Goal: Information Seeking & Learning: Compare options

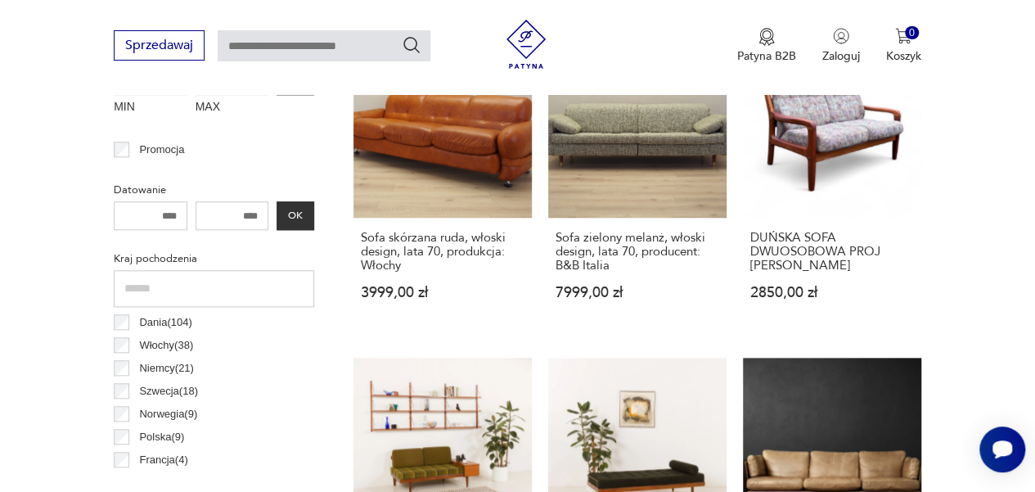
scroll to position [701, 0]
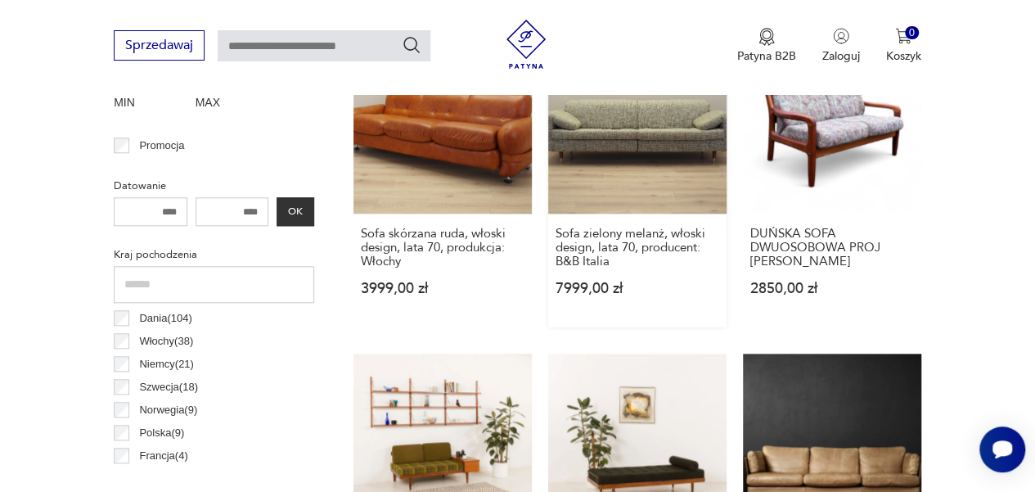
click at [671, 145] on link "Sofa zielony melanż, włoski design, lata 70, producent: B&B Italia 7999,00 zł" at bounding box center [637, 181] width 178 height 292
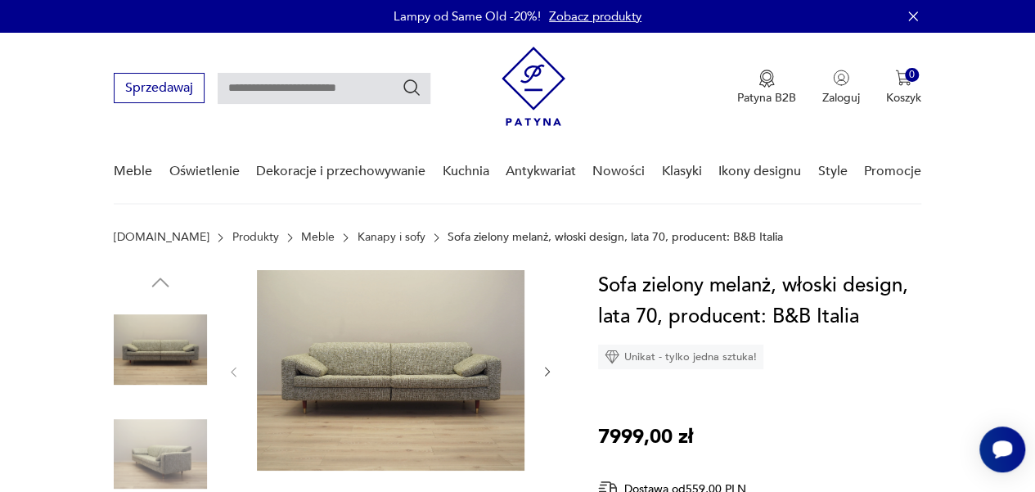
click at [450, 396] on img at bounding box center [391, 370] width 268 height 201
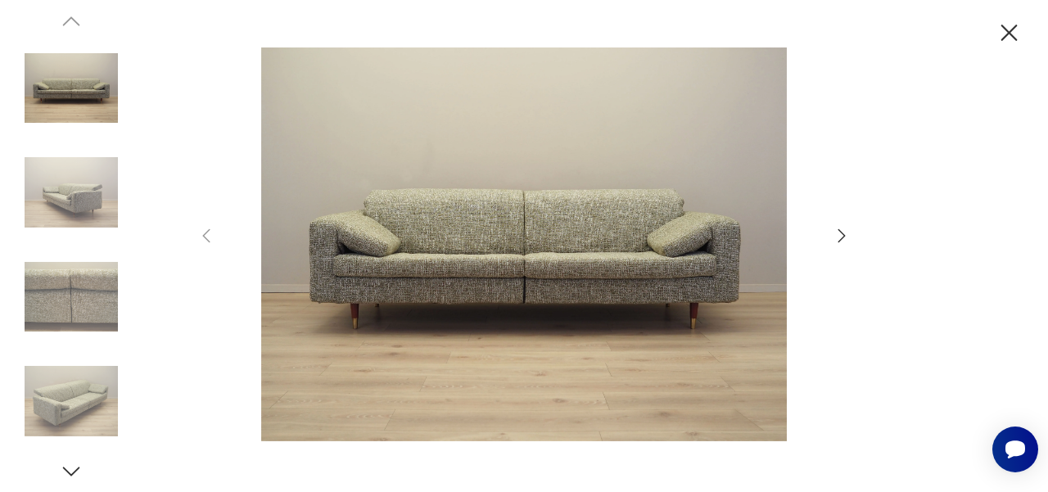
click at [842, 237] on icon "button" at bounding box center [841, 235] width 7 height 13
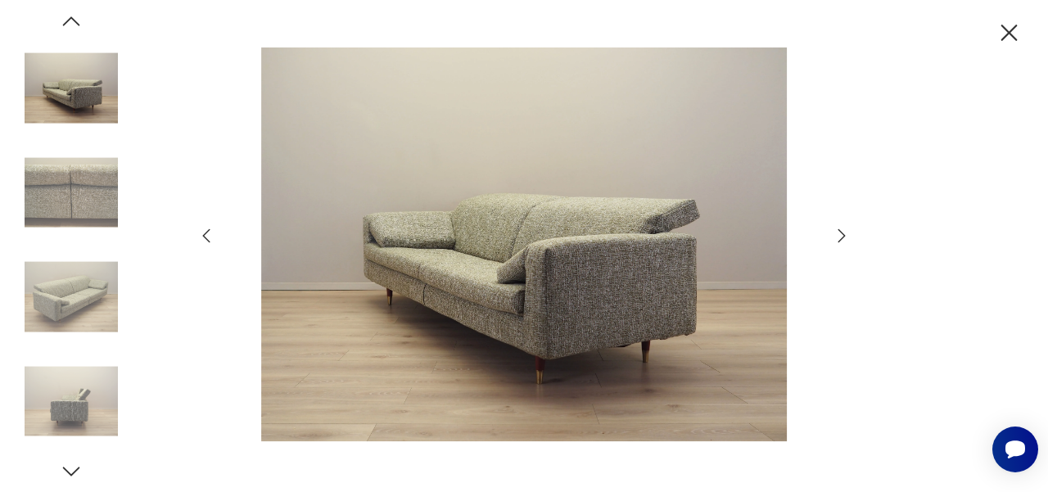
click at [842, 237] on icon "button" at bounding box center [841, 235] width 7 height 13
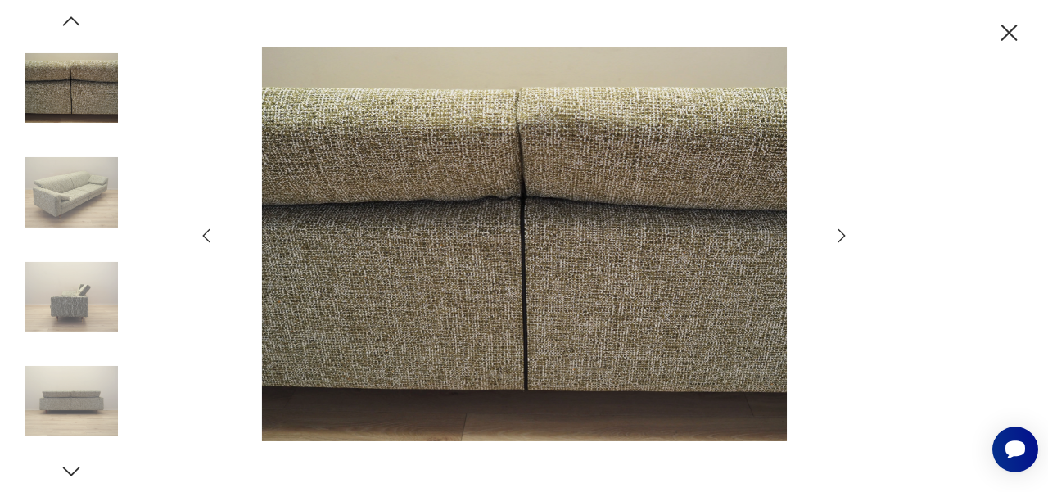
click at [842, 237] on icon "button" at bounding box center [841, 235] width 7 height 13
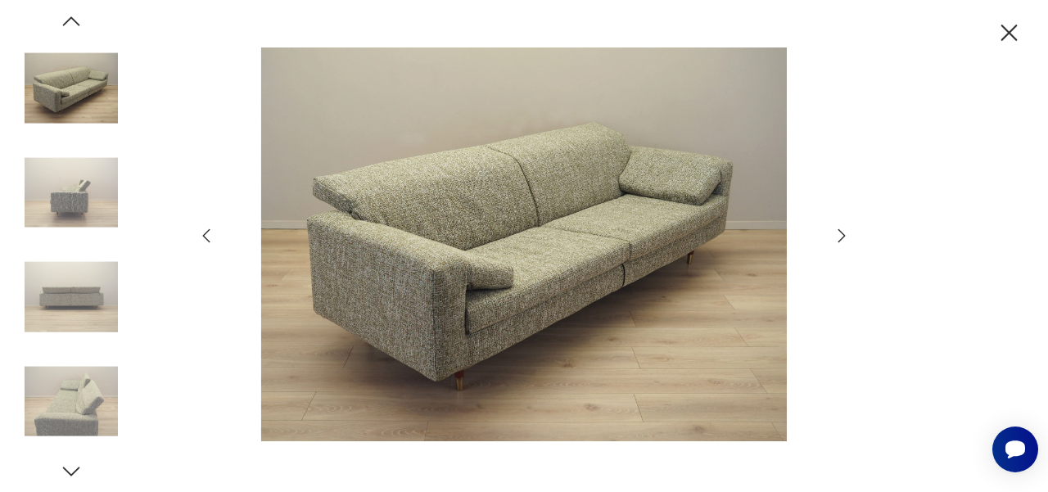
click at [842, 237] on icon "button" at bounding box center [841, 235] width 7 height 13
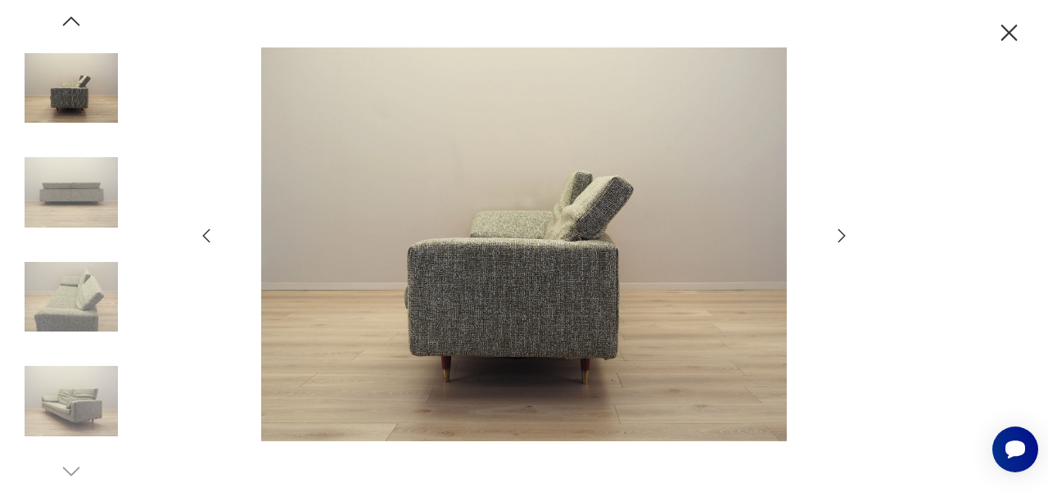
click at [1012, 34] on icon "button" at bounding box center [1008, 33] width 29 height 29
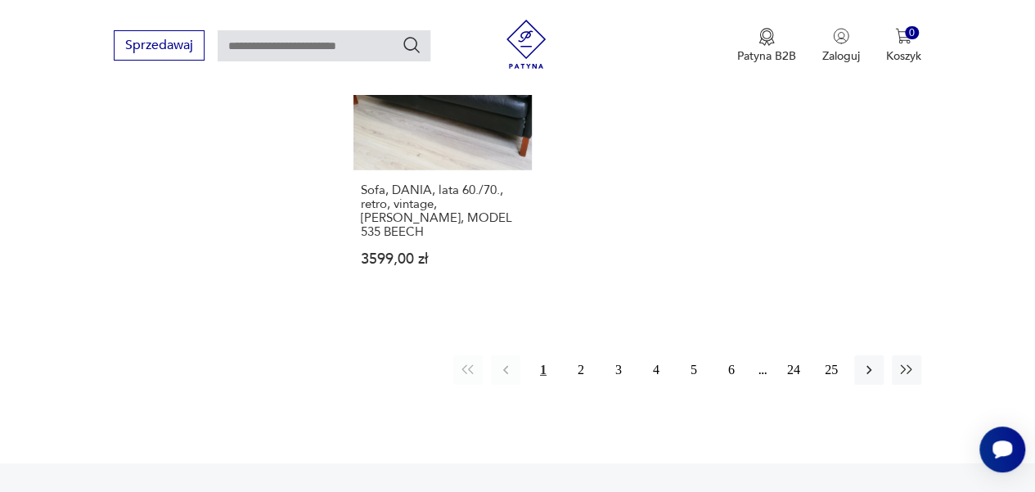
scroll to position [2414, 0]
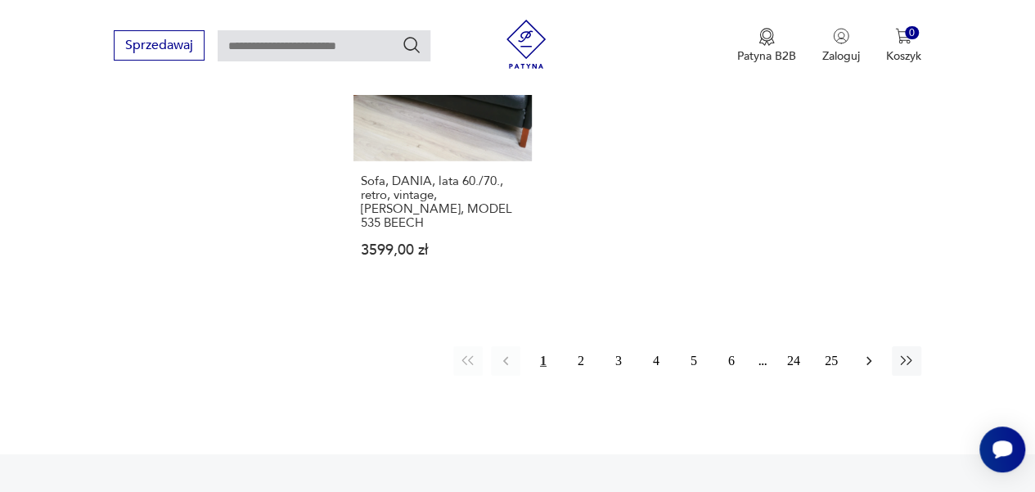
click at [861, 346] on button "button" at bounding box center [868, 360] width 29 height 29
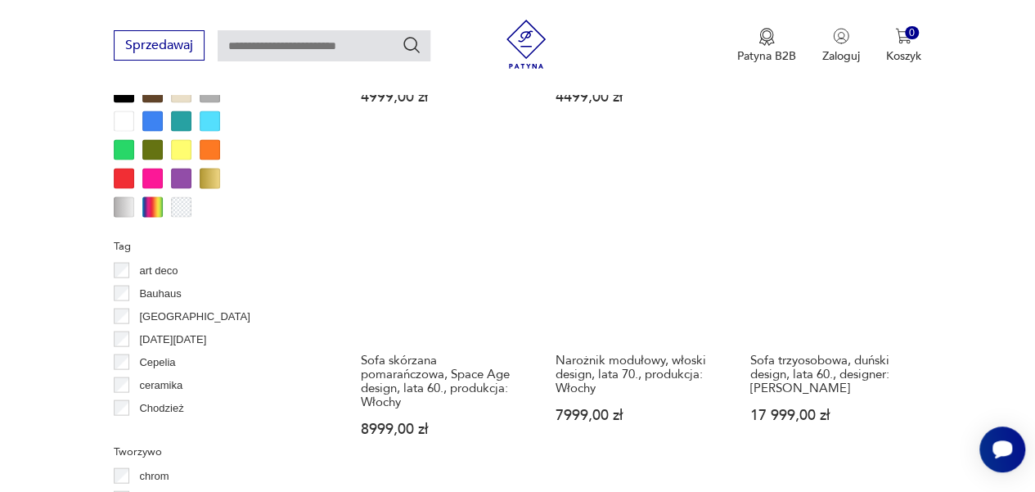
scroll to position [1583, 0]
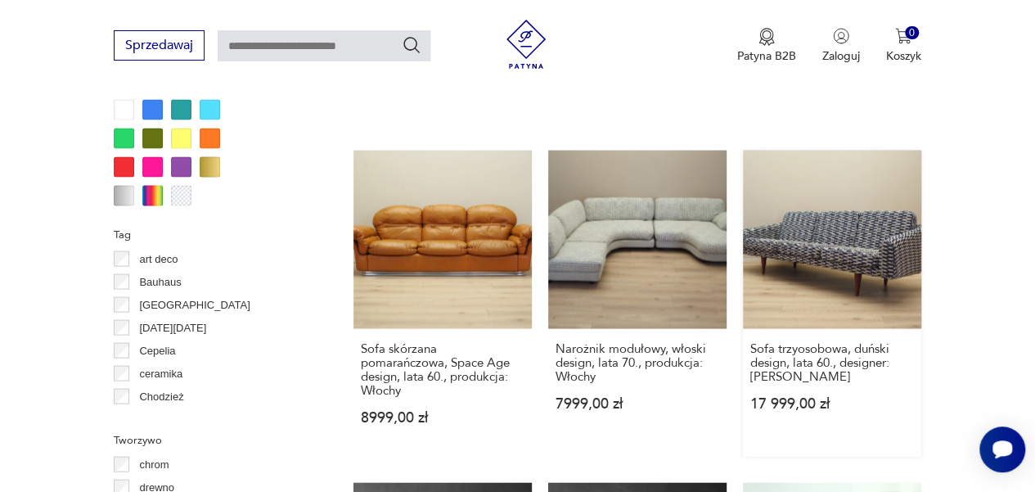
click at [858, 237] on link "Sofa trzyosobowa, duński design, lata 60., designer: Illum Wikkelsø 17 999,00 zł" at bounding box center [832, 304] width 178 height 306
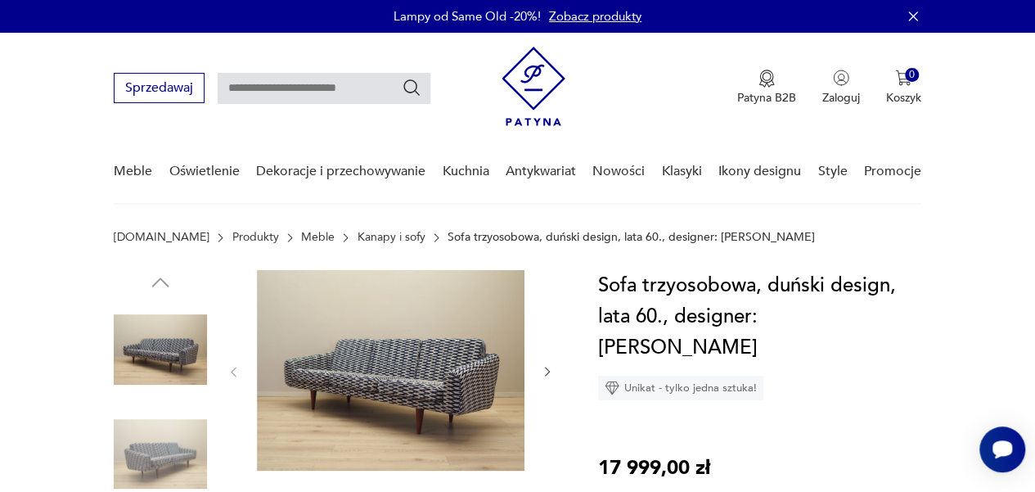
click at [419, 383] on img at bounding box center [391, 370] width 268 height 201
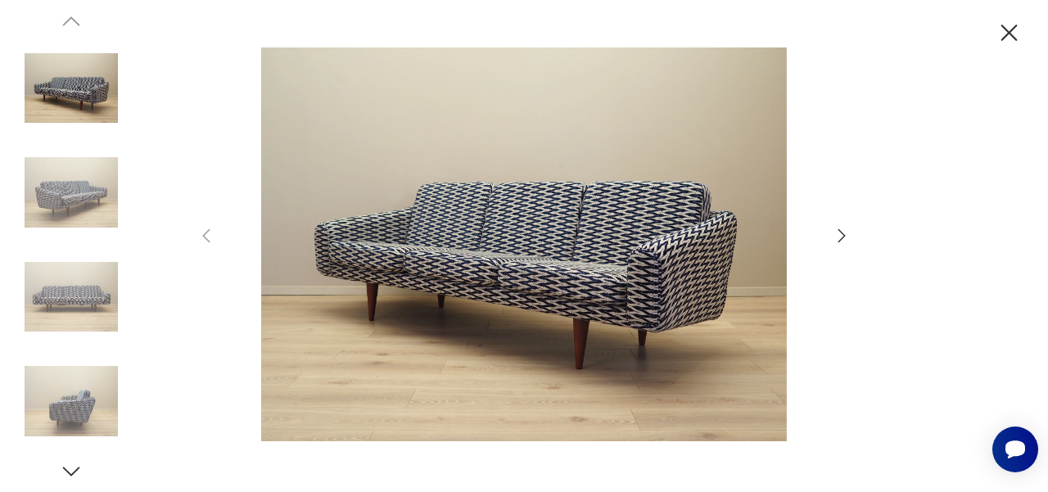
click at [840, 236] on icon "button" at bounding box center [841, 236] width 20 height 20
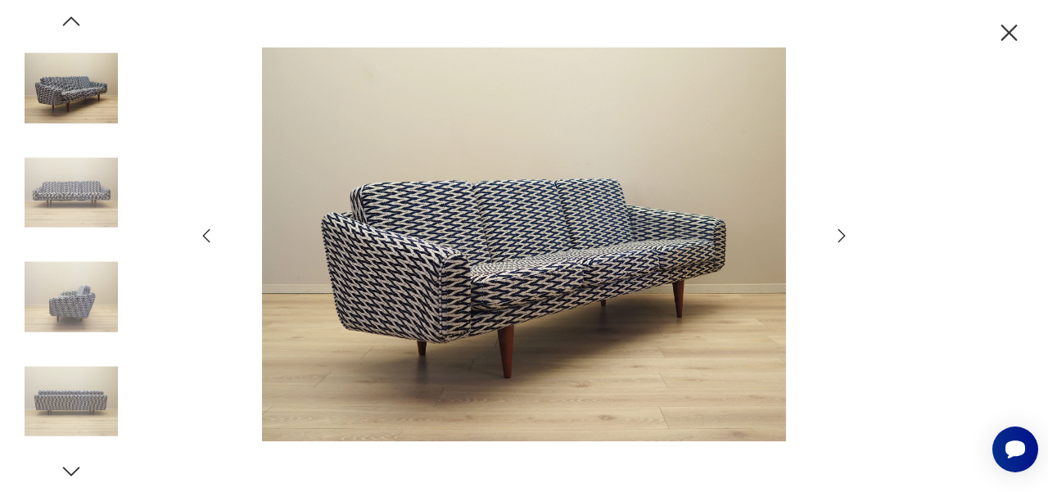
click at [840, 236] on icon "button" at bounding box center [841, 236] width 20 height 20
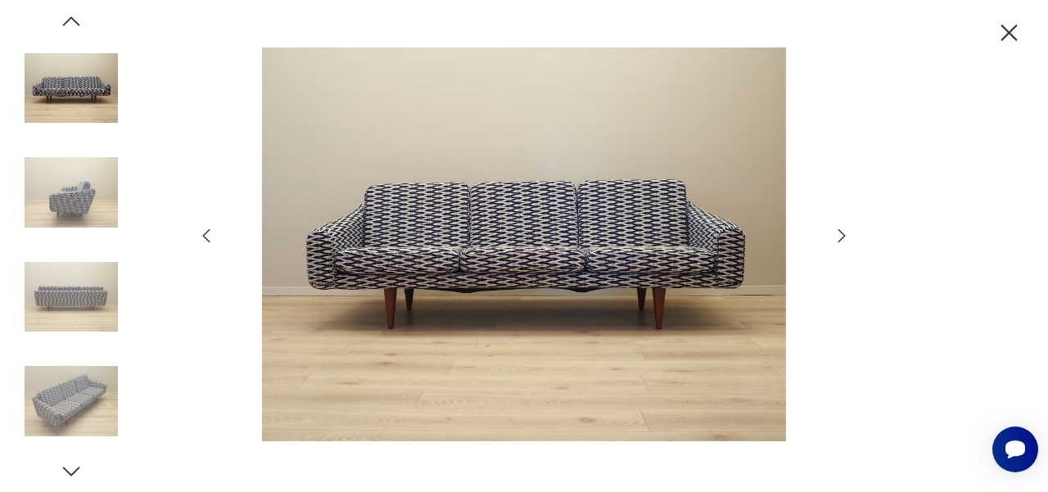
click at [840, 236] on icon "button" at bounding box center [841, 236] width 20 height 20
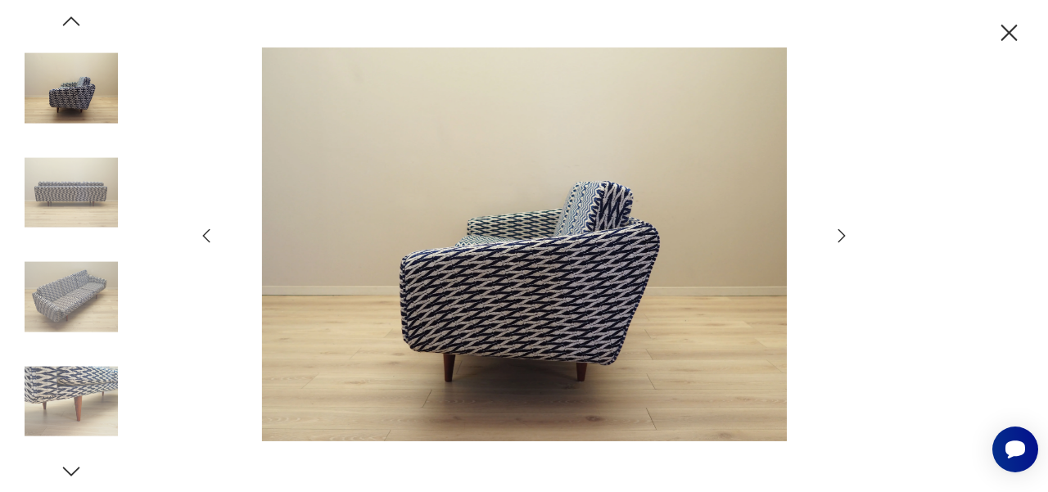
click at [840, 236] on icon "button" at bounding box center [841, 236] width 20 height 20
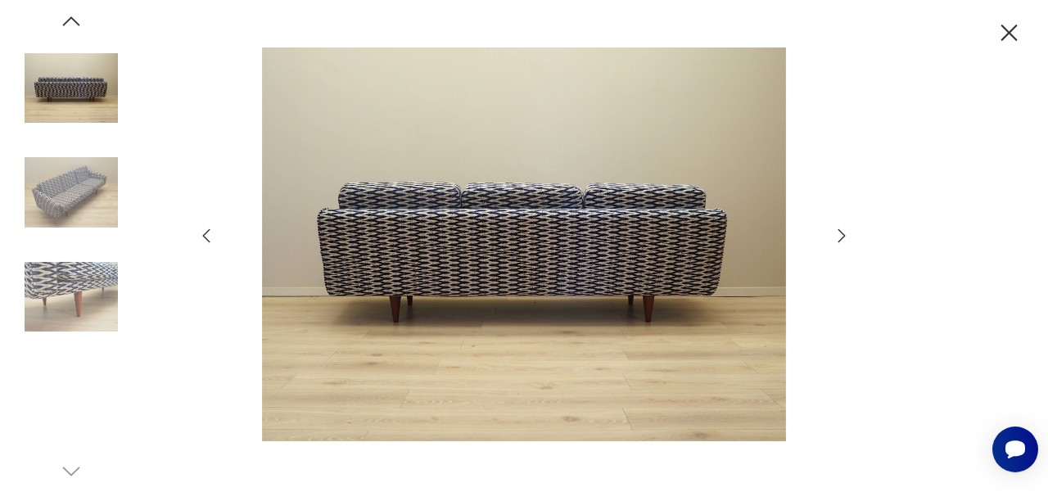
click at [840, 236] on icon "button" at bounding box center [841, 236] width 20 height 20
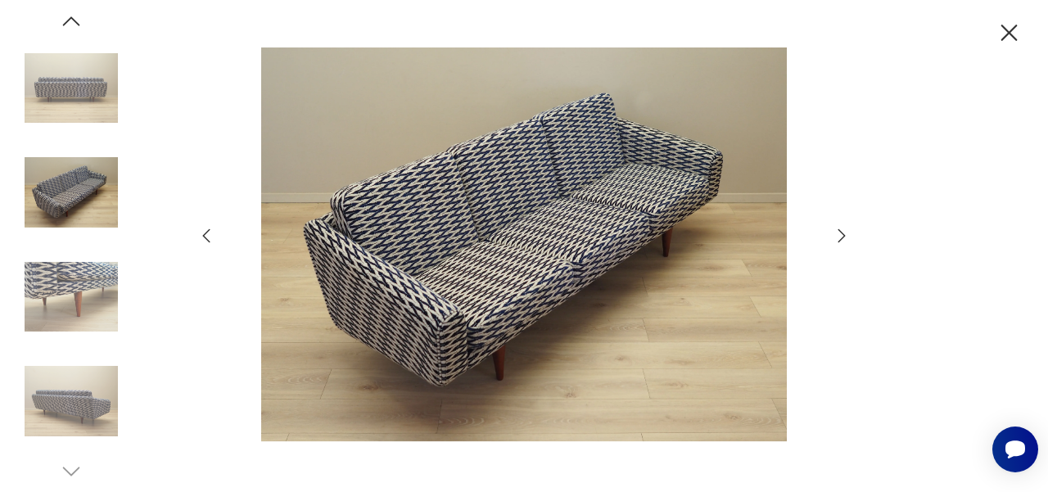
click at [840, 236] on icon "button" at bounding box center [841, 236] width 20 height 20
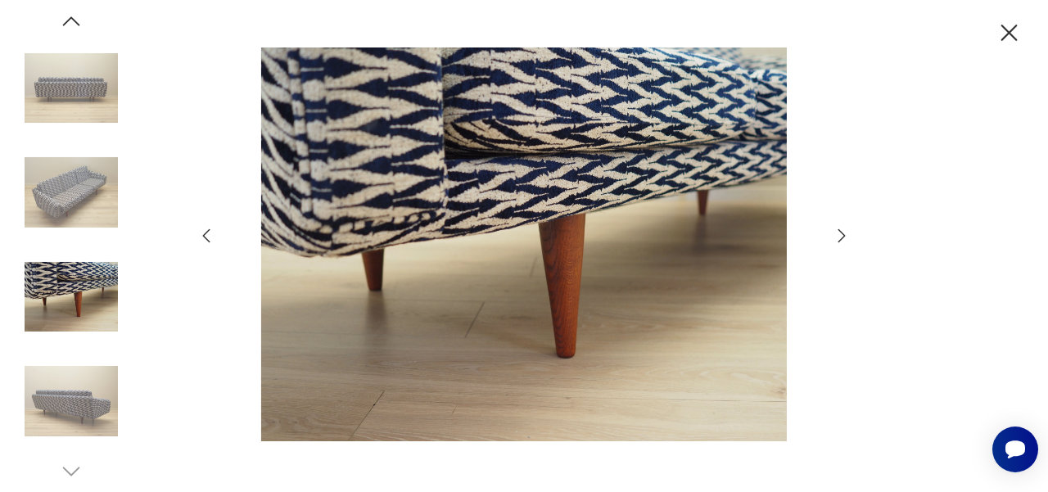
click at [840, 238] on icon "button" at bounding box center [841, 236] width 20 height 20
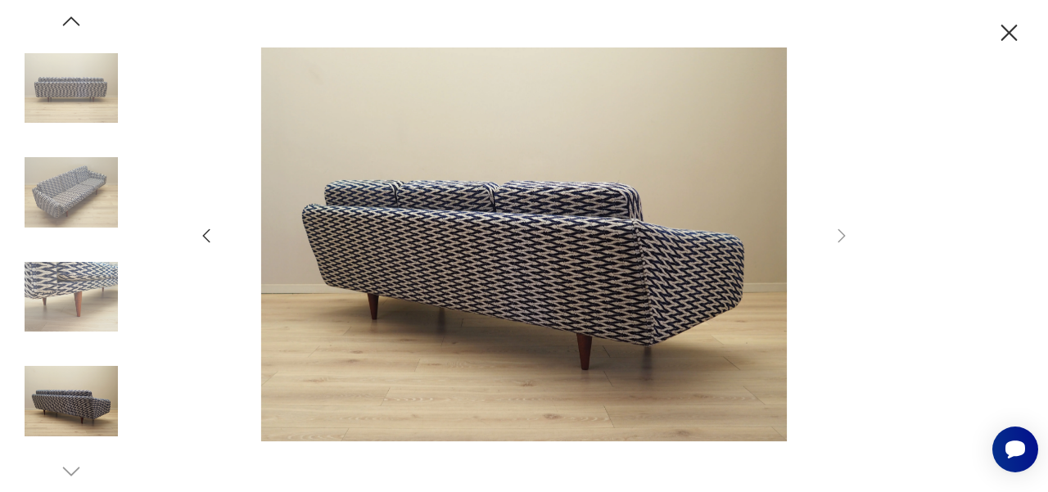
click at [87, 173] on img at bounding box center [71, 192] width 93 height 93
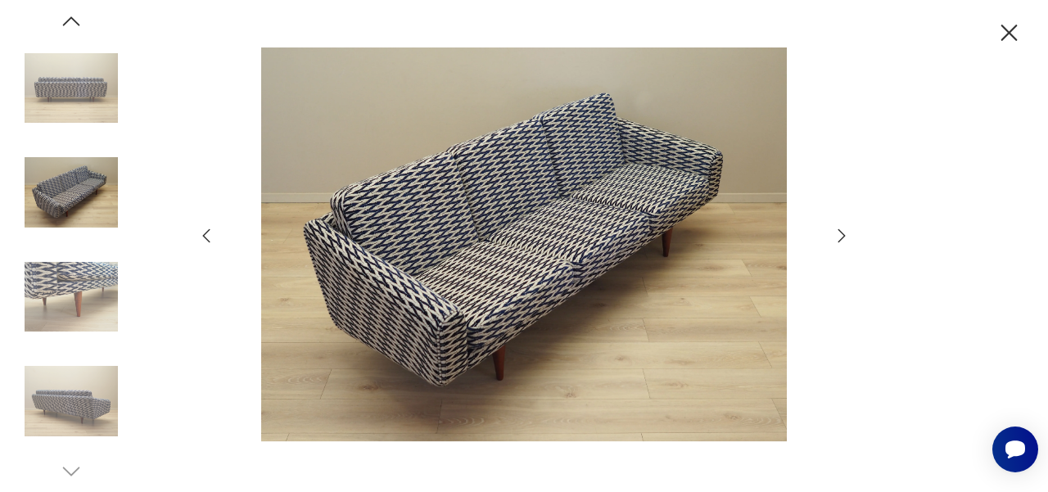
click at [91, 266] on img at bounding box center [71, 296] width 93 height 93
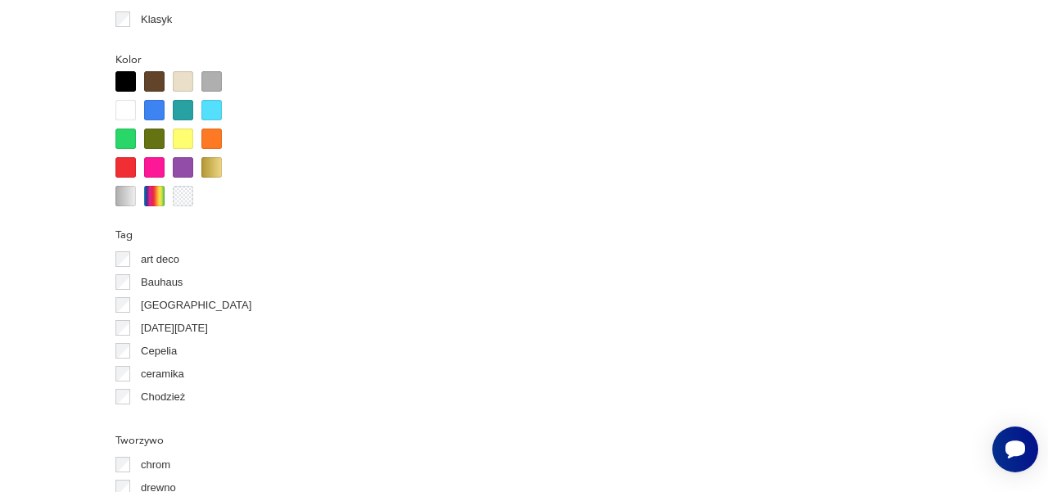
scroll to position [1733, 0]
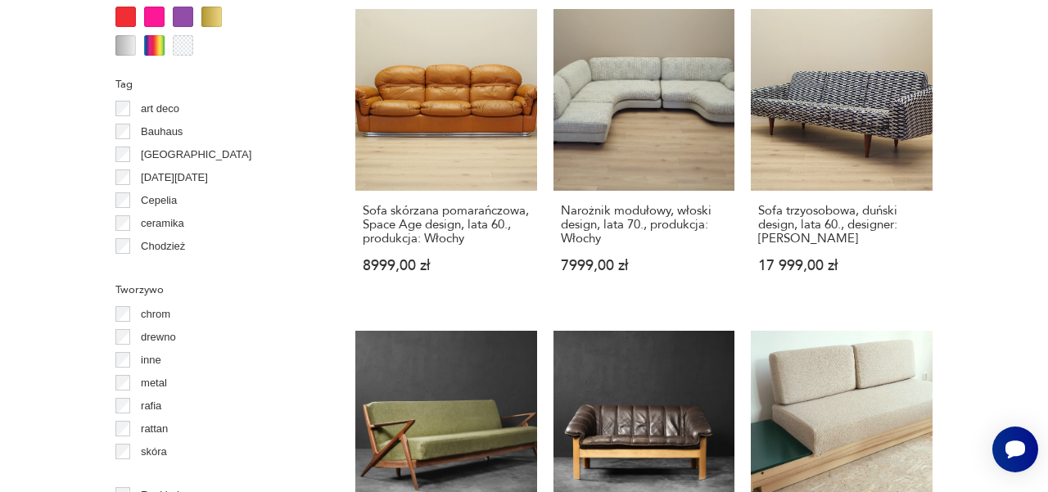
click at [1034, 293] on section "Filtruj produkty Cena MIN MAX OK Promocja Datowanie OK Kraj pochodzenia Dania (…" at bounding box center [524, 30] width 1048 height 2165
click at [949, 304] on section "Filtruj produkty Cena MIN MAX OK Promocja Datowanie OK Kraj pochodzenia Dania (…" at bounding box center [524, 30] width 1048 height 2165
click at [697, 62] on link "Narożnik modułowy, włoski design, lata 70., produkcja: Włochy 7999,00 zł" at bounding box center [644, 156] width 182 height 295
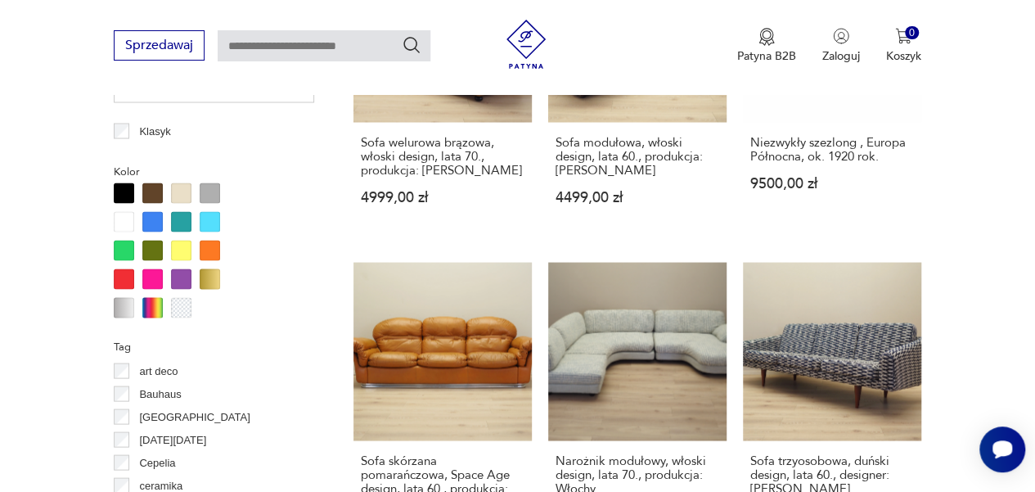
scroll to position [1453, 0]
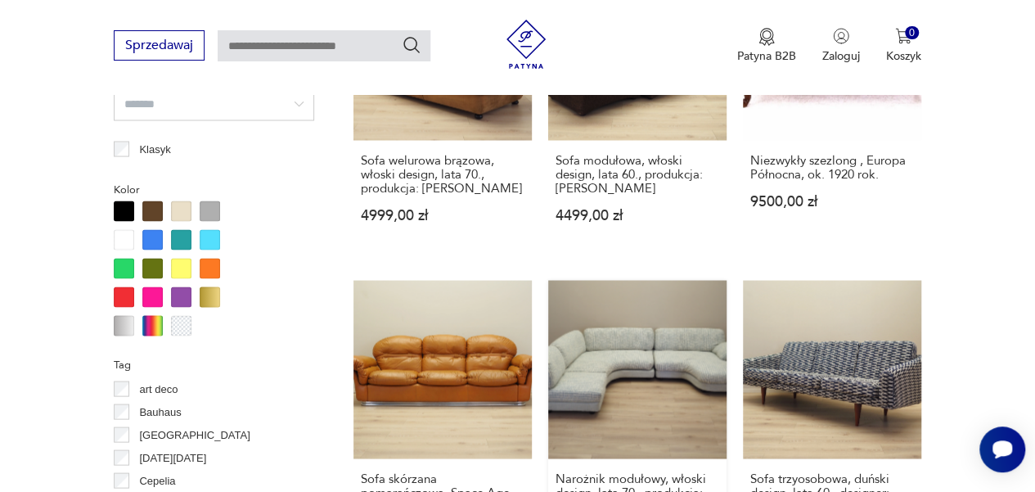
click at [689, 345] on link "Narożnik modułowy, włoski design, lata 70., produkcja: Włochy 7999,00 zł" at bounding box center [637, 433] width 178 height 306
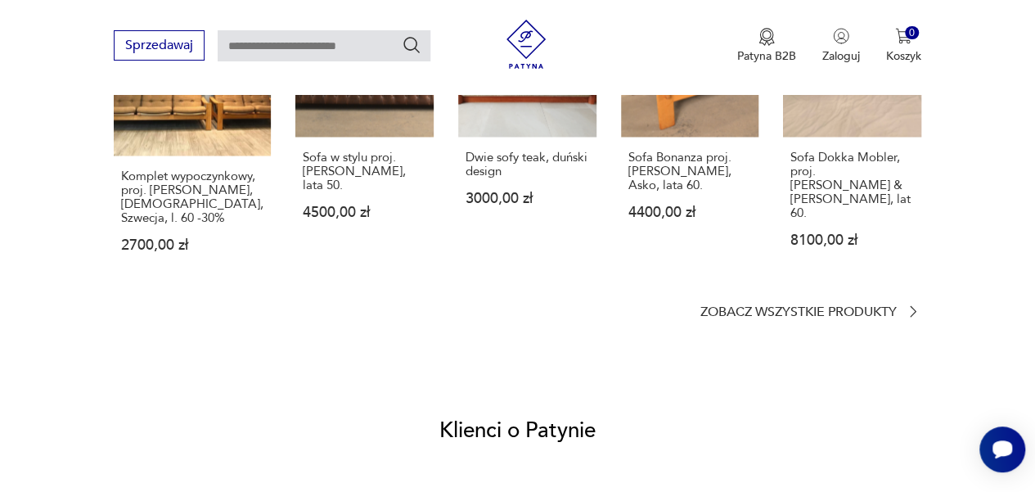
scroll to position [237, 0]
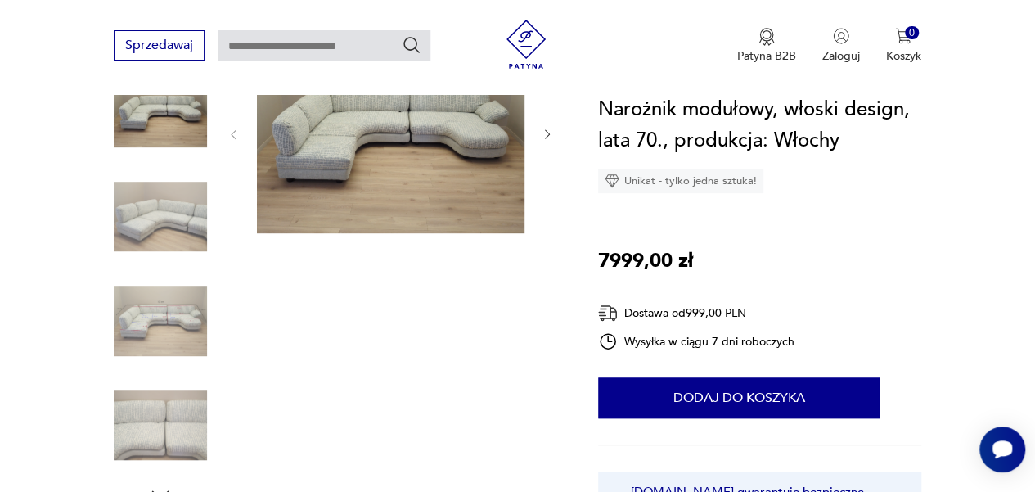
click at [403, 140] on img at bounding box center [391, 133] width 268 height 201
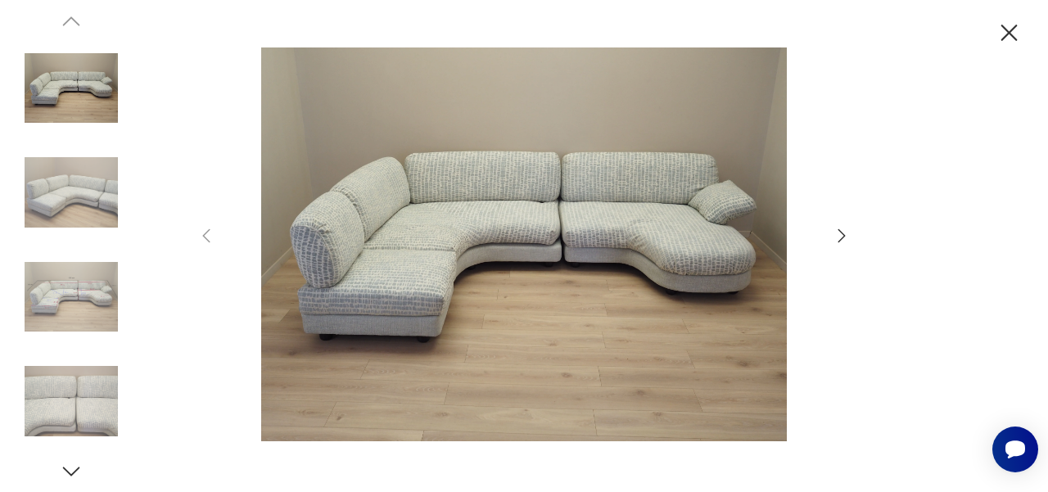
click at [838, 236] on icon "button" at bounding box center [841, 236] width 20 height 20
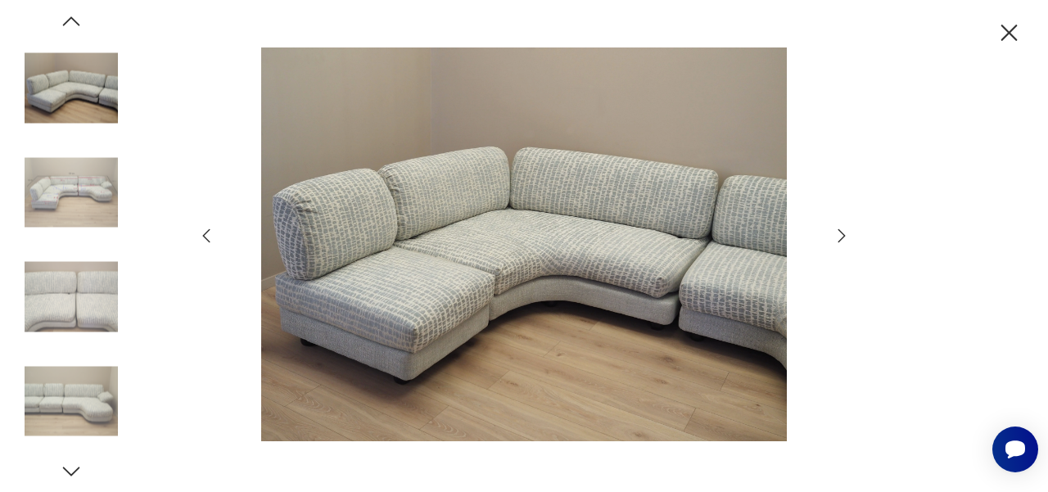
click at [838, 236] on icon "button" at bounding box center [841, 236] width 20 height 20
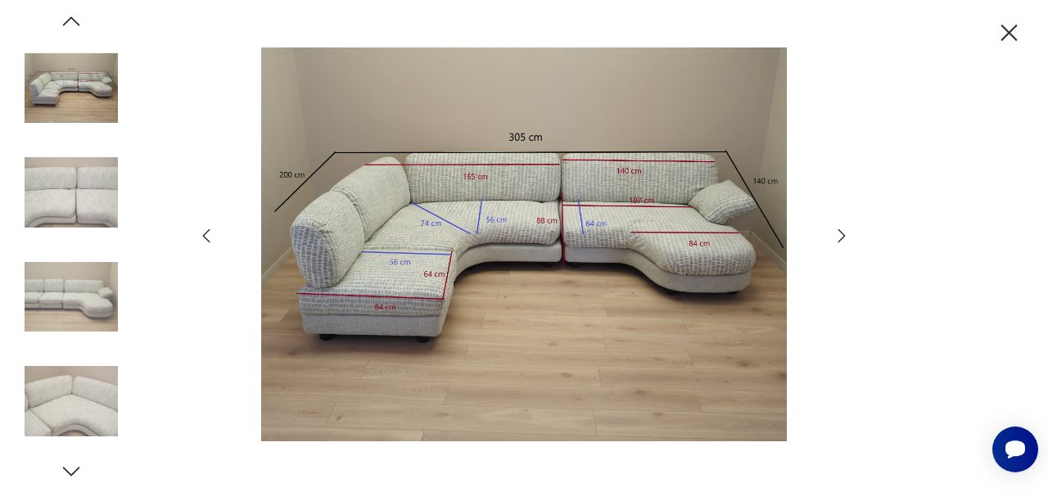
click at [838, 236] on icon "button" at bounding box center [841, 236] width 20 height 20
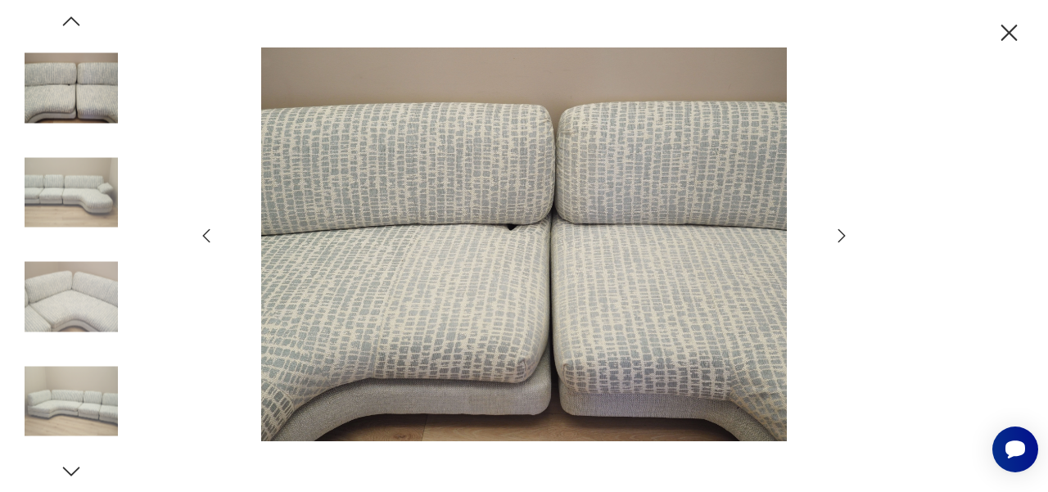
click at [838, 236] on icon "button" at bounding box center [841, 236] width 20 height 20
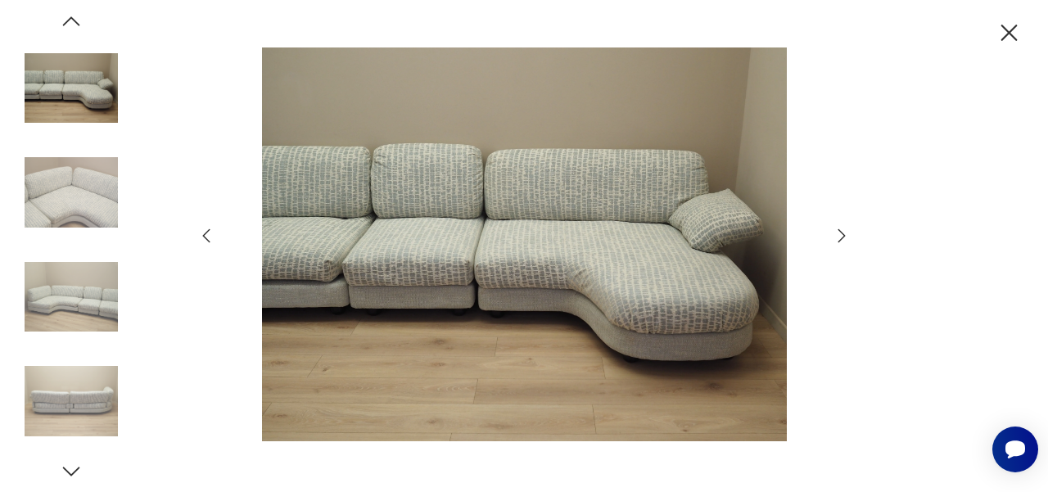
click at [838, 236] on icon "button" at bounding box center [841, 236] width 20 height 20
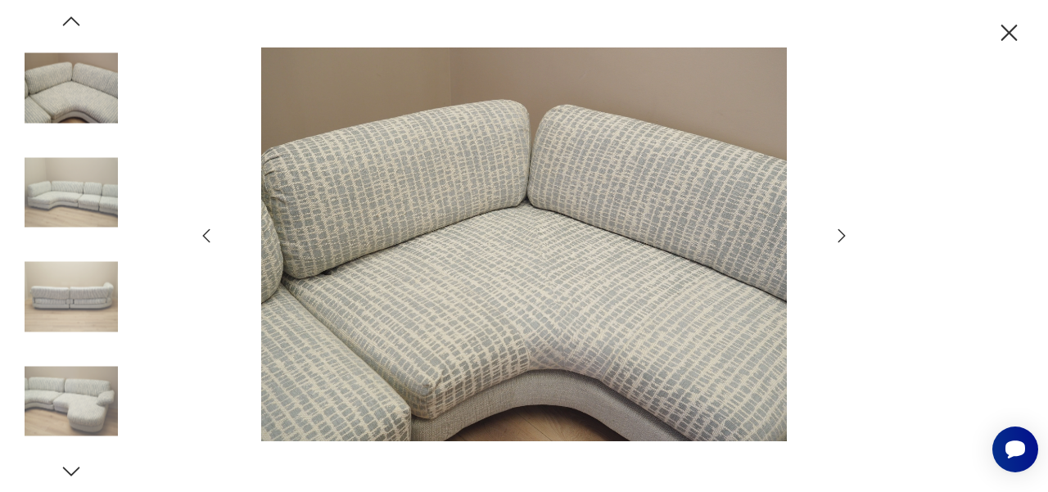
click at [838, 236] on icon "button" at bounding box center [841, 236] width 20 height 20
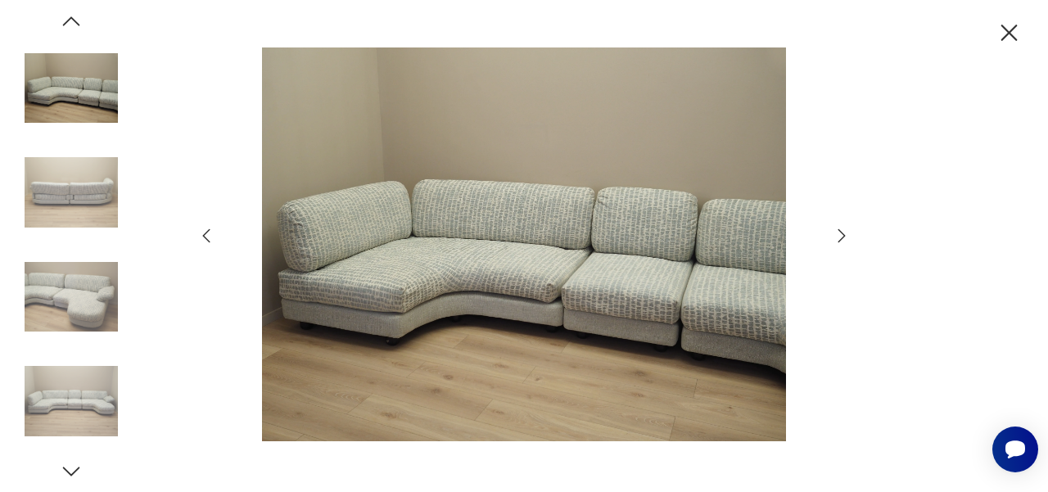
click at [838, 236] on icon "button" at bounding box center [841, 236] width 20 height 20
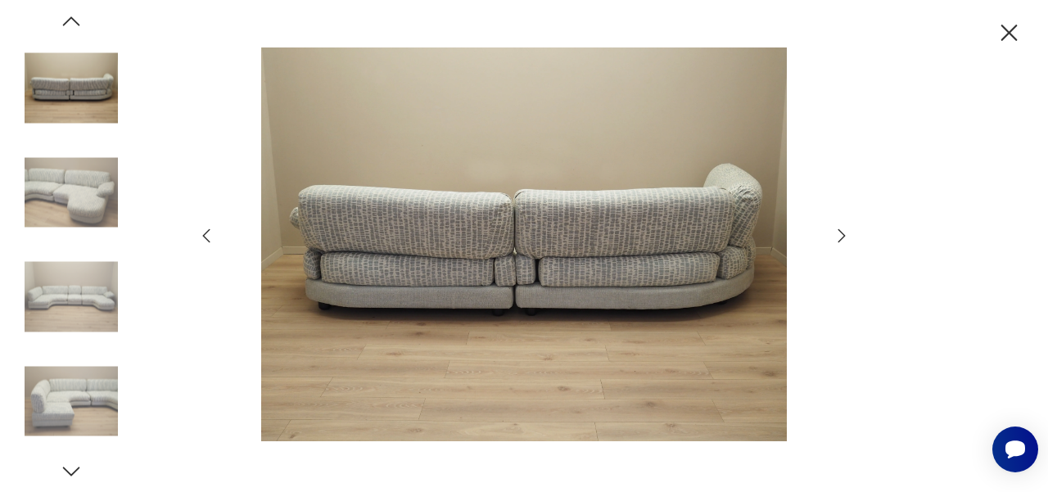
click at [838, 236] on icon "button" at bounding box center [841, 236] width 20 height 20
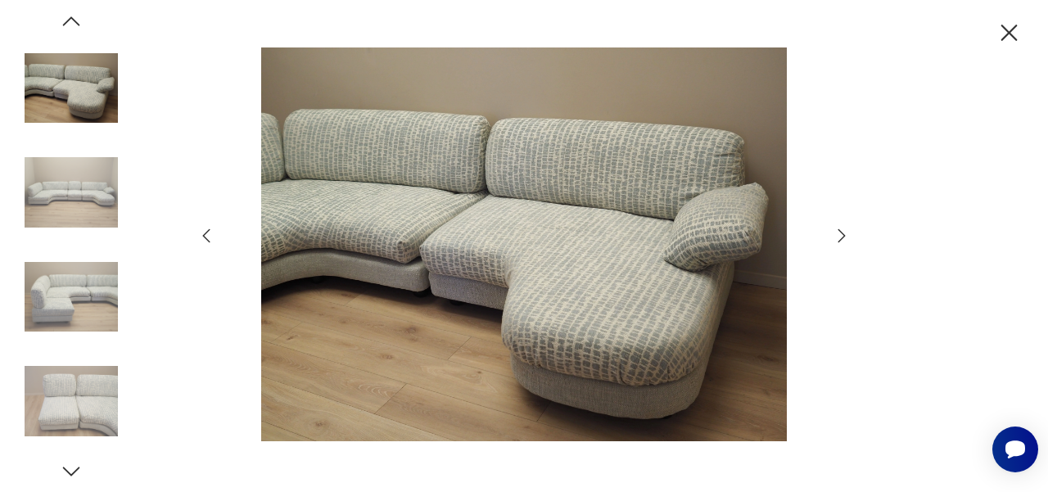
click at [733, 222] on img at bounding box center [523, 244] width 583 height 394
click at [1021, 33] on icon "button" at bounding box center [1008, 33] width 29 height 29
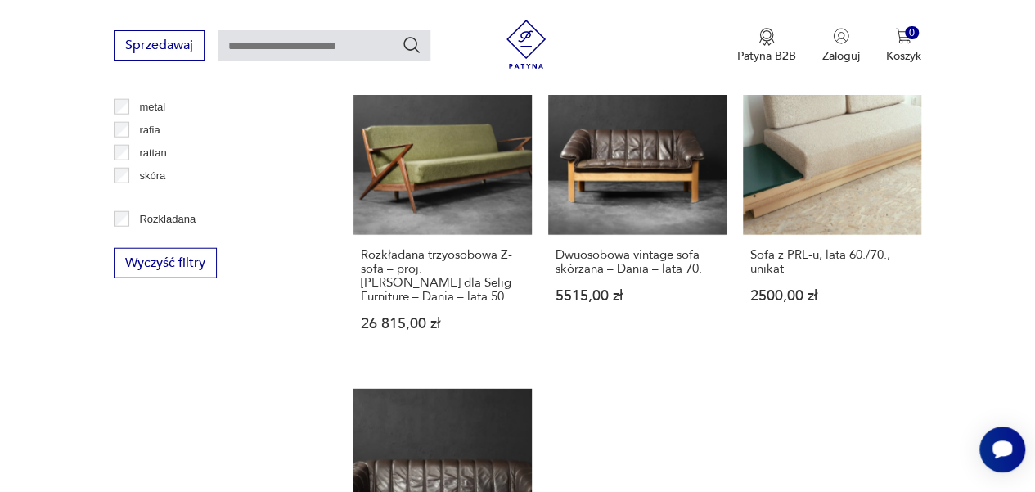
scroll to position [2440, 0]
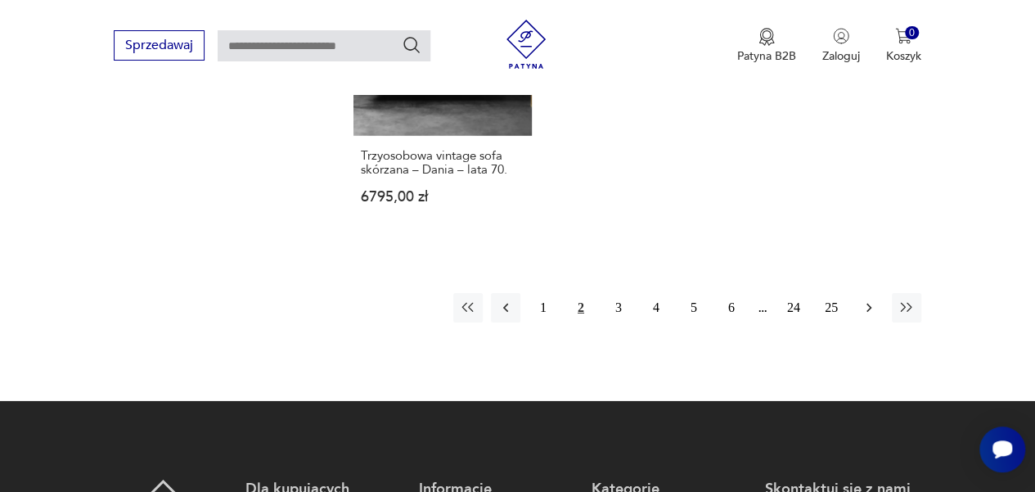
click at [867, 300] on icon "button" at bounding box center [869, 308] width 16 height 16
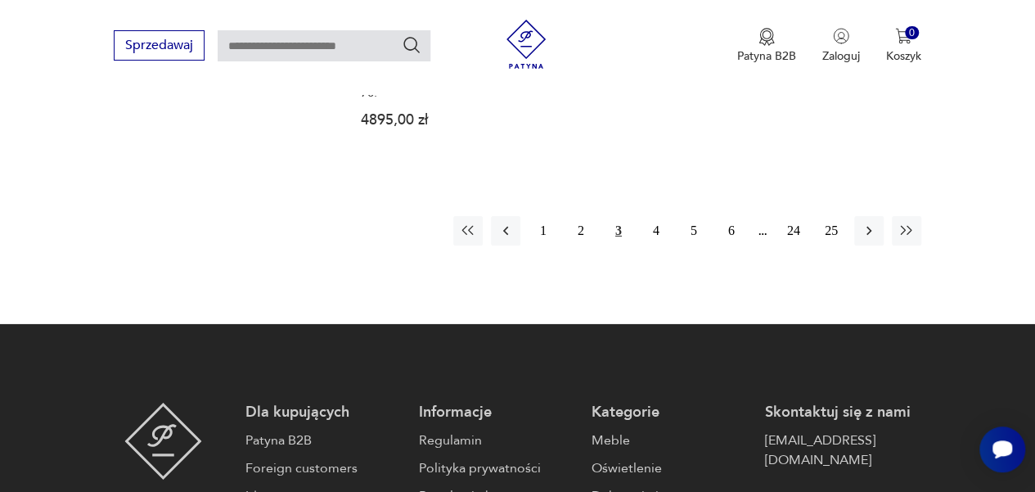
scroll to position [2515, 0]
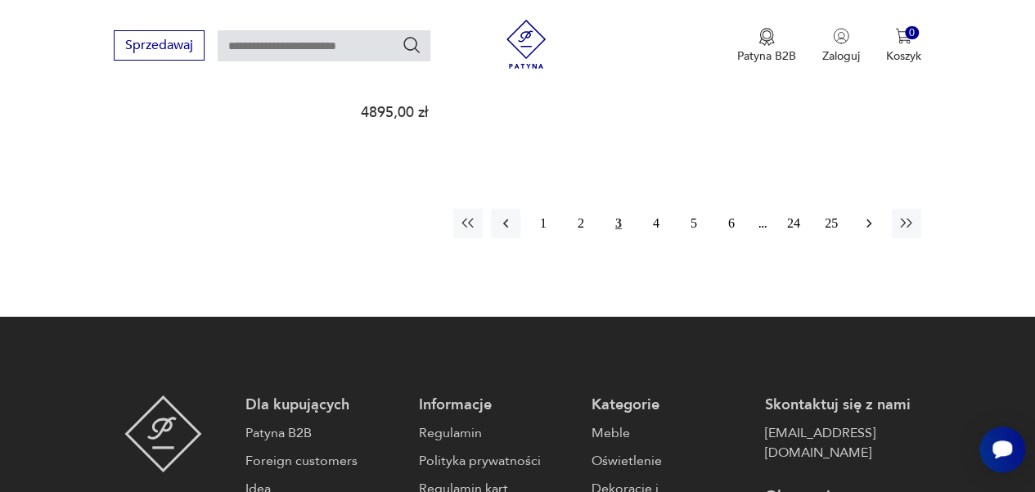
click at [867, 219] on icon "button" at bounding box center [869, 223] width 5 height 9
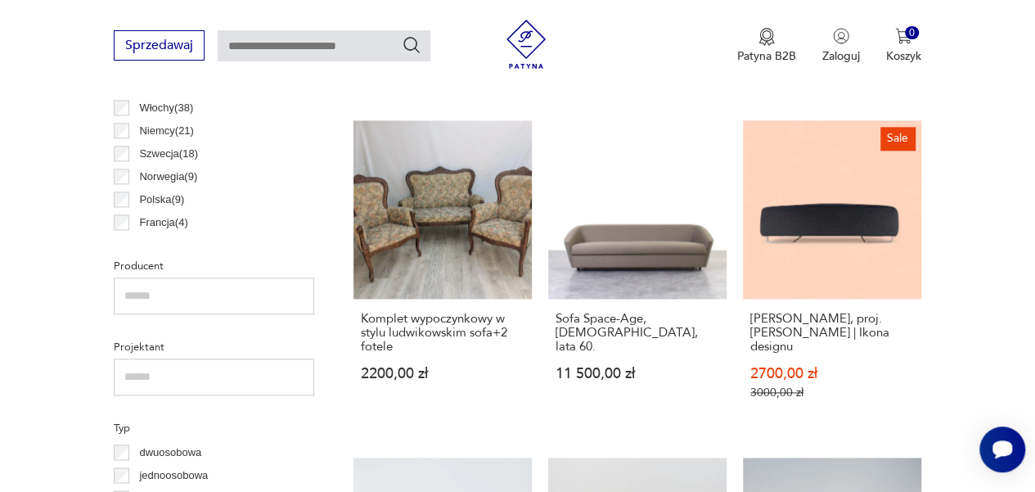
scroll to position [931, 0]
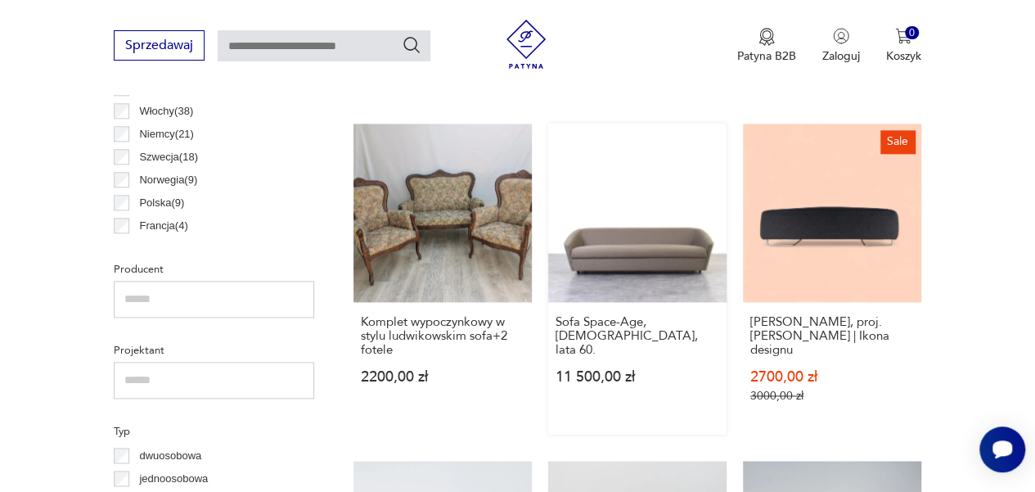
click at [656, 219] on link "Sofa Space-Age, Niemcy, lata 60. 11 500,00 zł" at bounding box center [637, 279] width 178 height 311
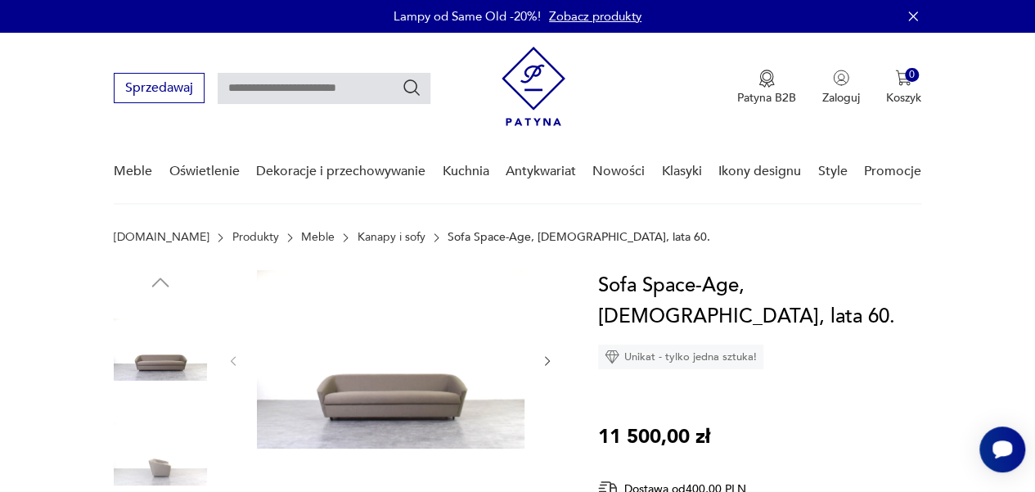
click at [409, 381] on img at bounding box center [391, 359] width 268 height 178
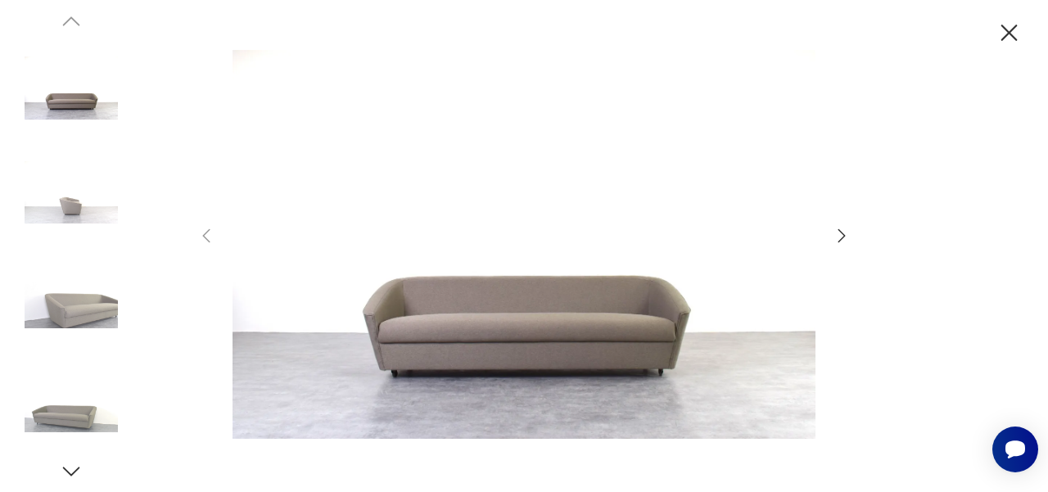
click at [73, 465] on icon "button" at bounding box center [71, 471] width 25 height 25
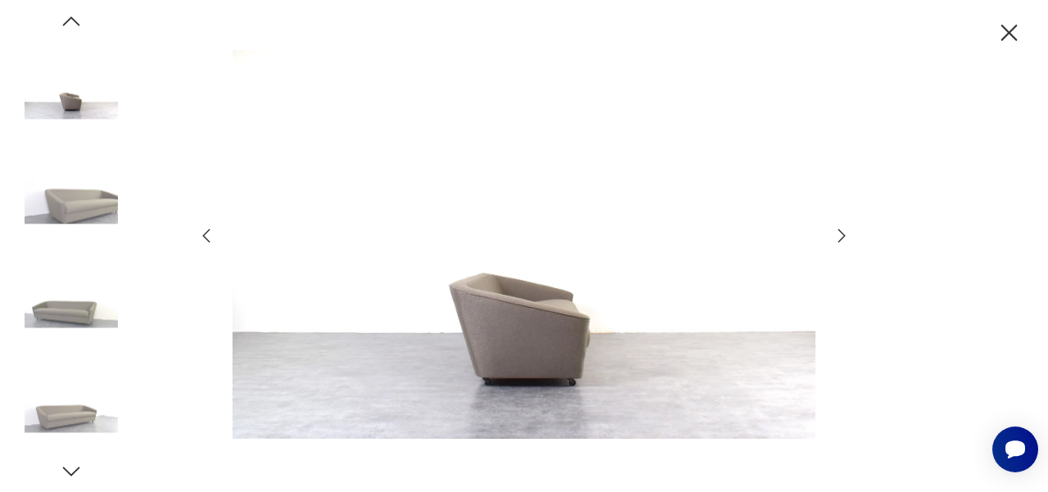
click at [493, 309] on img at bounding box center [523, 244] width 583 height 394
click at [69, 22] on icon "button" at bounding box center [71, 21] width 25 height 25
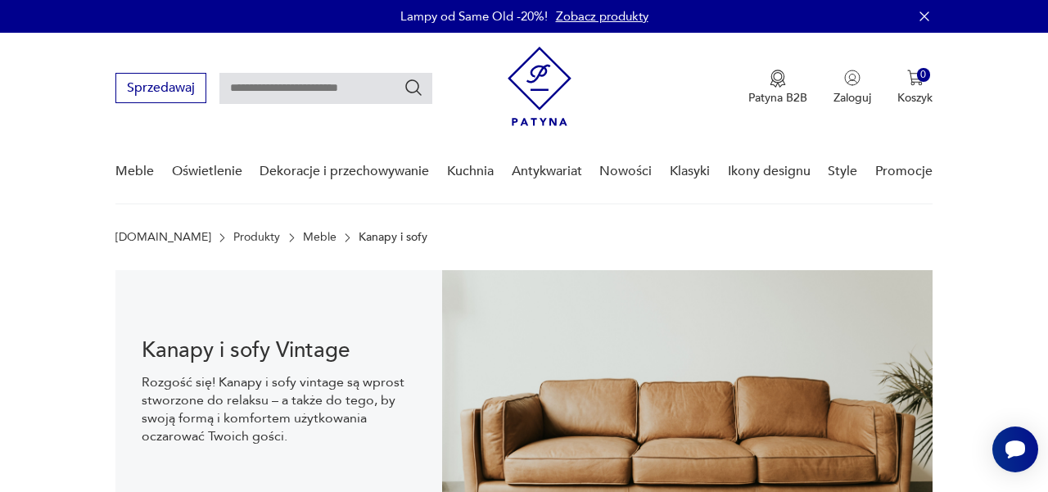
scroll to position [927, 0]
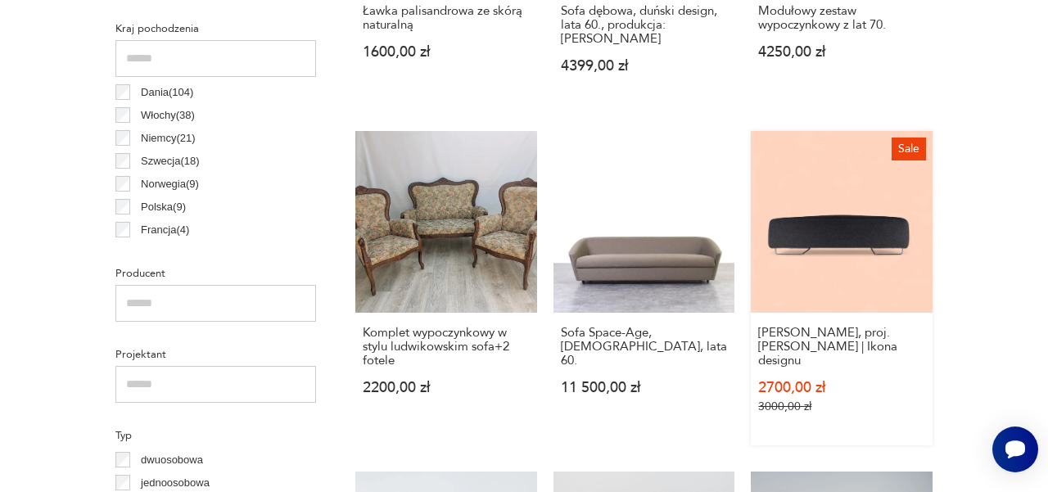
click at [893, 237] on link "Sale Siedzisko Moroso Lowland, proj. Patricia Urquiola | Ikona designu 2700,00 …" at bounding box center [841, 288] width 182 height 314
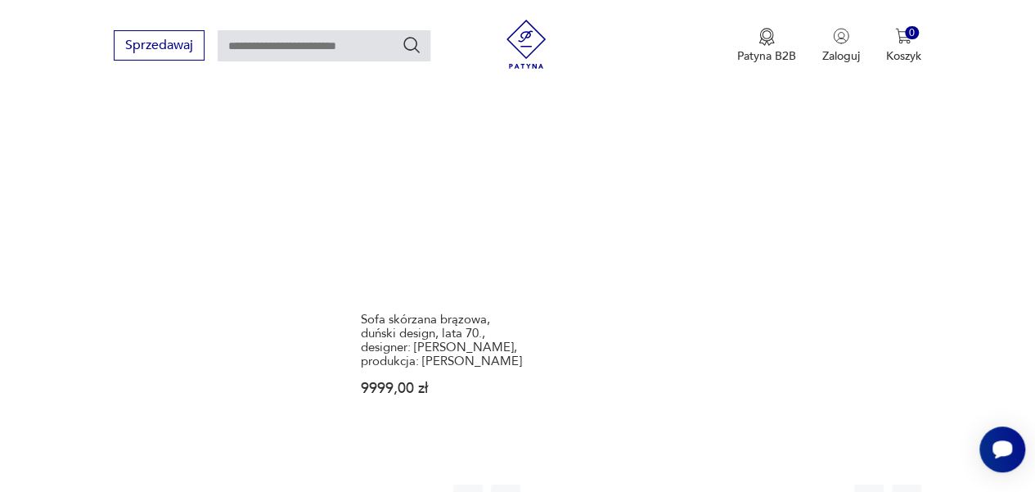
scroll to position [2271, 0]
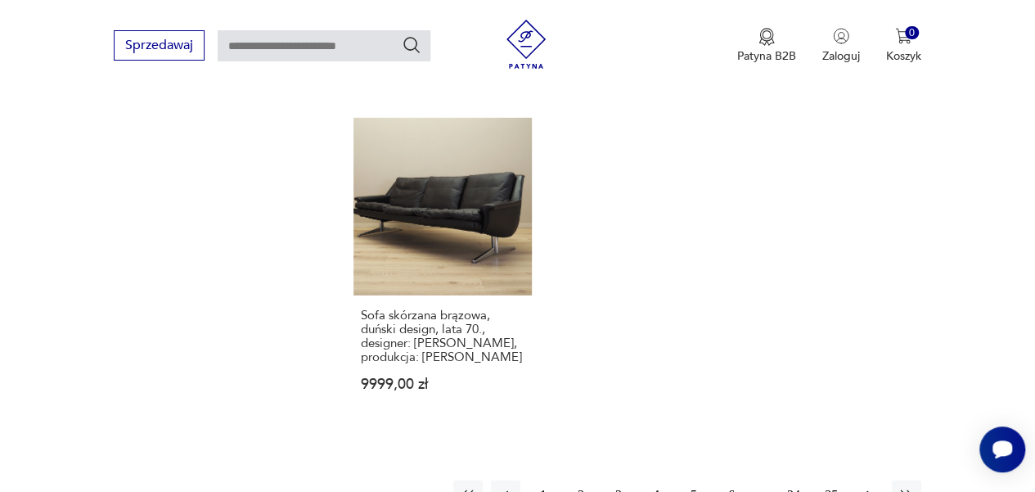
click at [871, 487] on icon "button" at bounding box center [869, 495] width 16 height 16
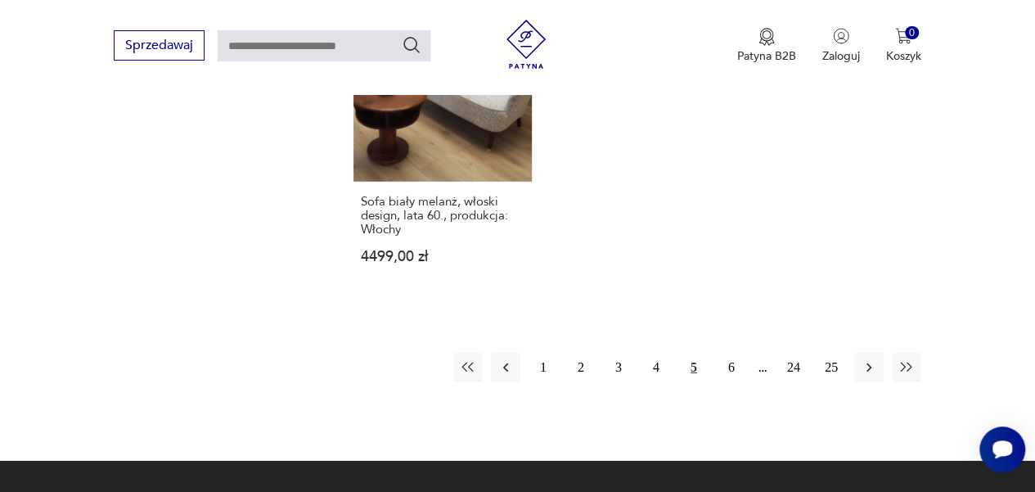
scroll to position [2383, 0]
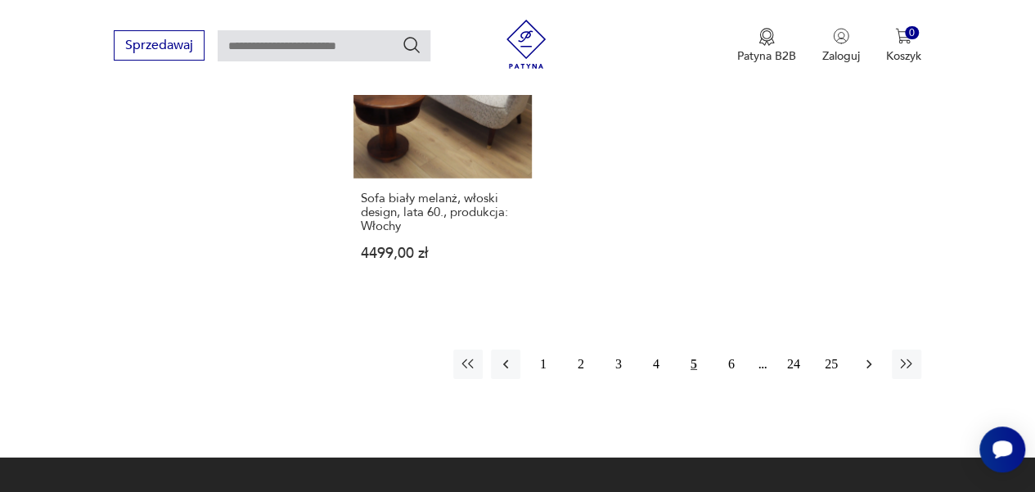
click at [871, 356] on icon "button" at bounding box center [869, 364] width 16 height 16
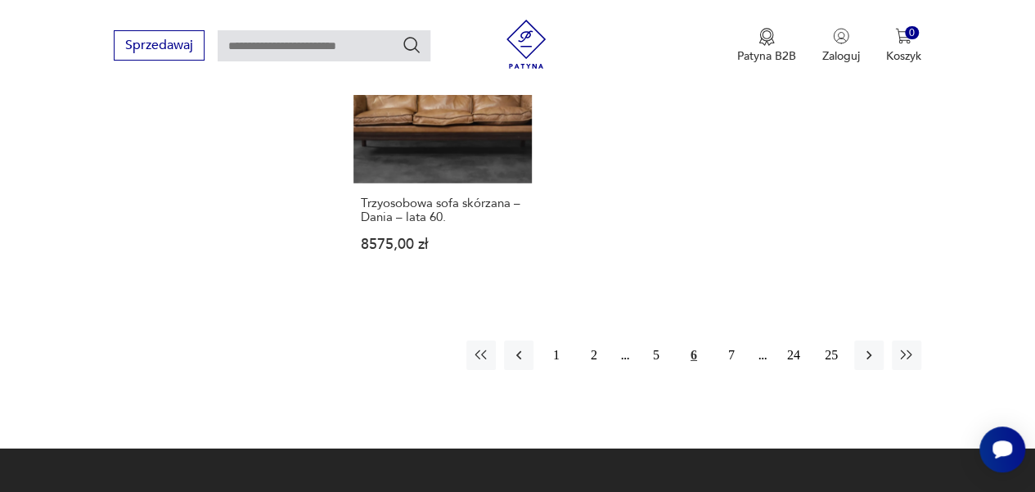
scroll to position [2461, 0]
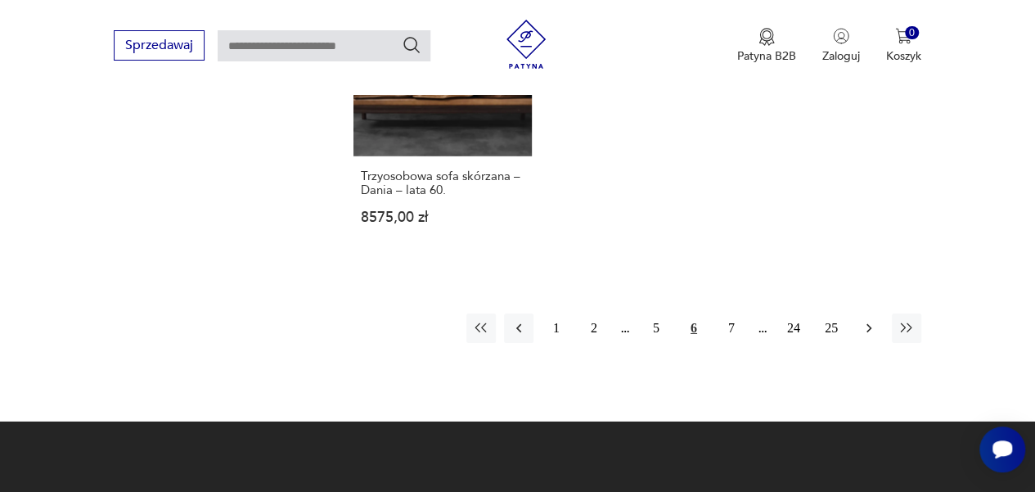
click at [874, 320] on icon "button" at bounding box center [869, 328] width 16 height 16
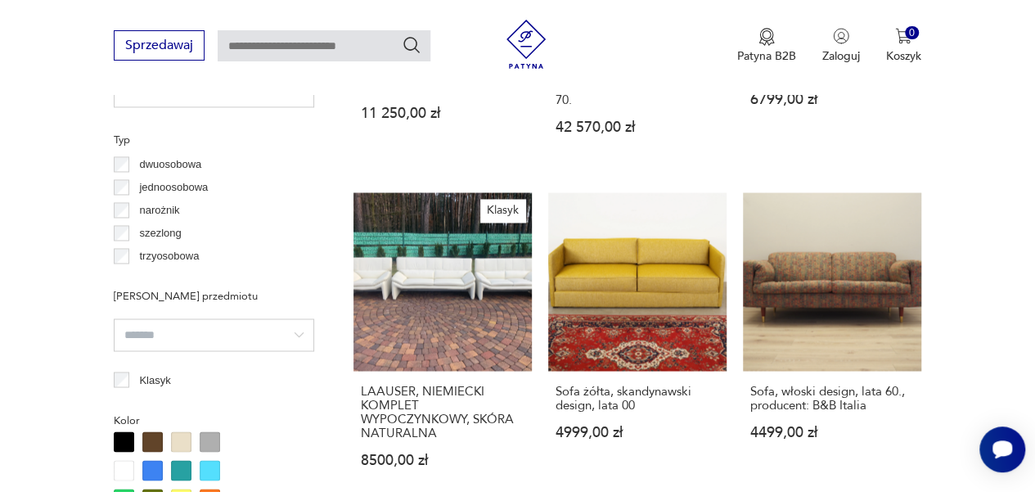
scroll to position [1221, 0]
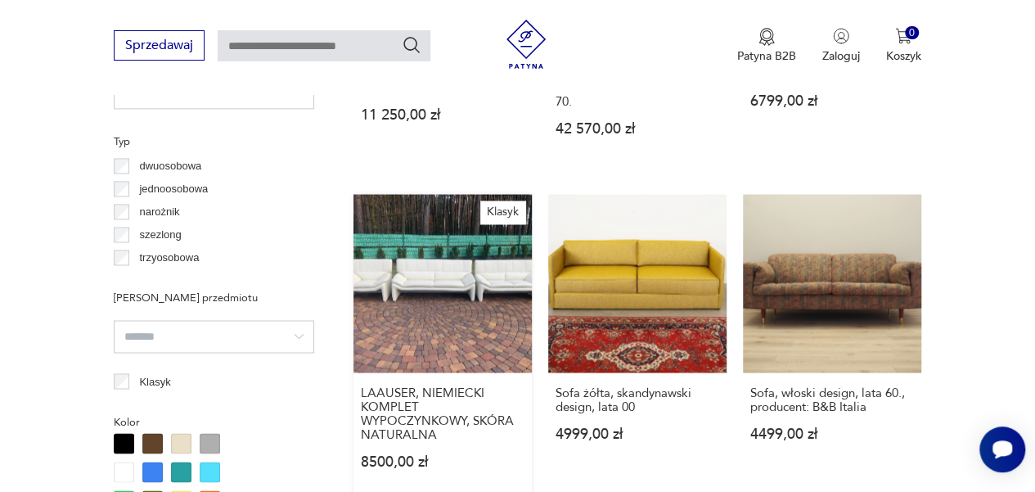
click at [473, 232] on link "Klasyk LAAUSER, NIEMIECKI KOMPLET WYPOCZYNKOWY, SKÓRA NATURALNA 8500,00 zł" at bounding box center [443, 347] width 178 height 306
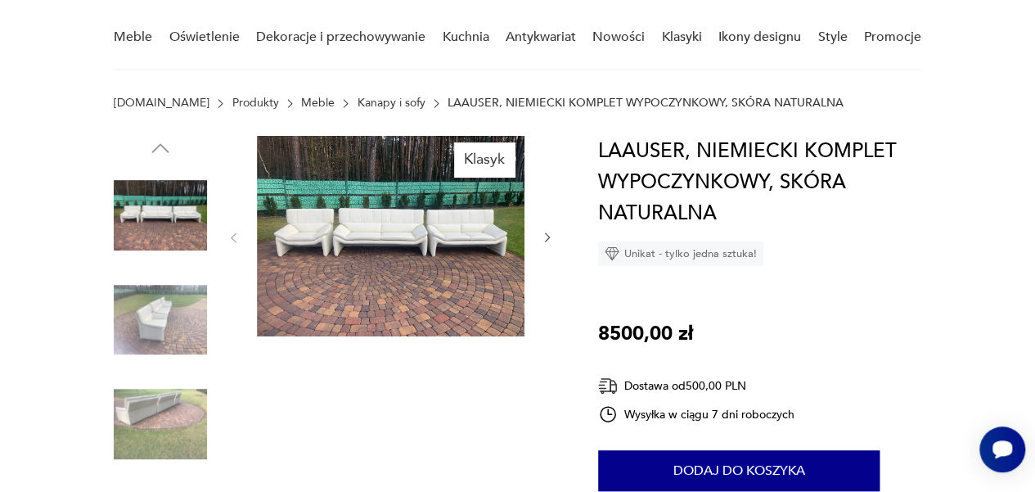
scroll to position [137, 0]
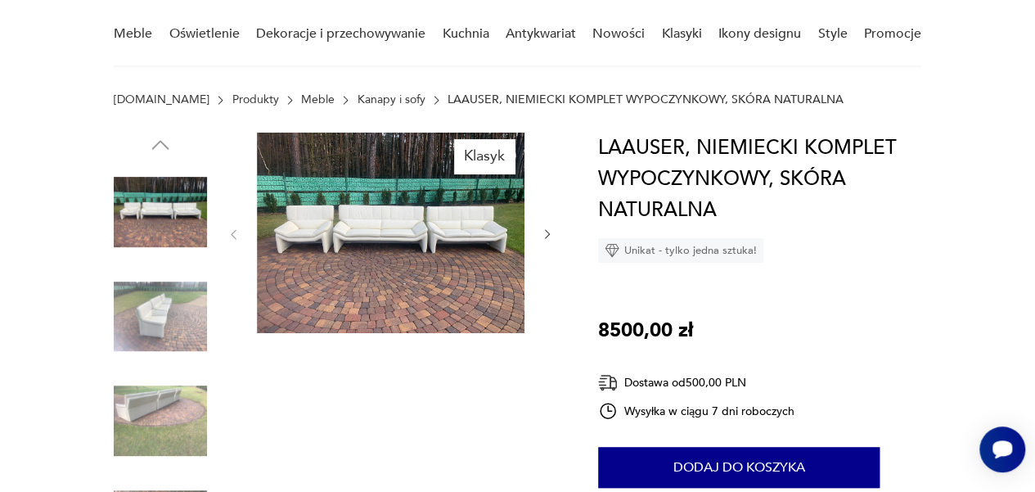
click at [397, 278] on img at bounding box center [391, 233] width 268 height 201
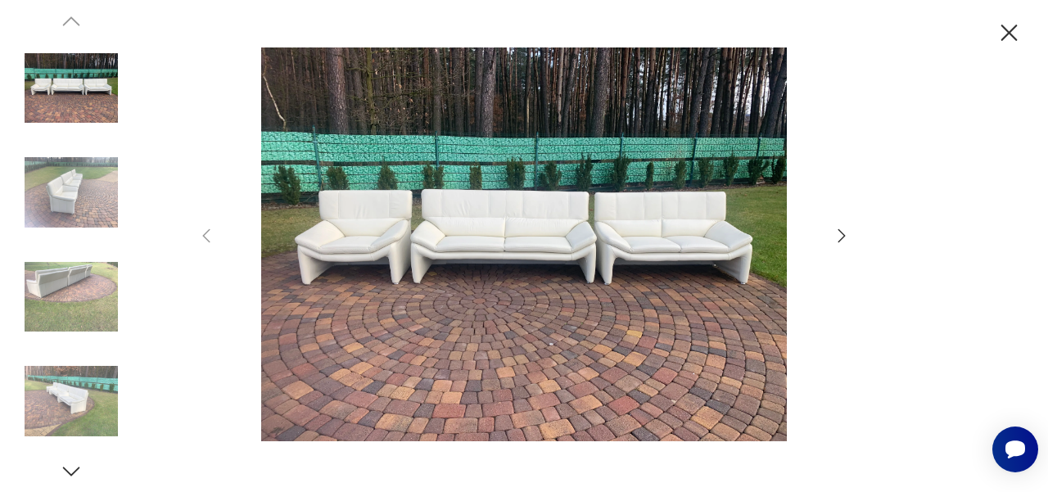
click at [839, 234] on icon "button" at bounding box center [841, 236] width 20 height 20
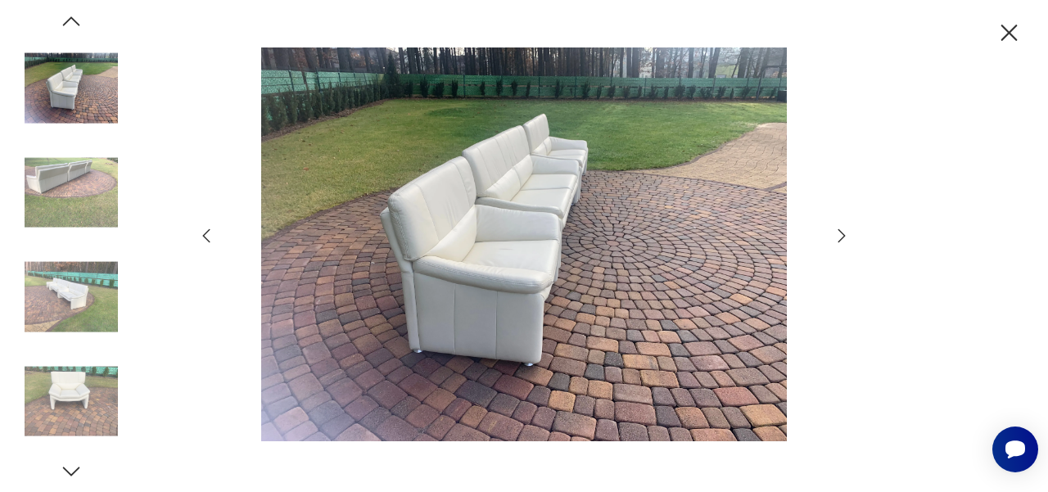
click at [839, 234] on icon "button" at bounding box center [841, 236] width 20 height 20
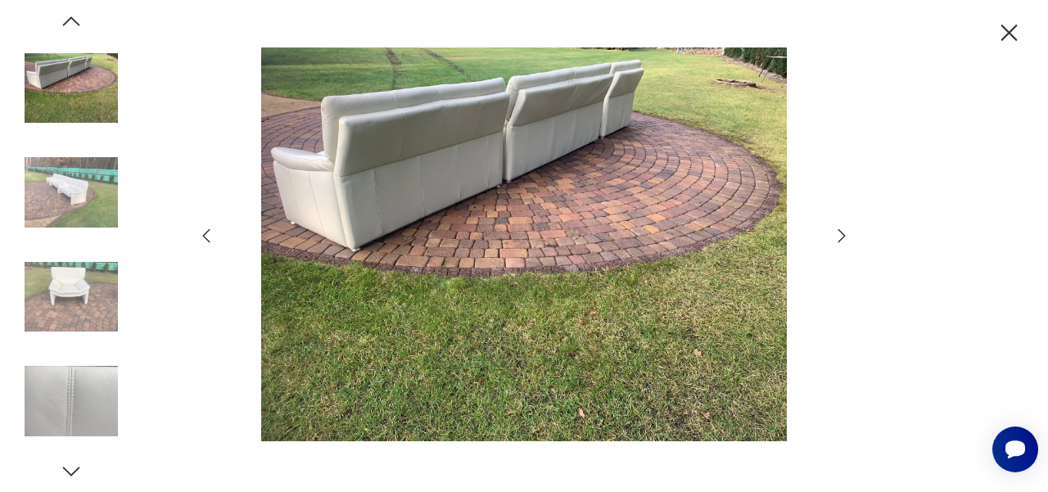
click at [839, 234] on icon "button" at bounding box center [841, 236] width 20 height 20
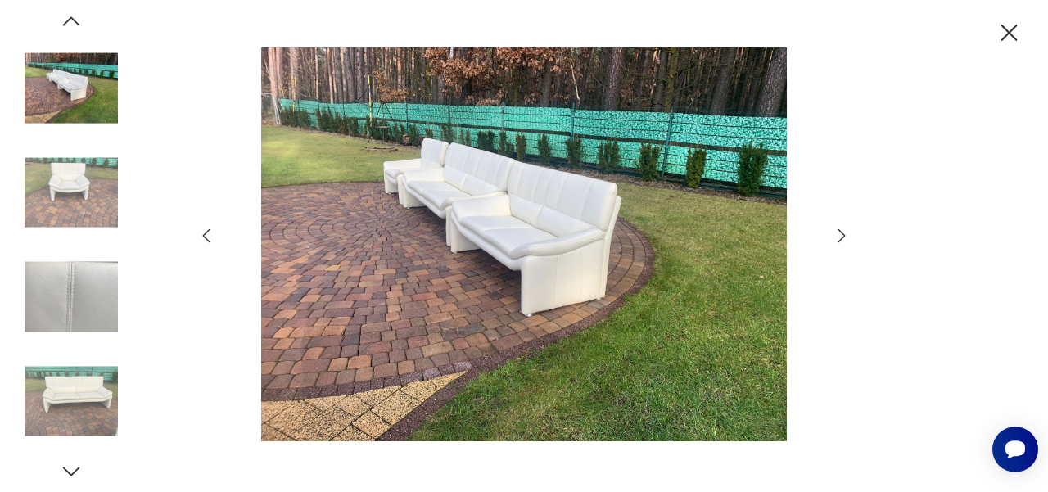
click at [839, 234] on icon "button" at bounding box center [841, 236] width 20 height 20
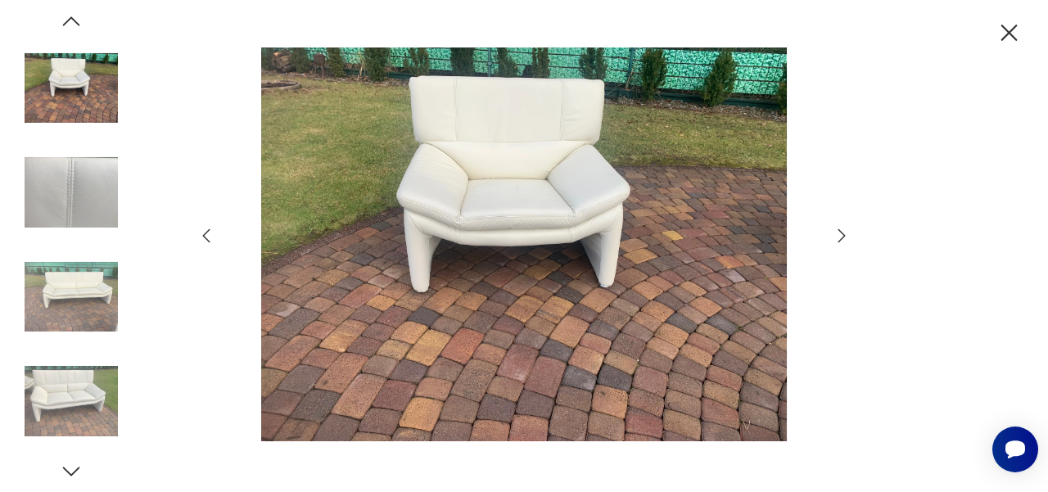
click at [1007, 35] on icon "button" at bounding box center [1009, 33] width 16 height 16
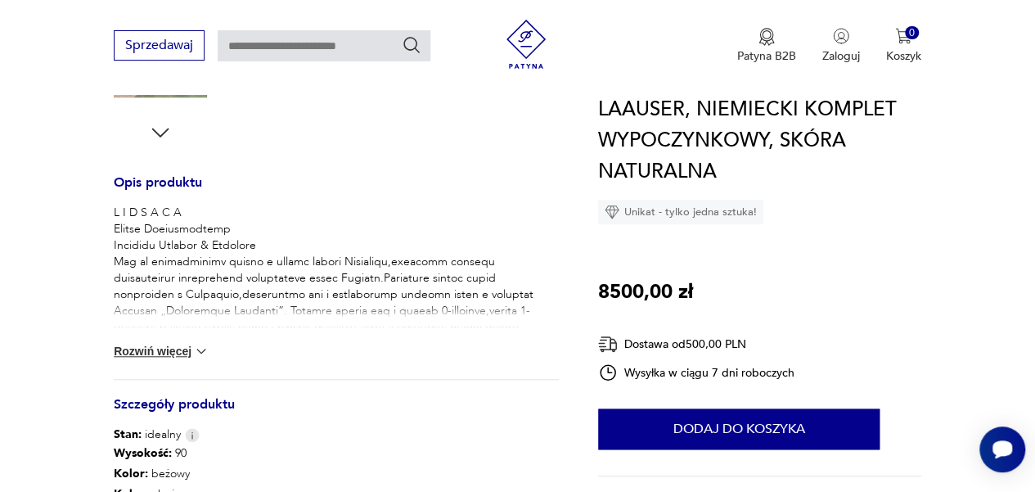
scroll to position [618, 0]
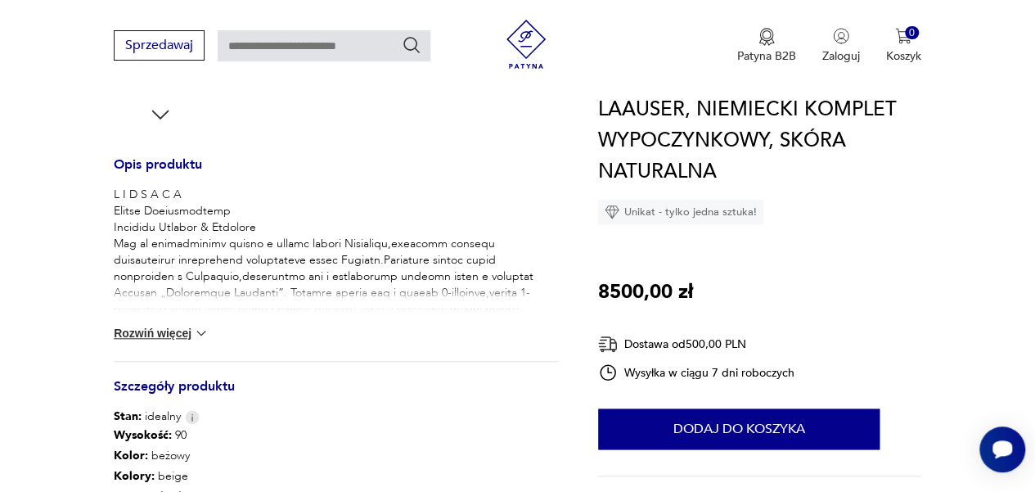
click at [169, 333] on button "Rozwiń więcej" at bounding box center [161, 333] width 95 height 16
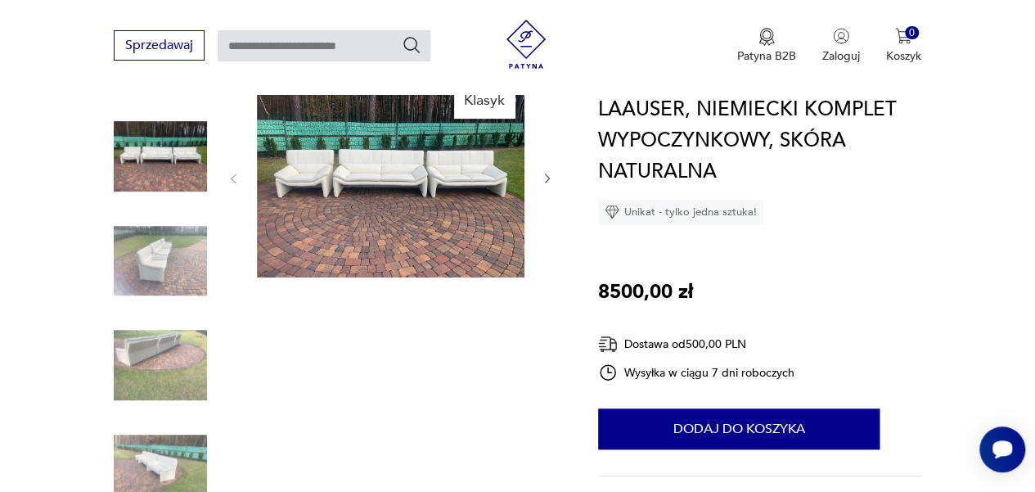
scroll to position [205, 0]
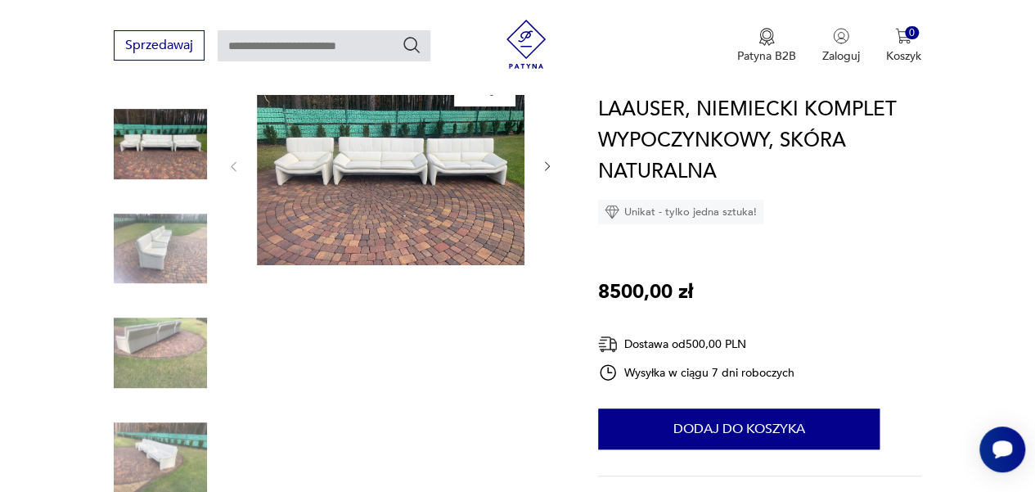
click at [484, 219] on img at bounding box center [391, 165] width 268 height 201
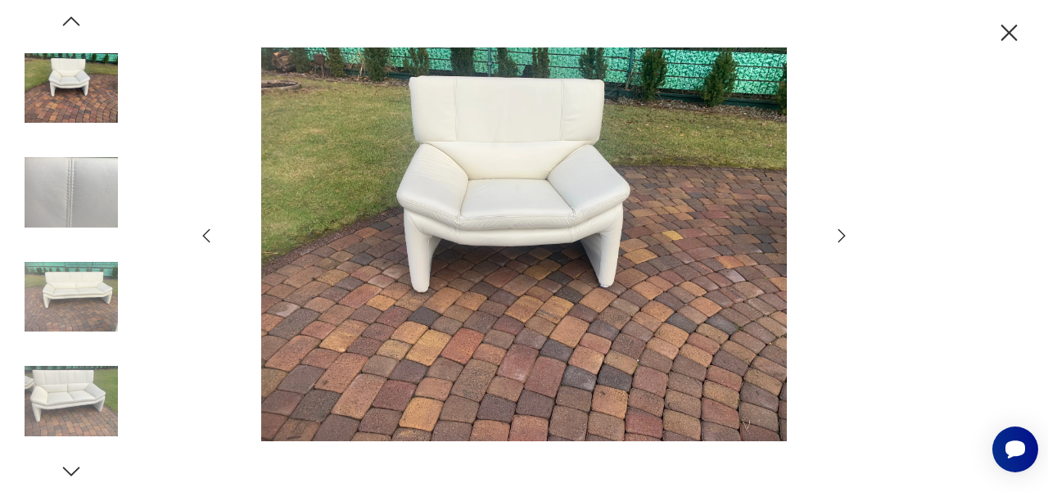
click at [841, 237] on icon "button" at bounding box center [841, 236] width 20 height 20
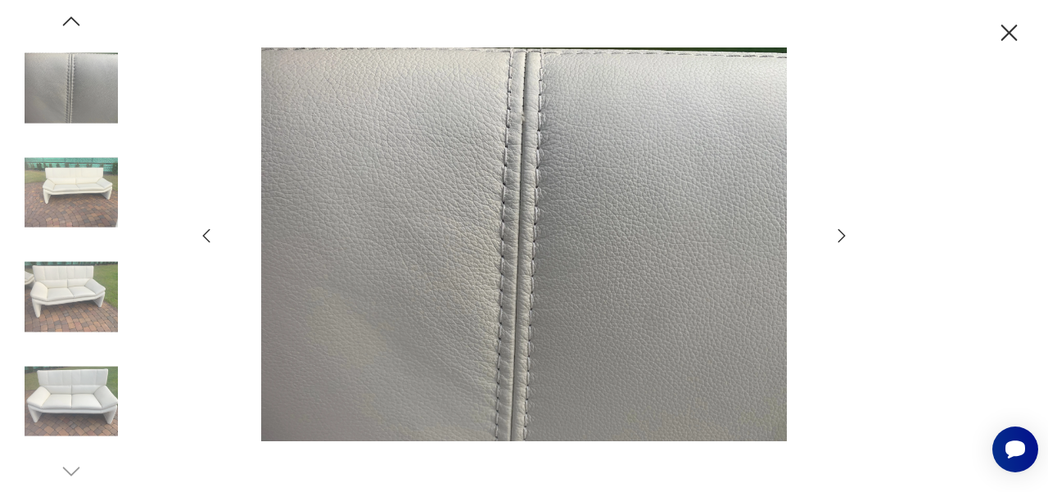
click at [841, 237] on icon "button" at bounding box center [841, 236] width 20 height 20
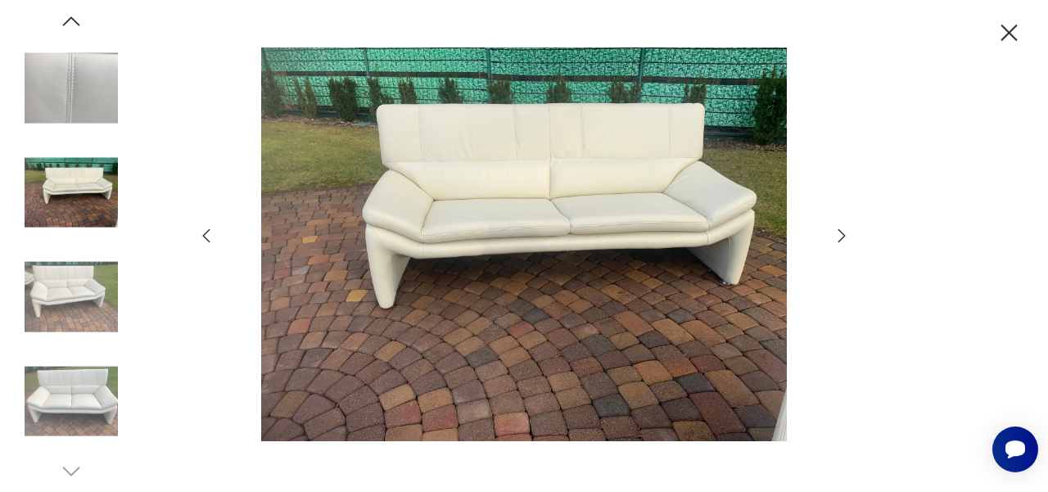
click at [841, 237] on icon "button" at bounding box center [841, 236] width 20 height 20
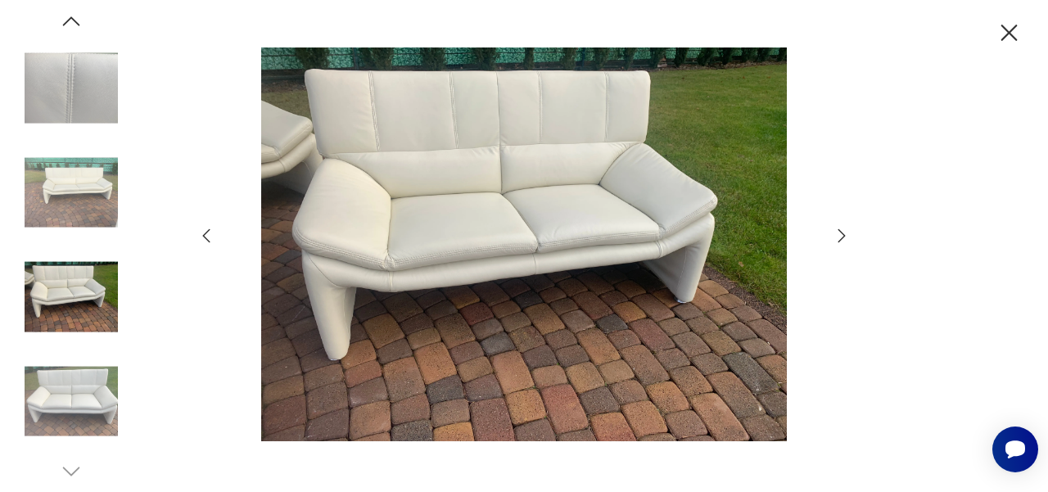
click at [841, 237] on icon "button" at bounding box center [841, 236] width 20 height 20
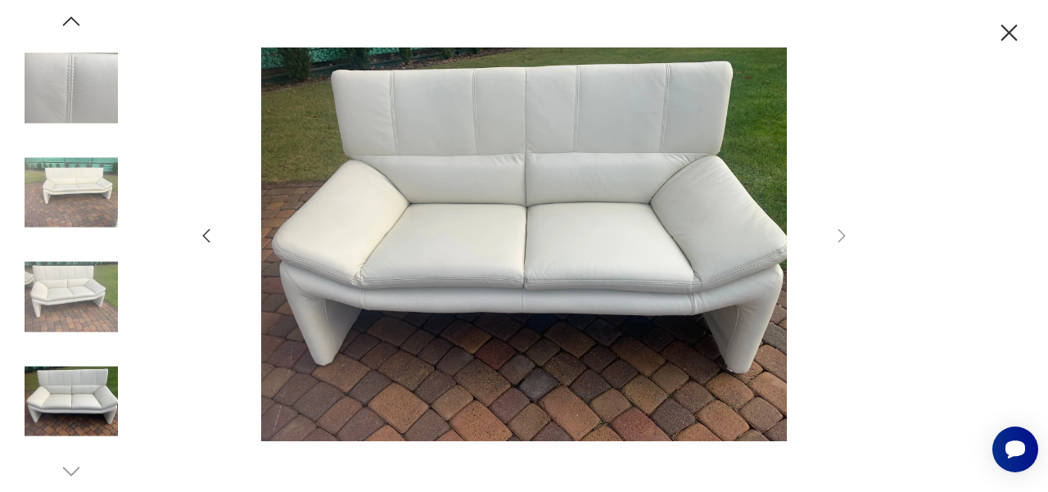
click at [77, 17] on icon "button" at bounding box center [71, 21] width 25 height 25
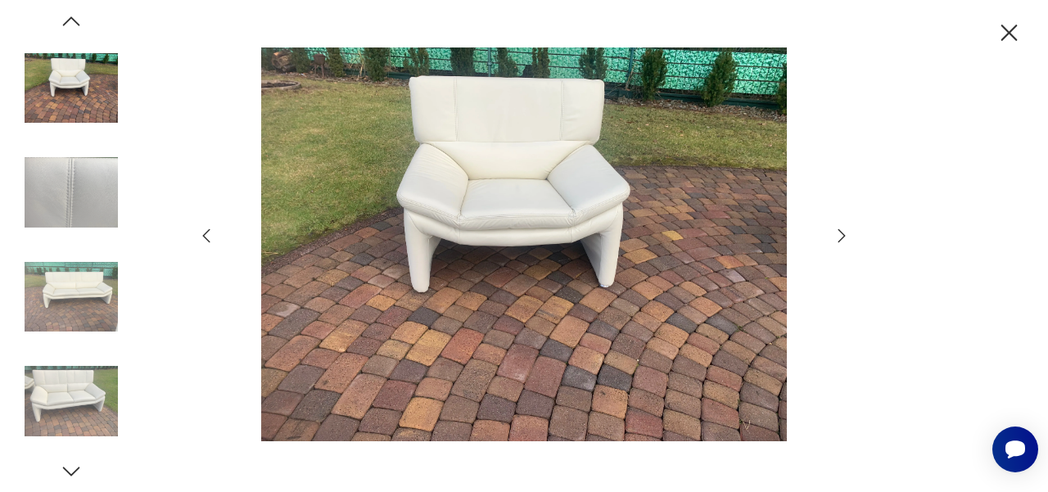
click at [77, 17] on icon "button" at bounding box center [71, 21] width 25 height 25
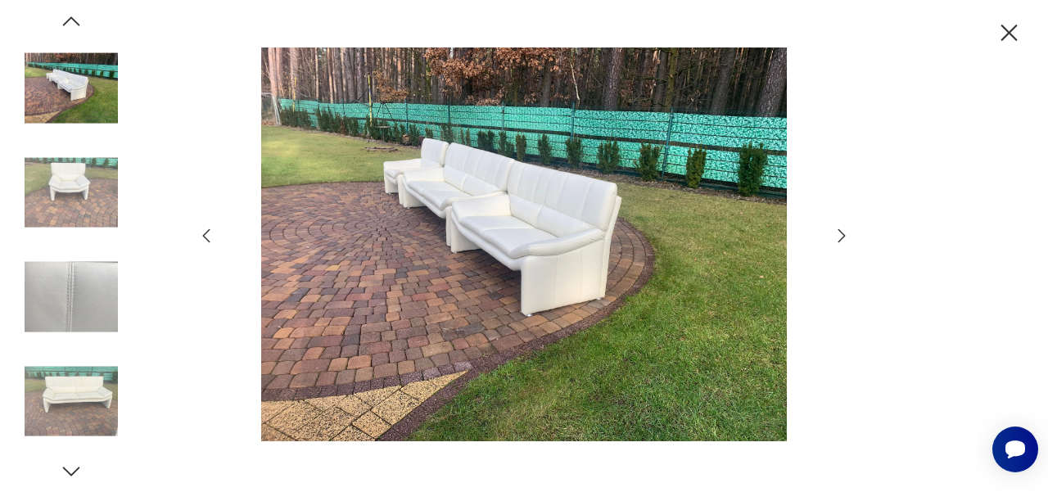
click at [77, 17] on icon "button" at bounding box center [71, 21] width 25 height 25
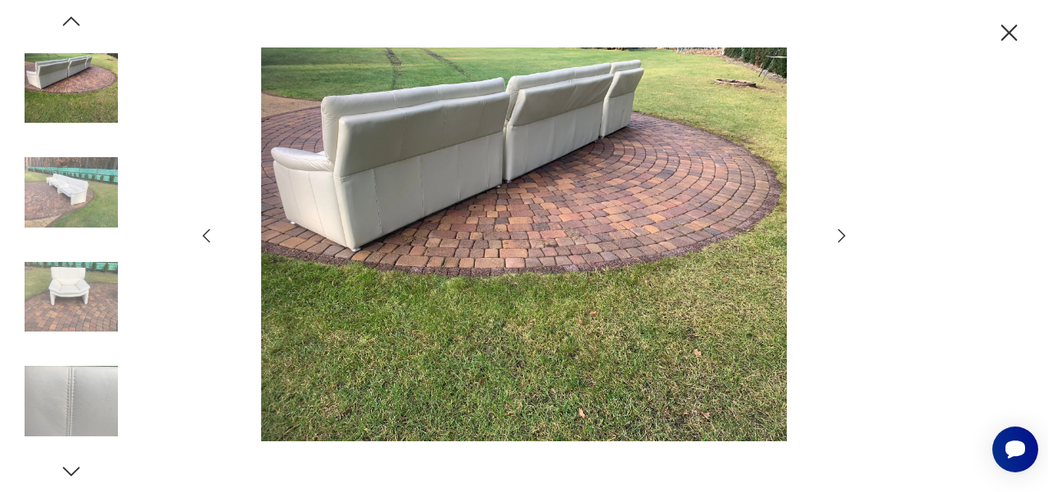
click at [77, 17] on icon "button" at bounding box center [71, 21] width 25 height 25
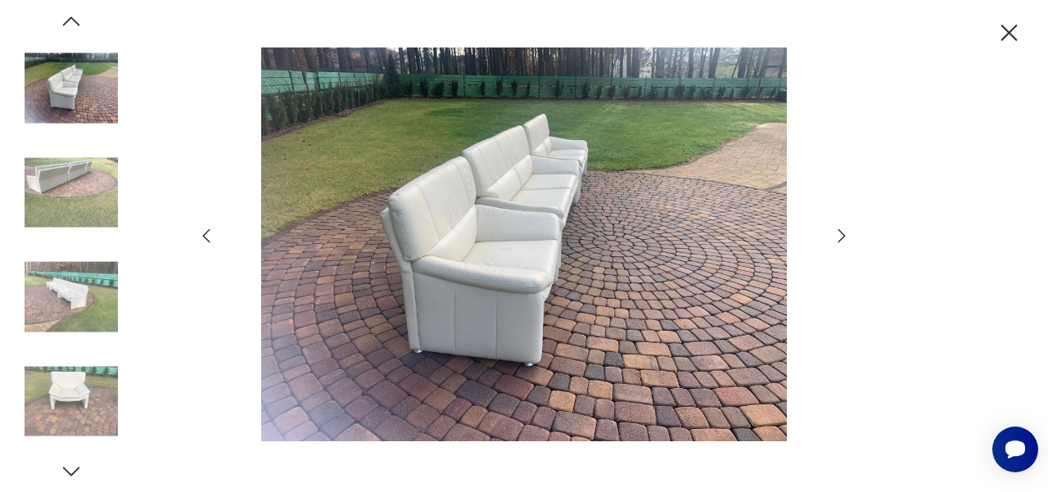
click at [77, 17] on icon "button" at bounding box center [71, 21] width 25 height 25
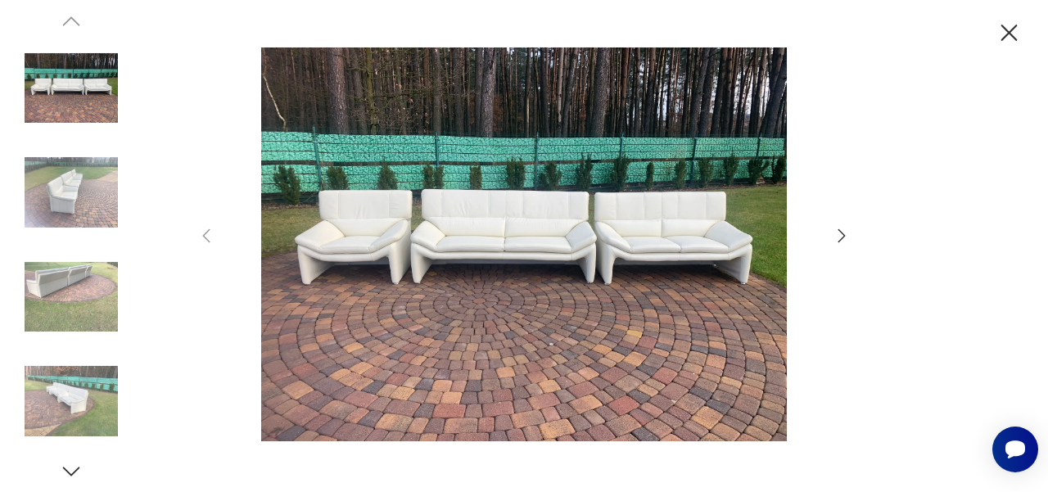
click at [1006, 32] on icon "button" at bounding box center [1008, 33] width 29 height 29
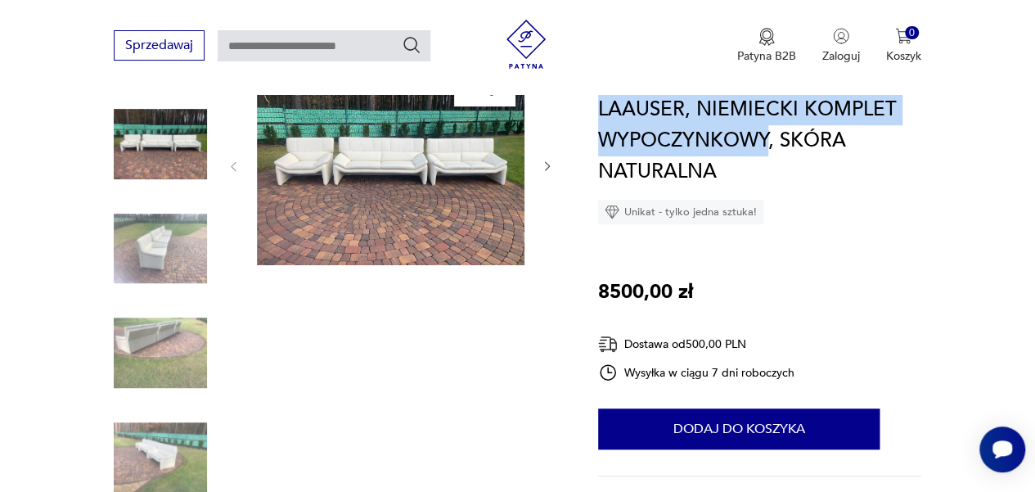
drag, startPoint x: 601, startPoint y: 107, endPoint x: 769, endPoint y: 137, distance: 171.1
click at [769, 137] on h1 "LAAUSER, NIEMIECKI KOMPLET WYPOCZYNKOWY, SKÓRA NATURALNA" at bounding box center [759, 140] width 323 height 93
copy h1 "LAAUSER, NIEMIECKI KOMPLET WYPOCZYNKOWY"
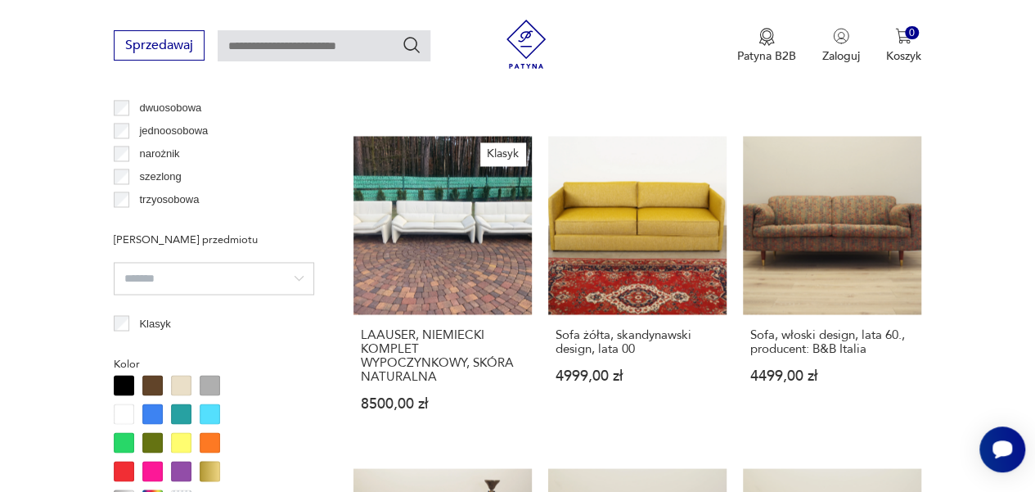
scroll to position [1275, 0]
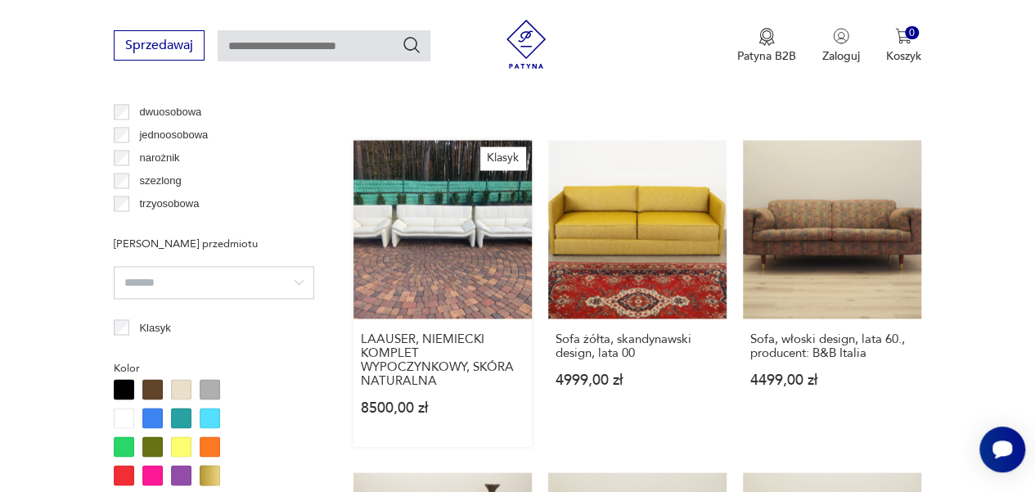
click at [446, 198] on link "Klasyk LAAUSER, NIEMIECKI KOMPLET WYPOCZYNKOWY, SKÓRA NATURALNA 8500,00 zł" at bounding box center [443, 293] width 178 height 306
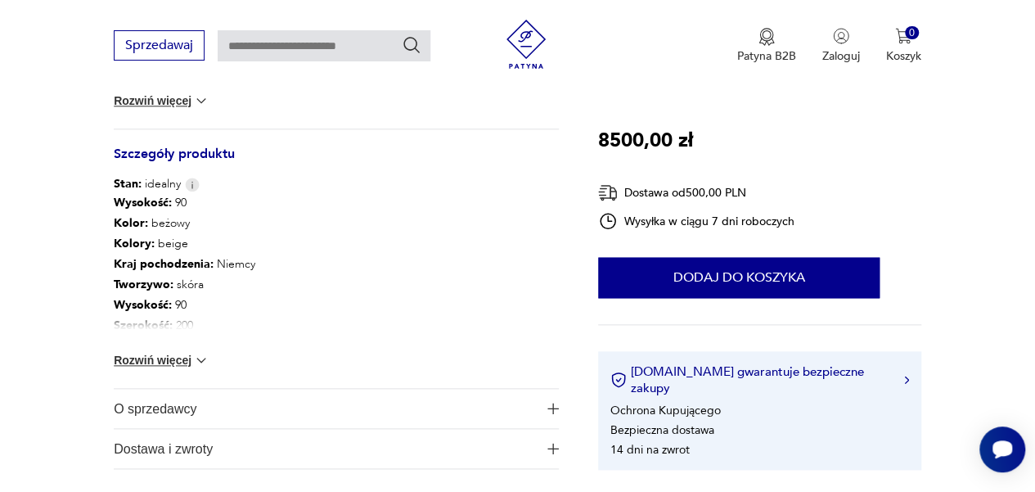
scroll to position [843, 0]
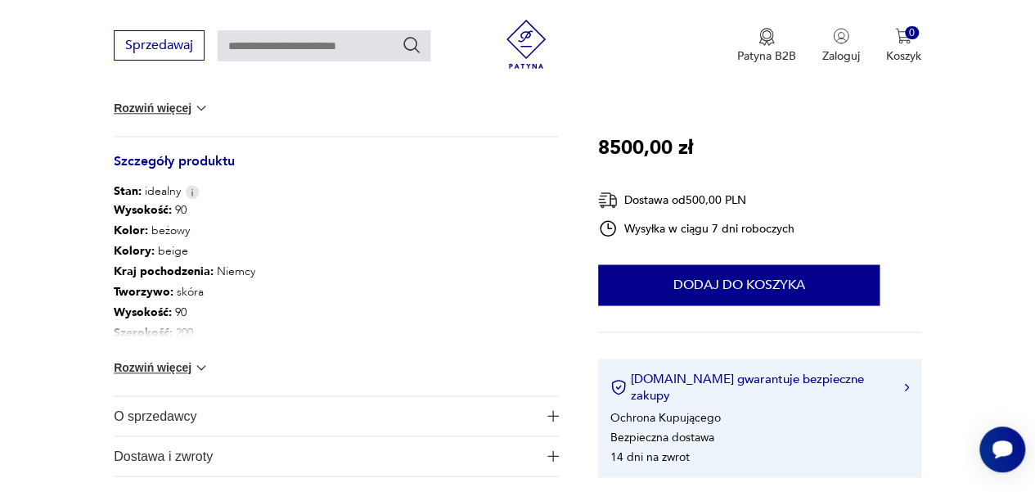
click at [173, 369] on button "Rozwiń więcej" at bounding box center [161, 367] width 95 height 16
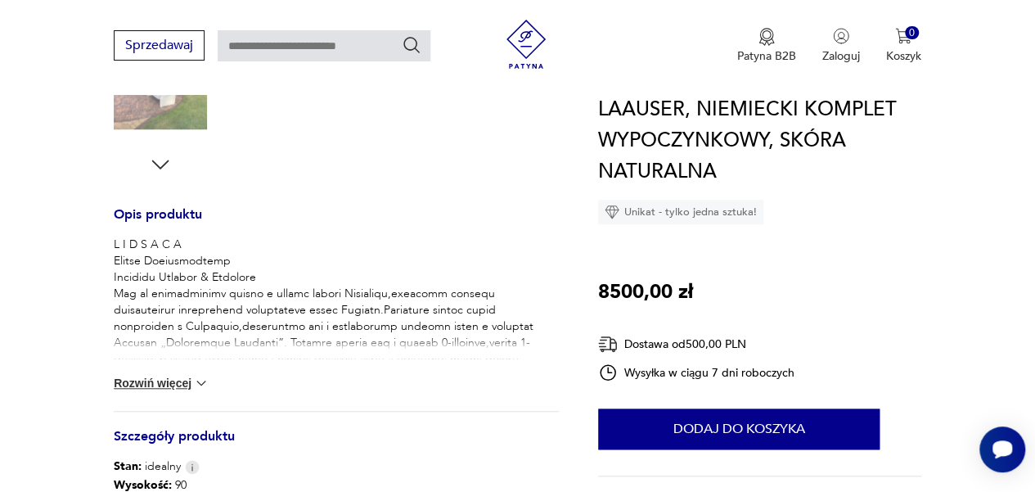
scroll to position [561, 0]
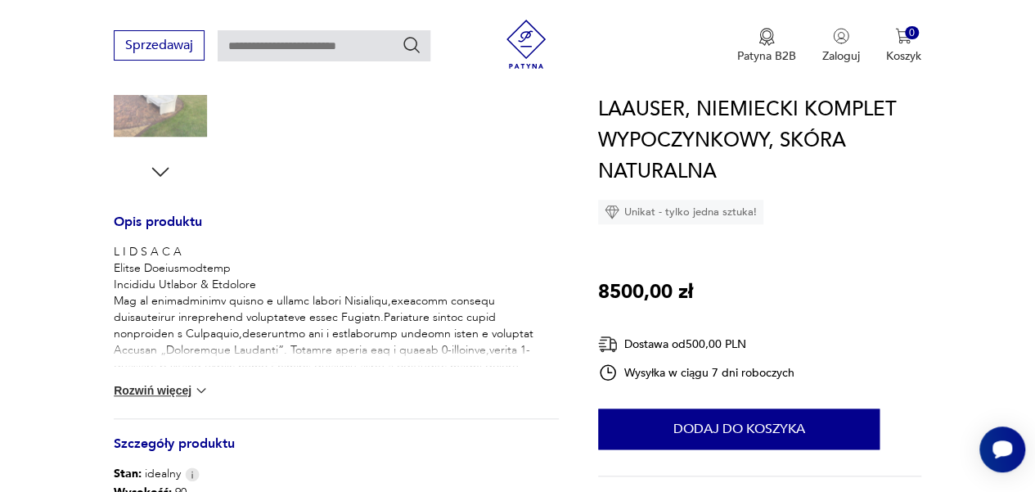
click at [154, 394] on button "Rozwiń więcej" at bounding box center [161, 390] width 95 height 16
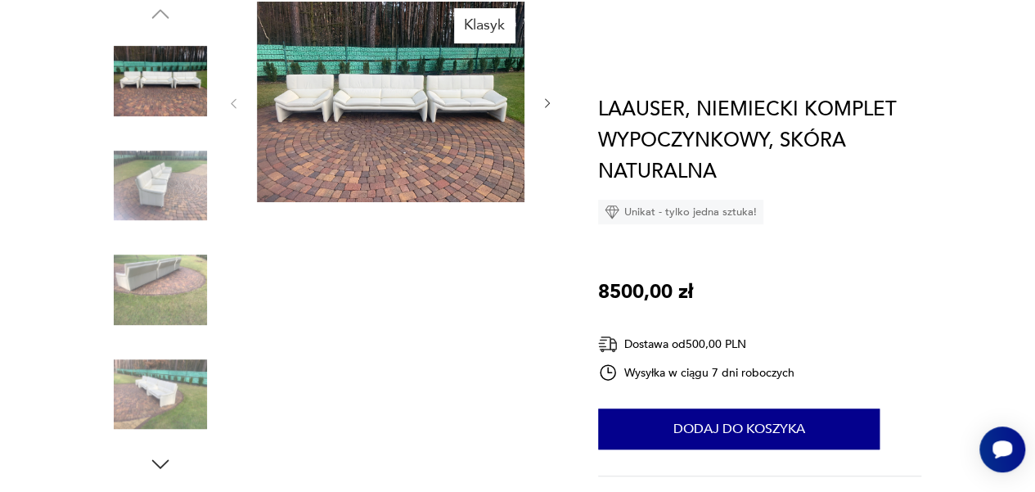
scroll to position [0, 0]
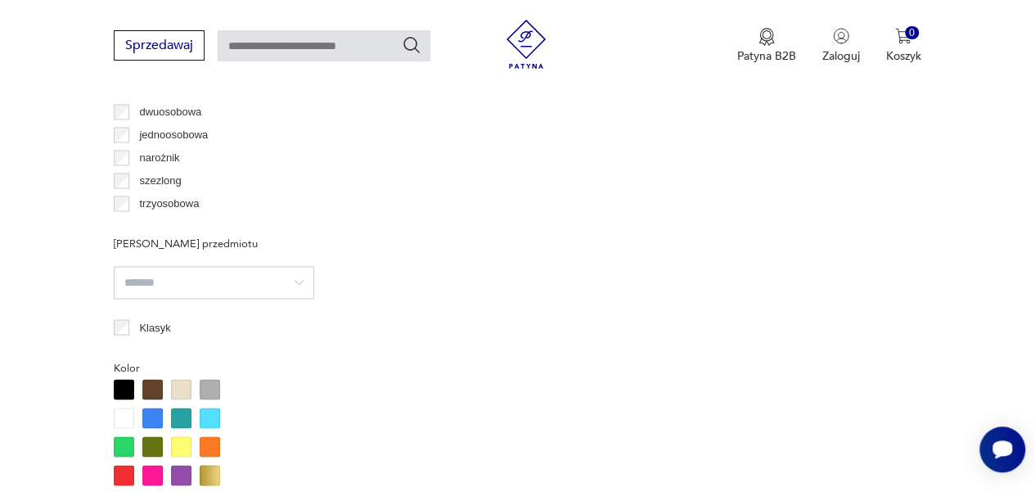
scroll to position [1426, 0]
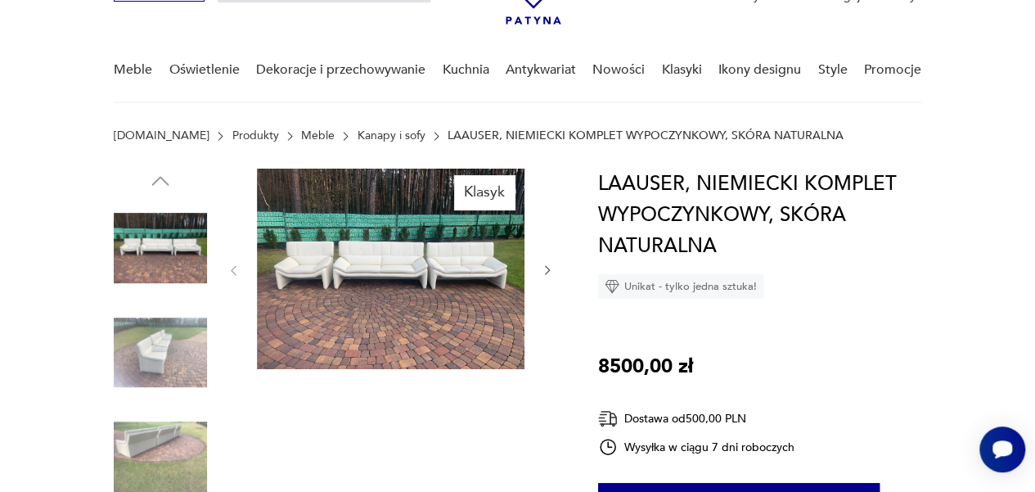
scroll to position [116, 0]
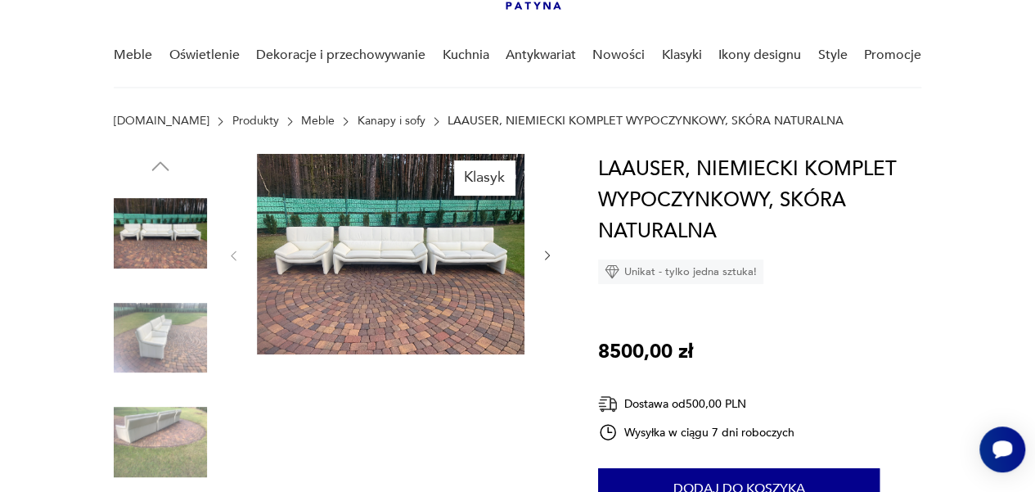
click at [362, 281] on img at bounding box center [391, 254] width 268 height 201
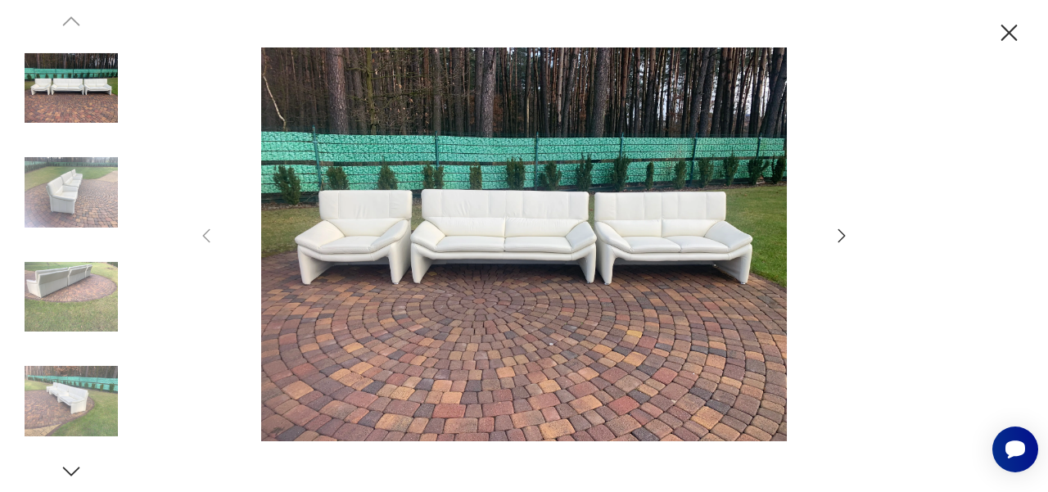
click at [549, 182] on img at bounding box center [523, 244] width 583 height 394
click at [839, 238] on icon "button" at bounding box center [841, 236] width 20 height 20
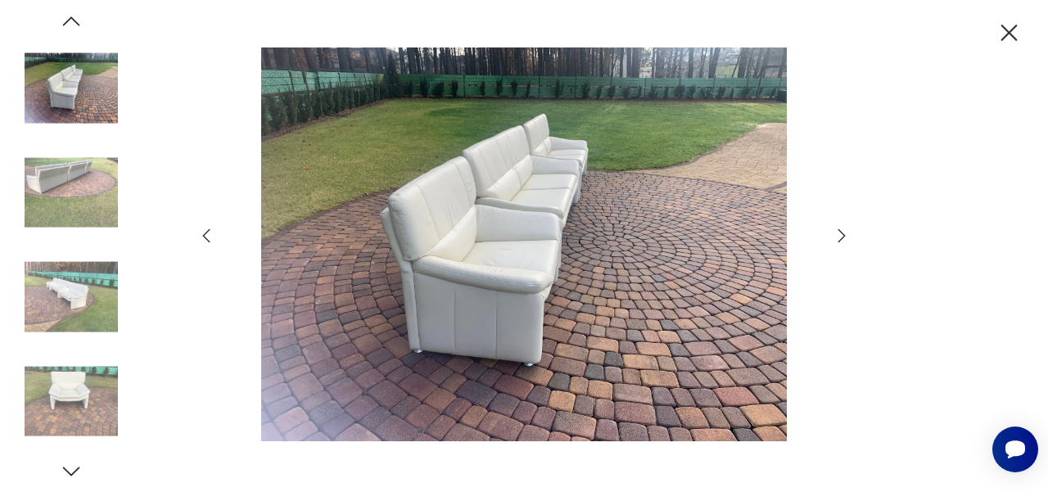
click at [839, 238] on icon "button" at bounding box center [841, 236] width 20 height 20
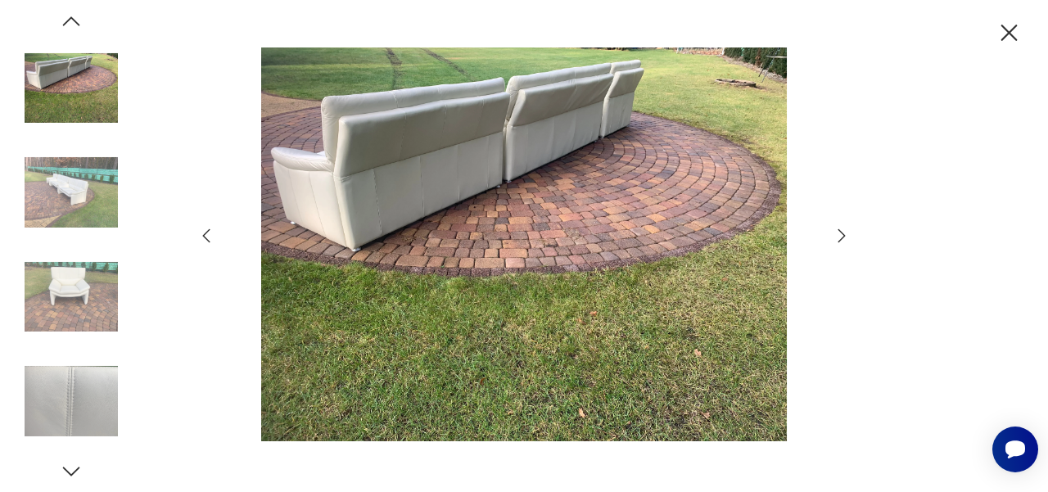
click at [839, 238] on icon "button" at bounding box center [841, 236] width 20 height 20
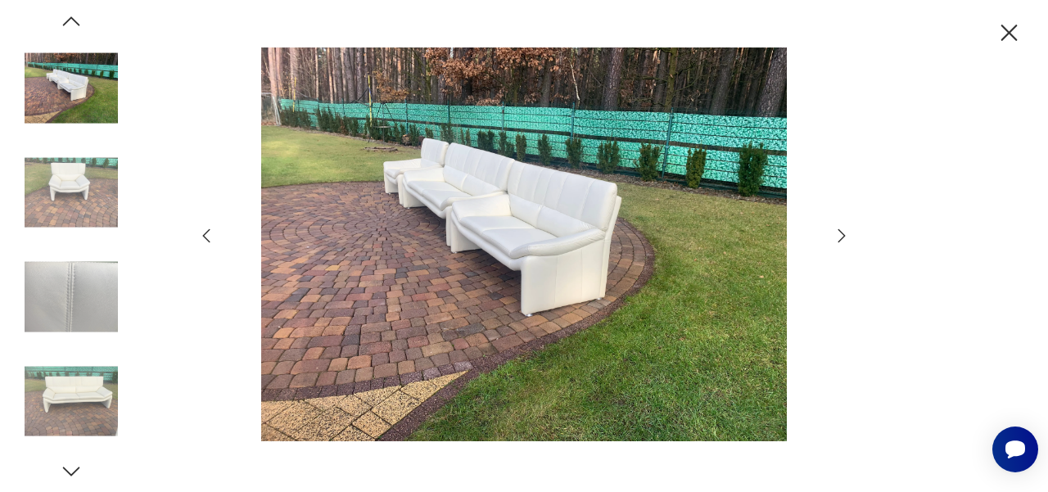
click at [839, 238] on icon "button" at bounding box center [841, 236] width 20 height 20
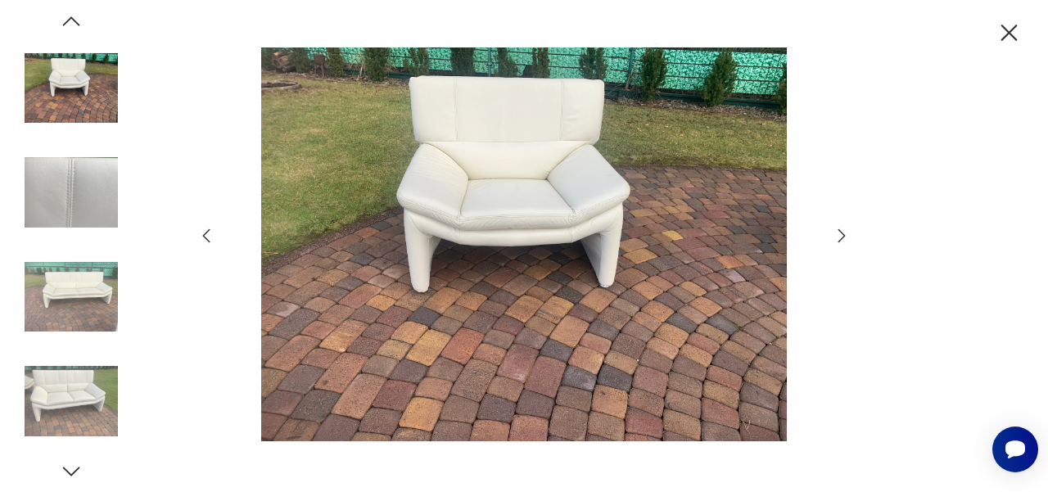
click at [839, 238] on icon "button" at bounding box center [841, 236] width 20 height 20
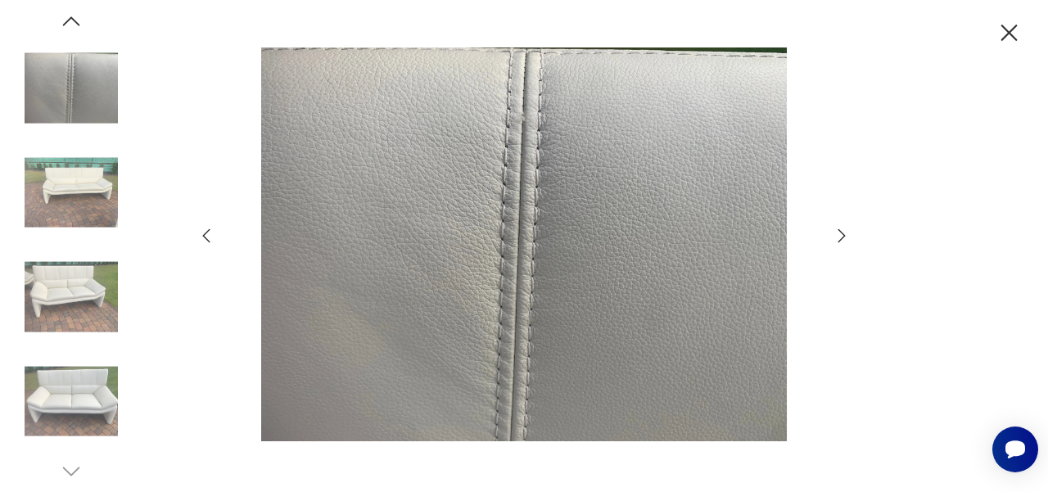
click at [839, 238] on icon "button" at bounding box center [841, 236] width 20 height 20
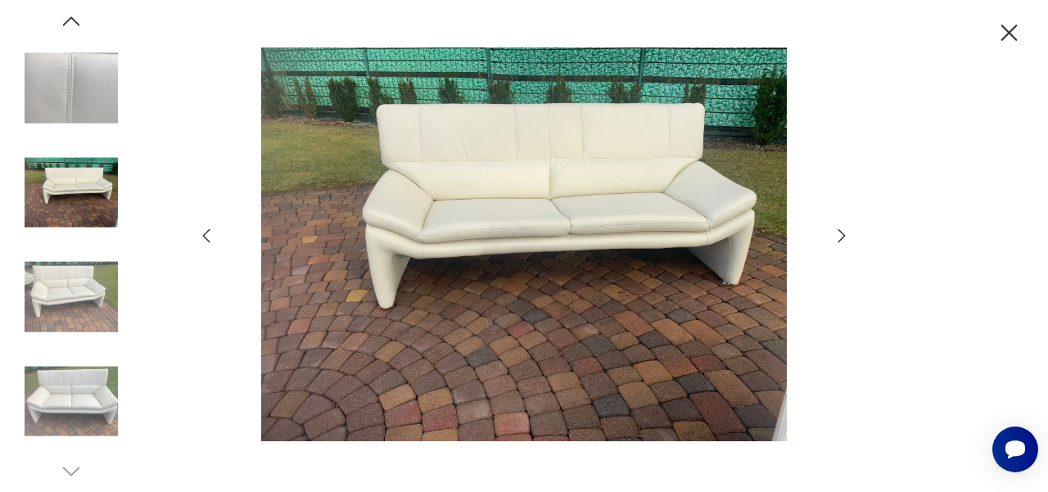
click at [839, 238] on icon "button" at bounding box center [841, 236] width 20 height 20
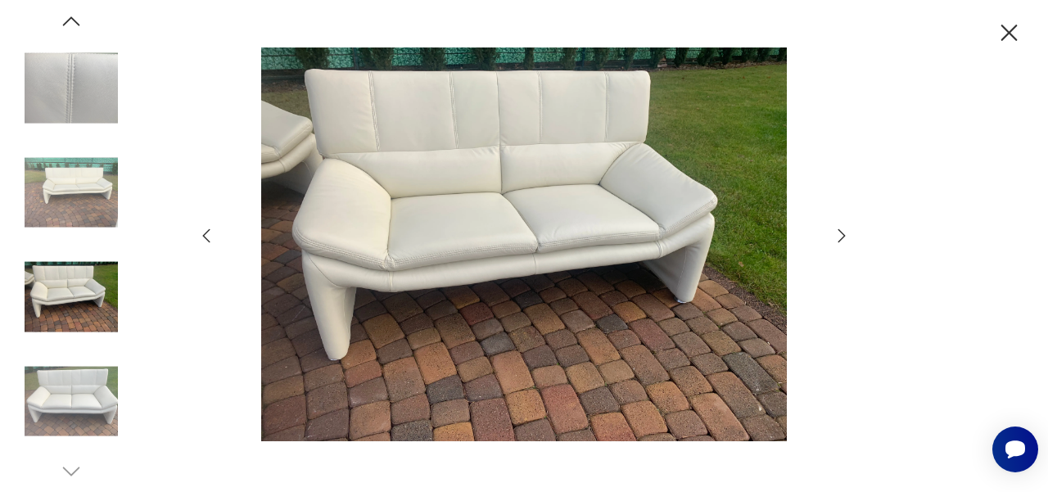
click at [839, 238] on icon "button" at bounding box center [841, 236] width 20 height 20
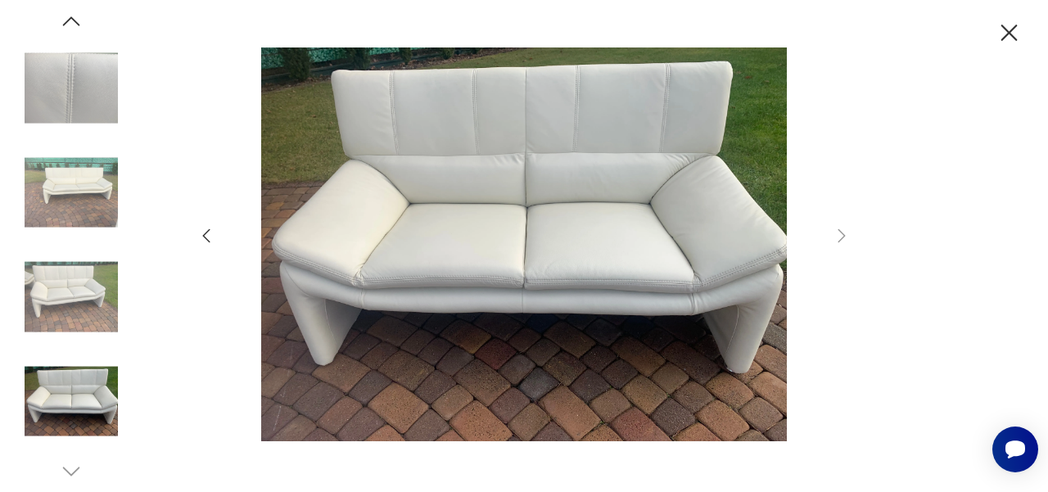
click at [1008, 29] on icon "button" at bounding box center [1008, 33] width 29 height 29
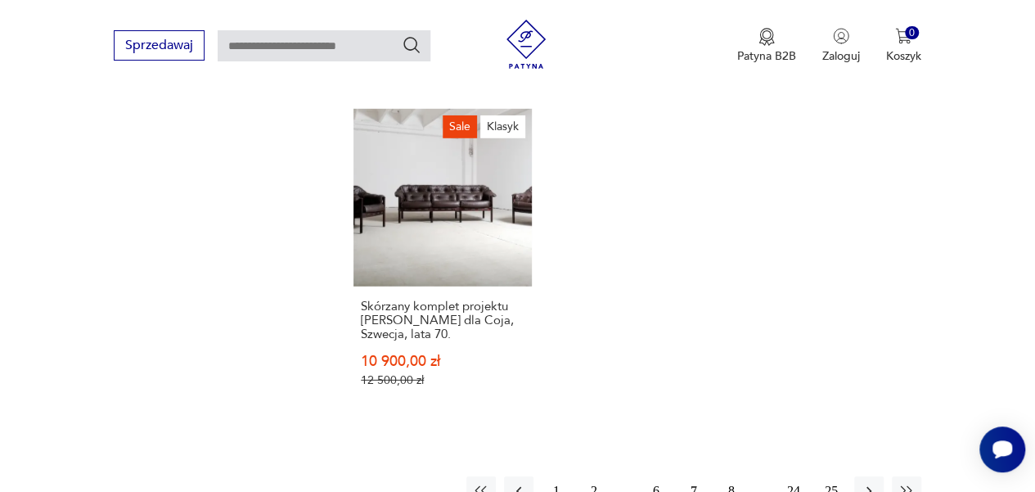
scroll to position [2311, 0]
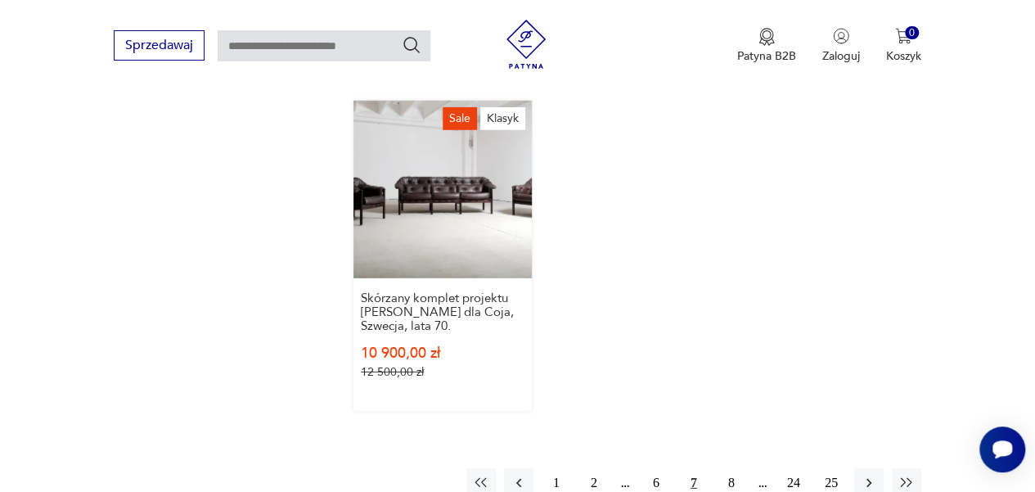
click at [422, 164] on link "Sale Klasyk Skórzany komplet projektu Arne Norella dla Coja, Szwecja, lata 70. …" at bounding box center [443, 256] width 178 height 311
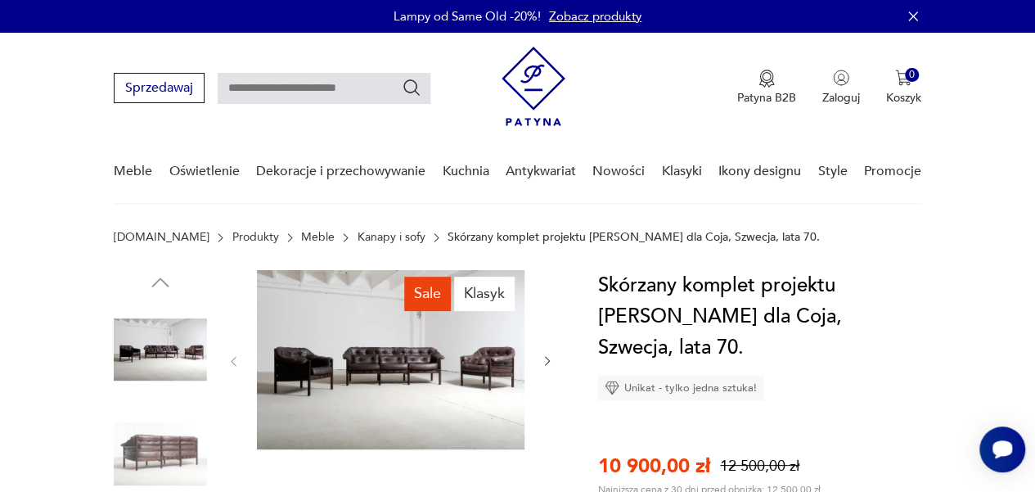
click at [483, 365] on img at bounding box center [391, 359] width 268 height 179
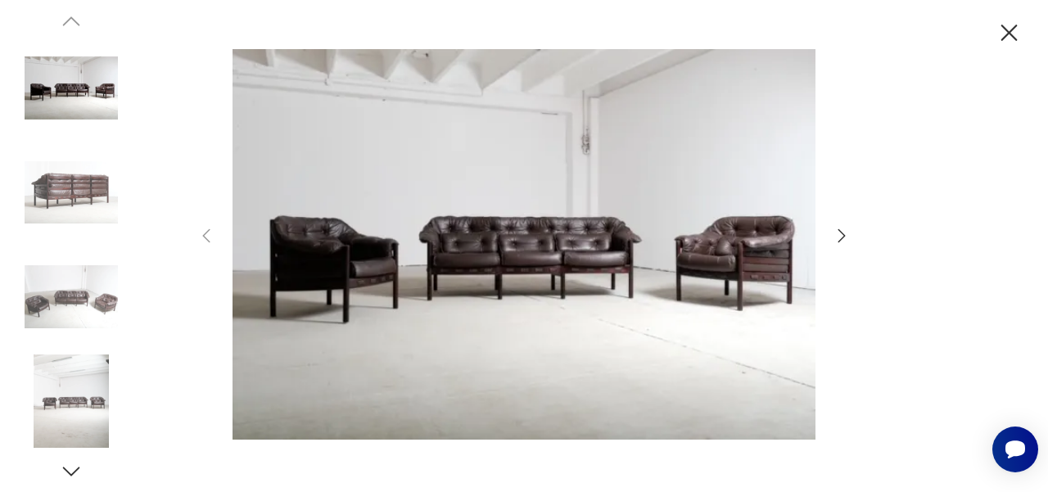
click at [836, 237] on icon "button" at bounding box center [841, 236] width 20 height 20
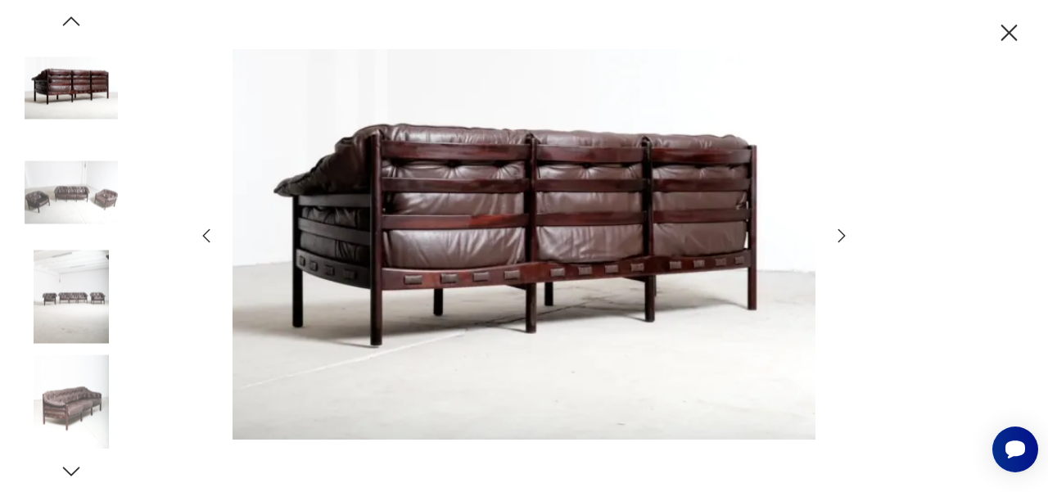
click at [836, 237] on icon "button" at bounding box center [841, 236] width 20 height 20
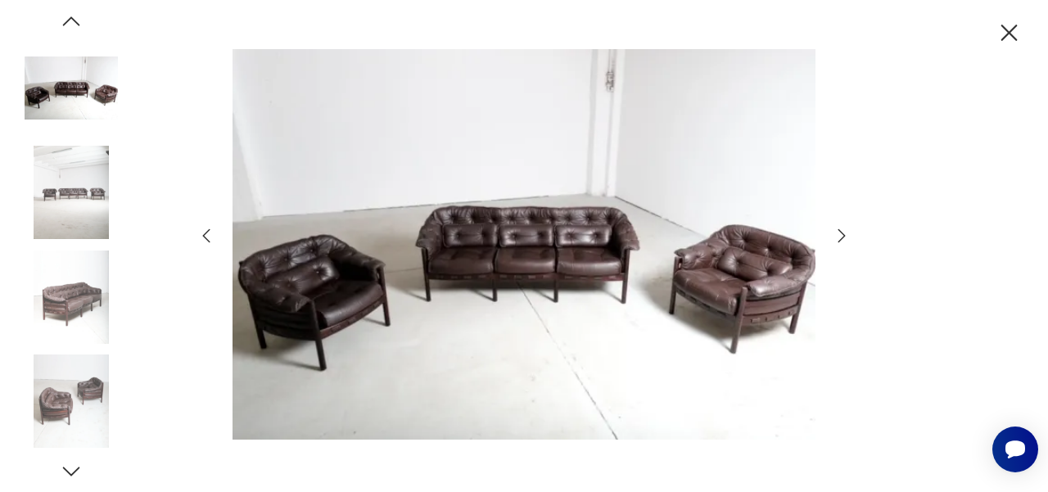
click at [836, 237] on icon "button" at bounding box center [841, 236] width 20 height 20
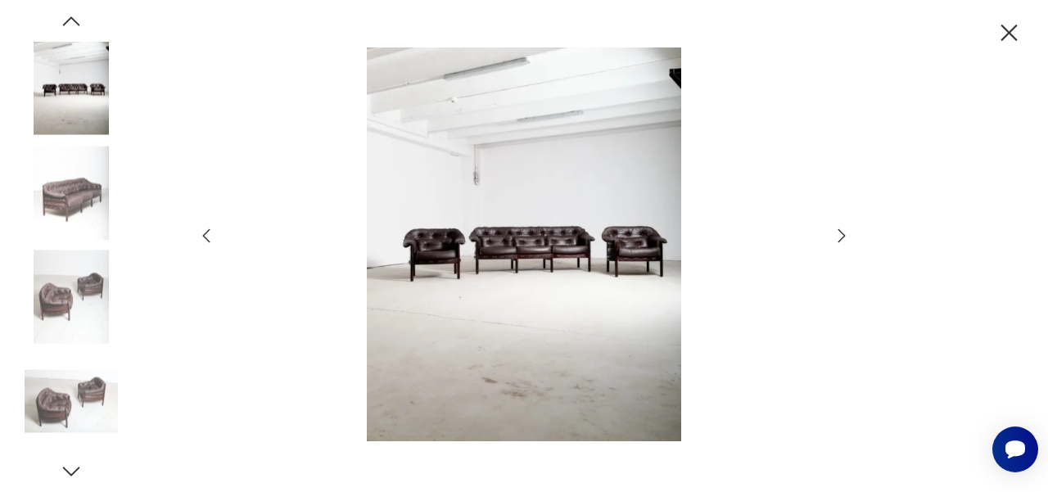
click at [836, 237] on icon "button" at bounding box center [841, 236] width 20 height 20
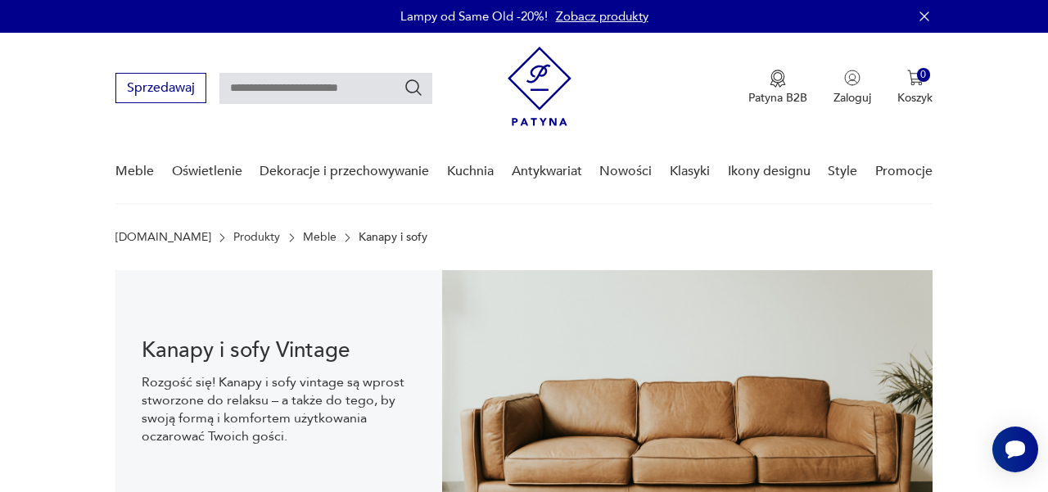
scroll to position [2200, 0]
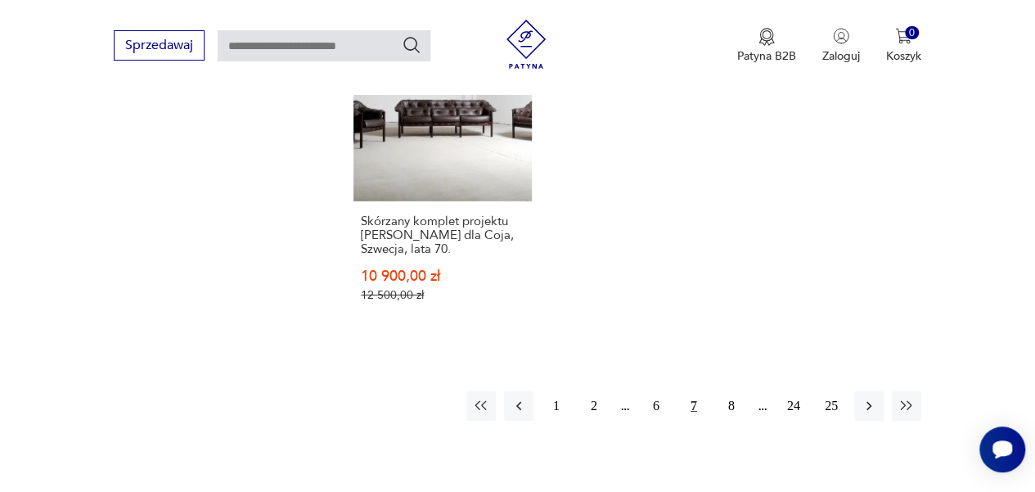
scroll to position [2385, 0]
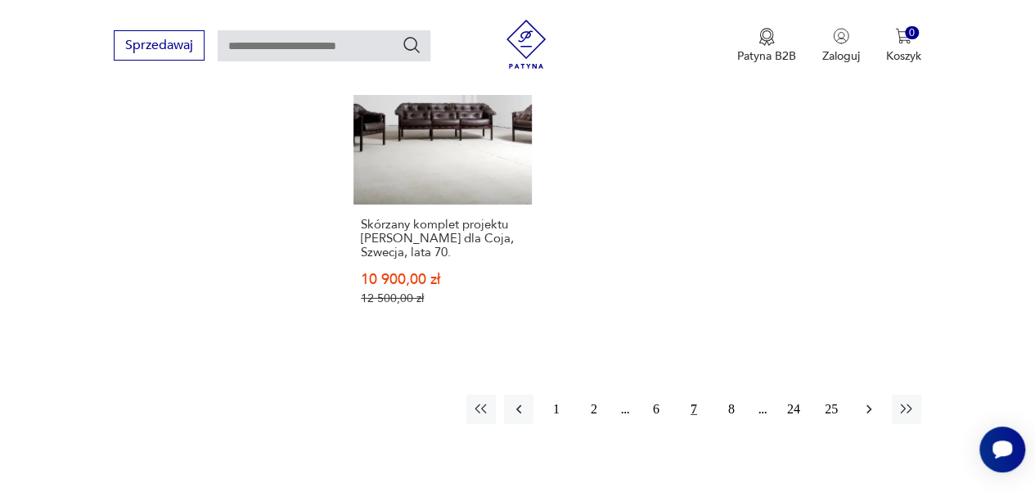
click at [867, 401] on icon "button" at bounding box center [869, 409] width 16 height 16
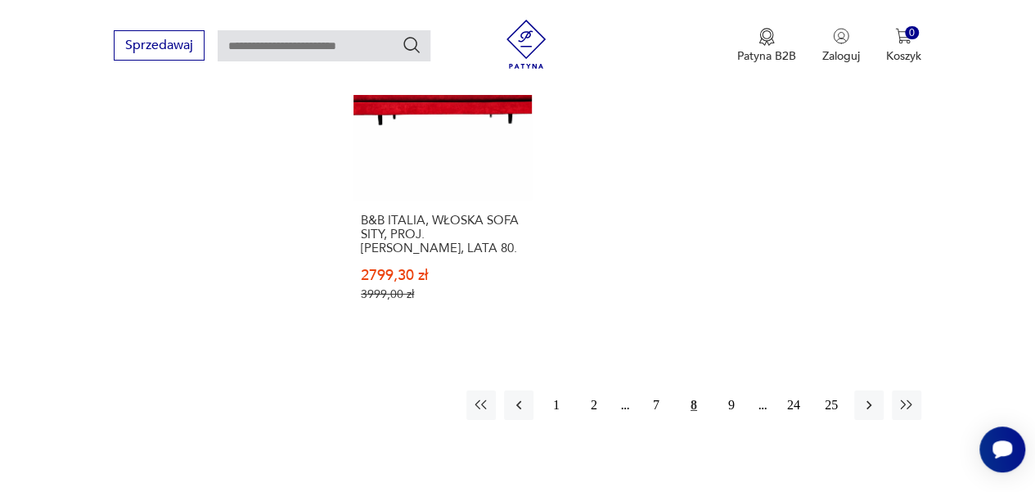
scroll to position [2391, 0]
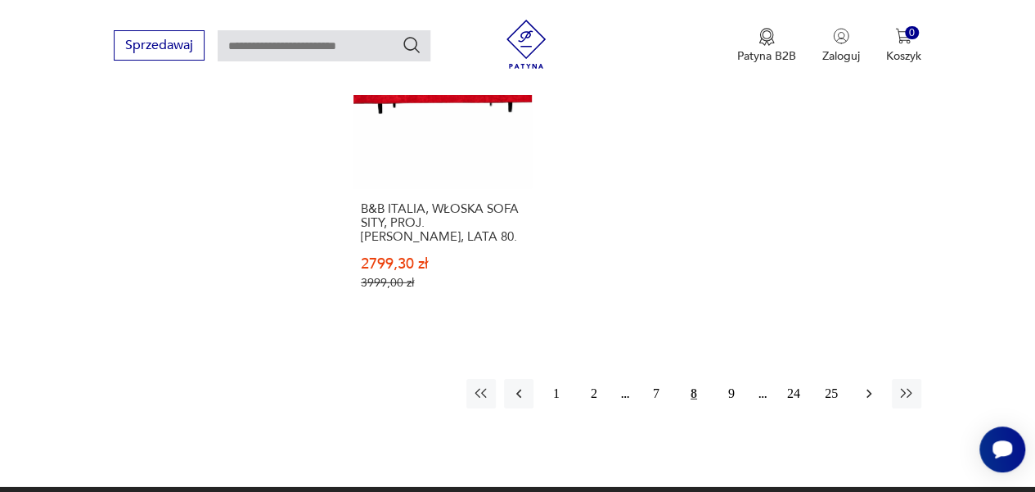
click at [873, 385] on icon "button" at bounding box center [869, 393] width 16 height 16
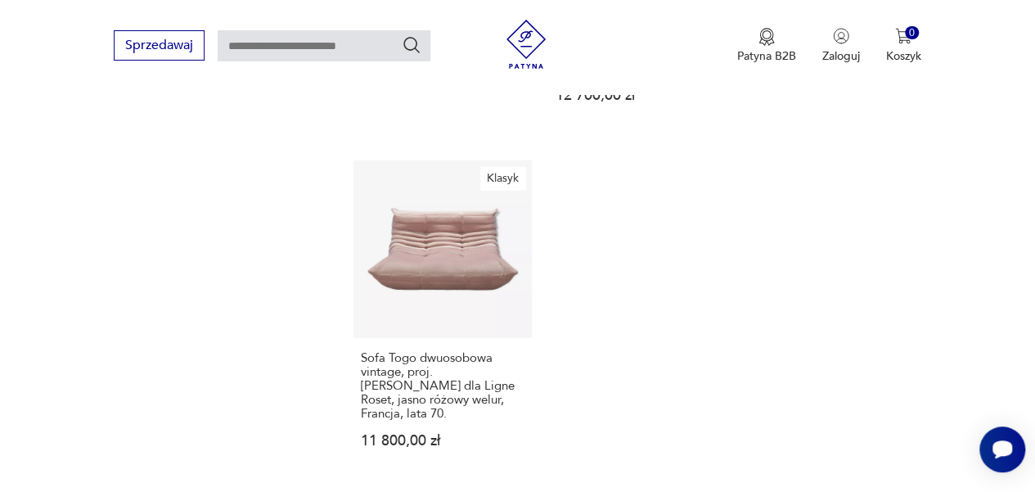
scroll to position [2424, 0]
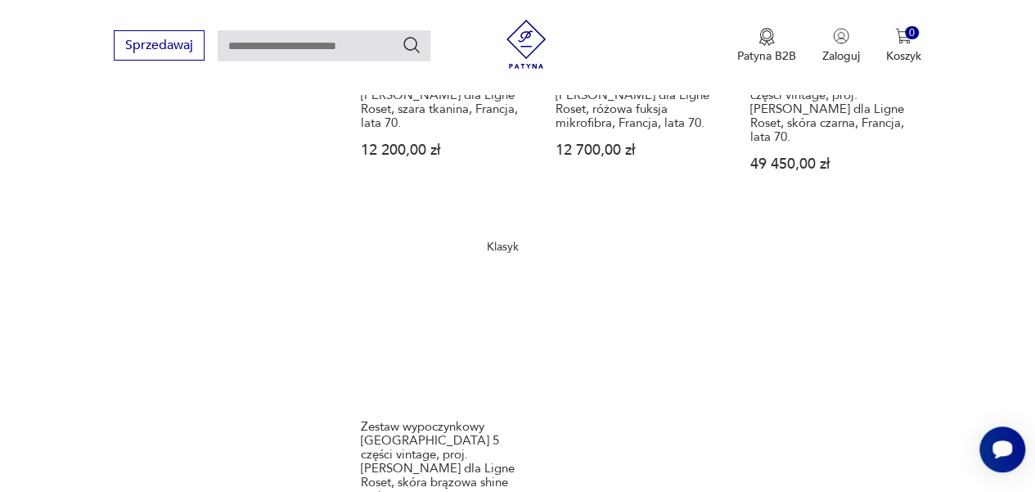
scroll to position [2420, 0]
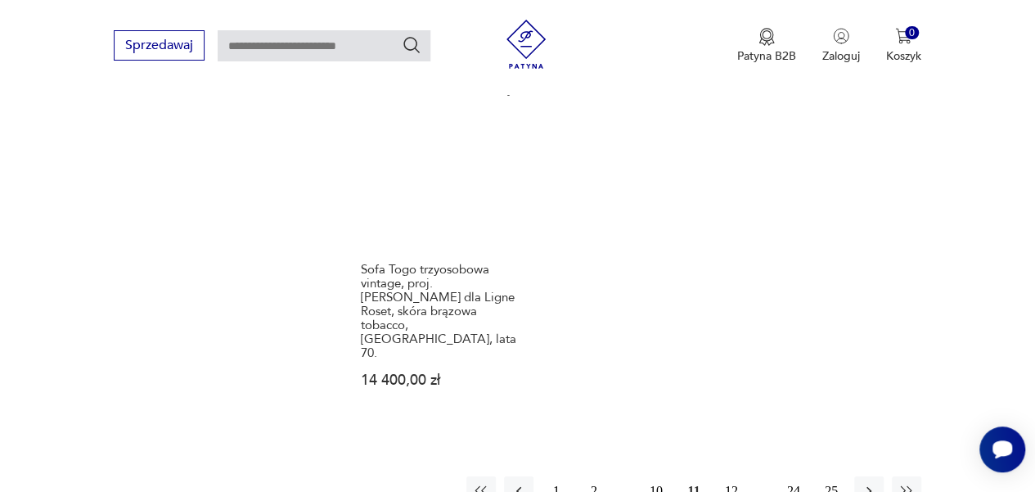
scroll to position [2540, 0]
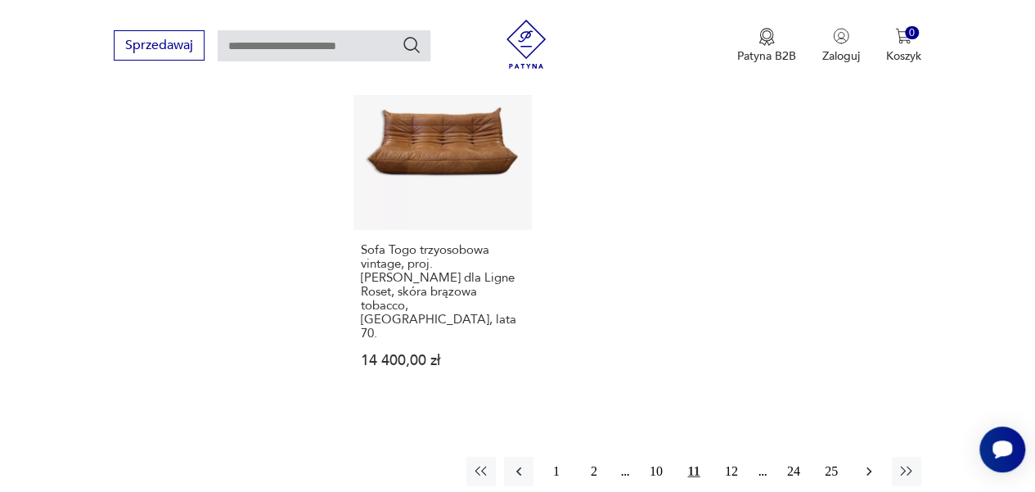
click at [863, 463] on icon "button" at bounding box center [869, 471] width 16 height 16
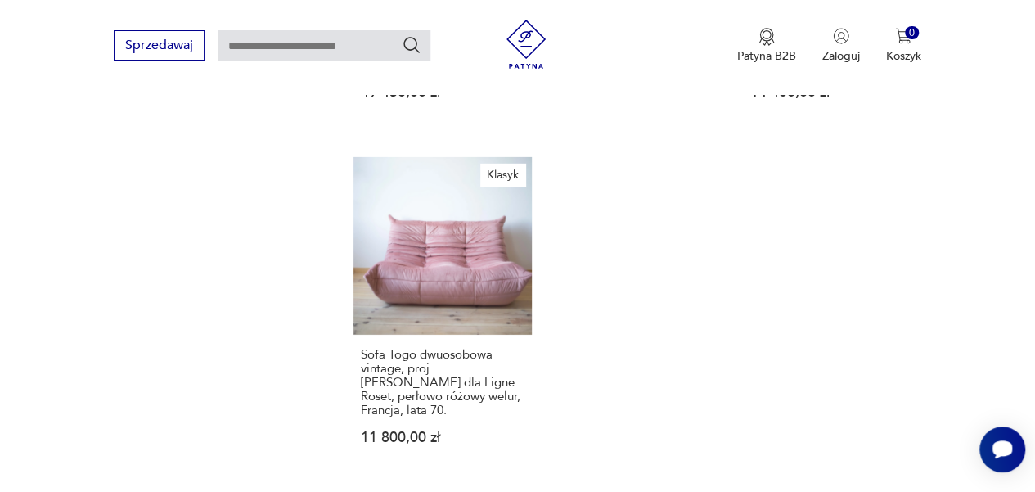
scroll to position [2480, 0]
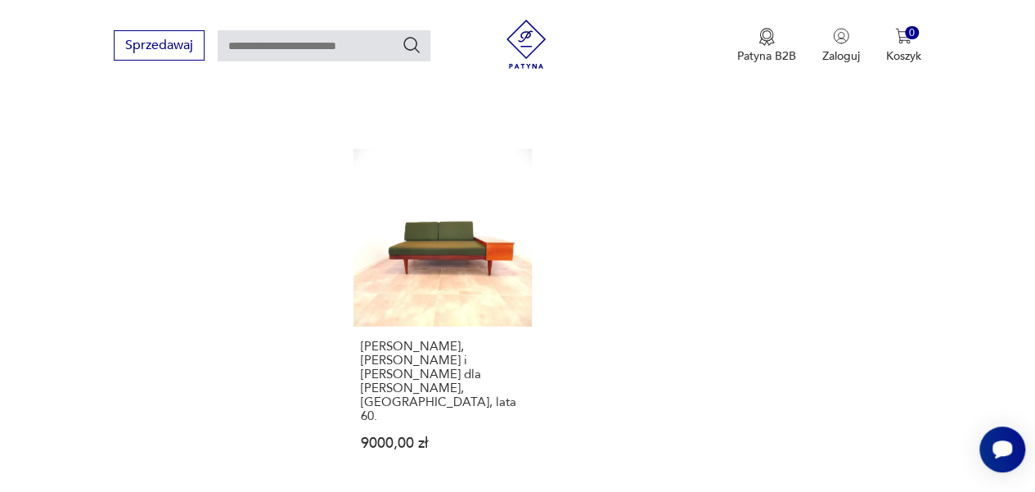
scroll to position [2445, 0]
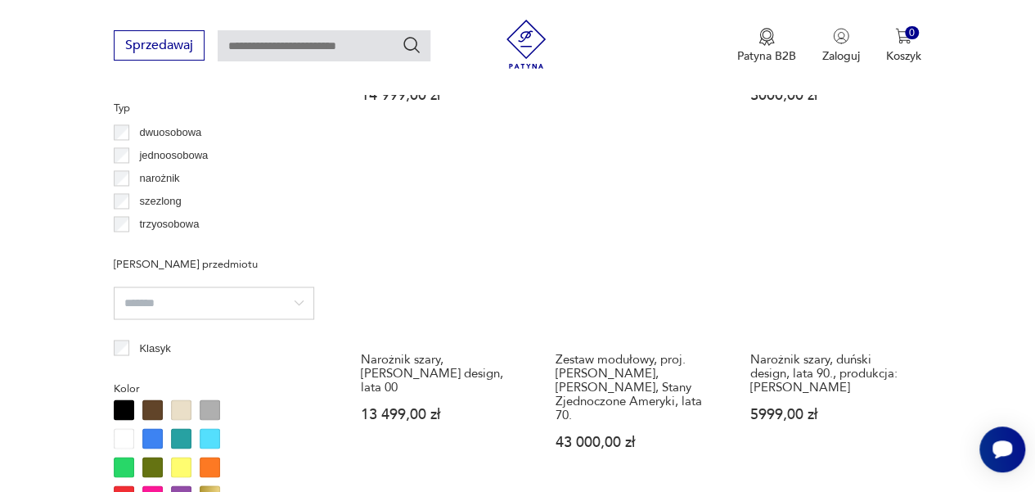
scroll to position [1259, 0]
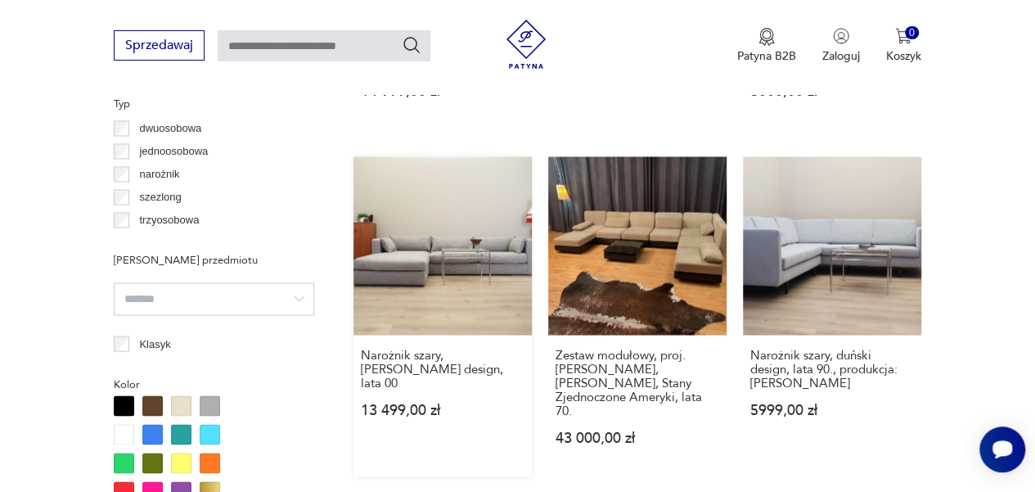
click at [465, 211] on link "Narożnik szary, skandynawski design, lata 00 13 499,00 zł" at bounding box center [443, 316] width 178 height 320
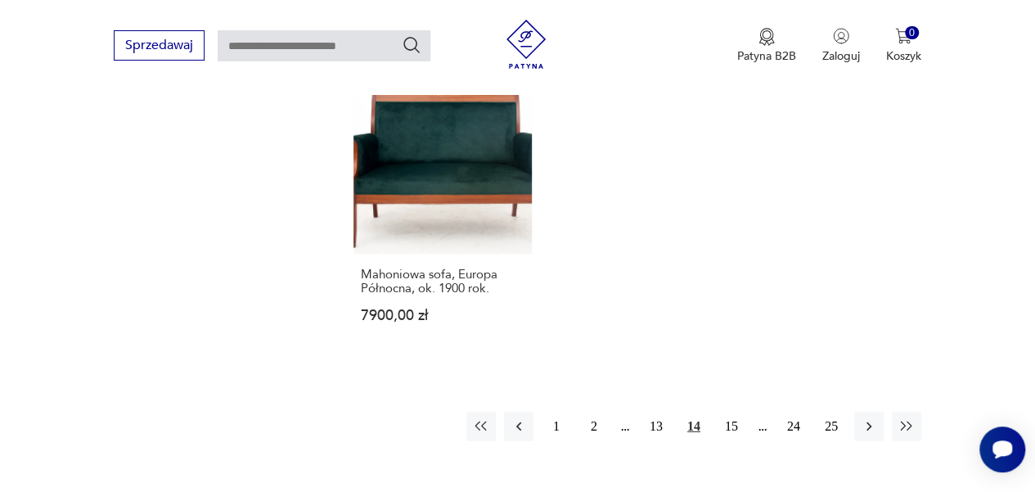
scroll to position [2342, 0]
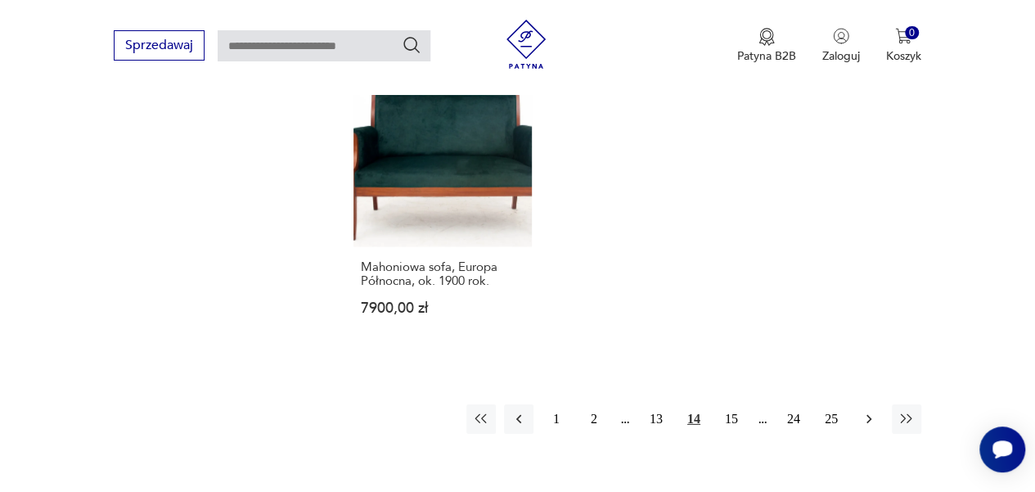
click at [868, 415] on icon "button" at bounding box center [869, 419] width 5 height 9
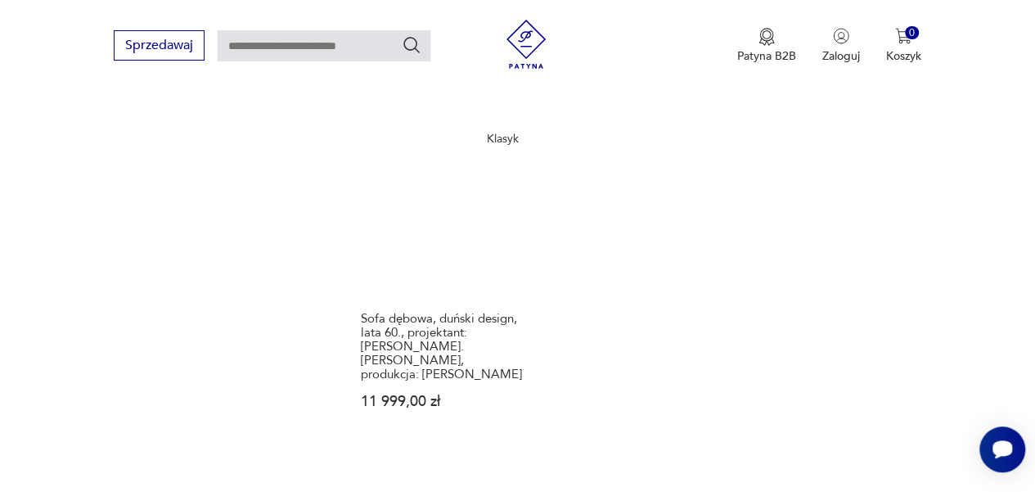
scroll to position [2291, 0]
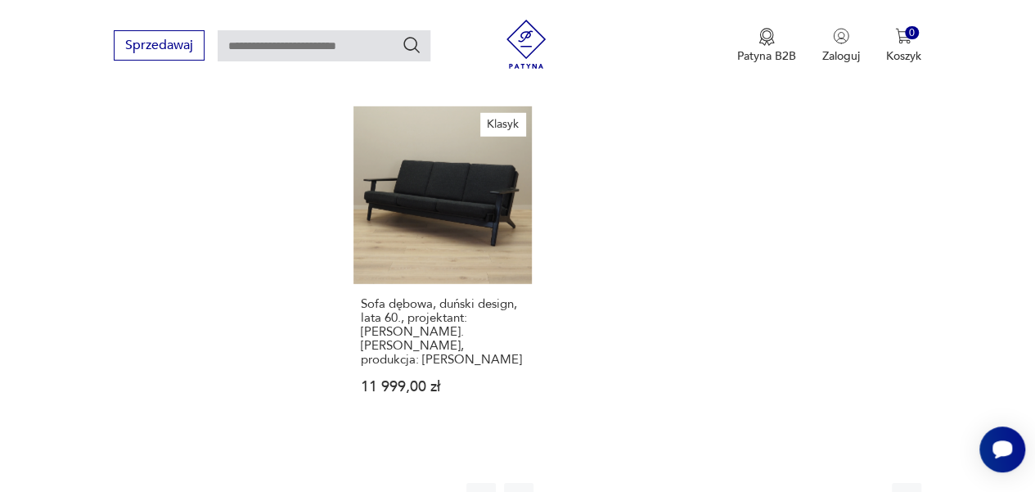
click at [872, 489] on icon "button" at bounding box center [869, 497] width 16 height 16
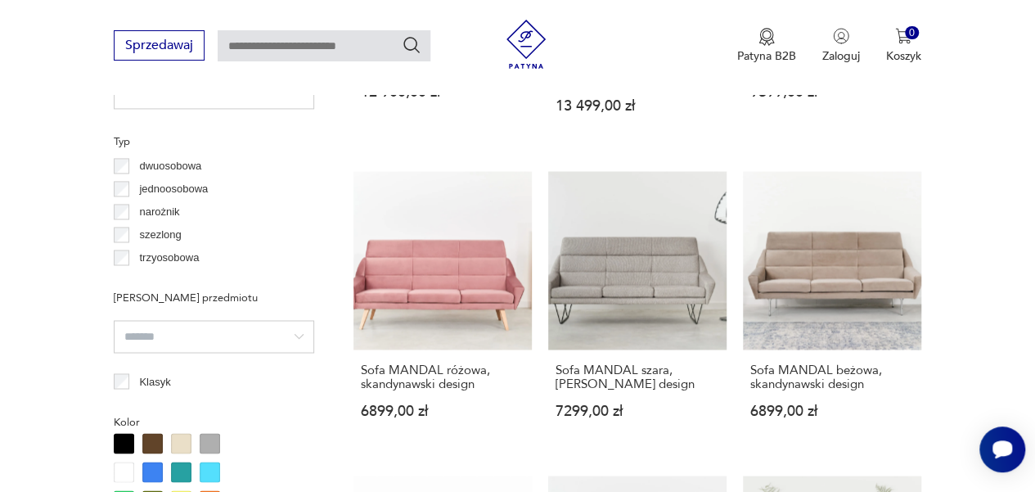
scroll to position [1213, 0]
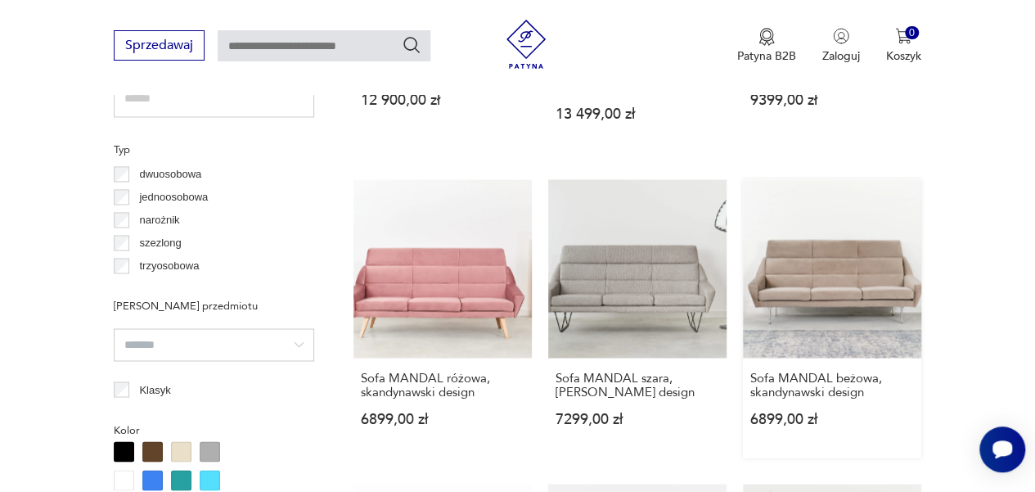
click at [827, 232] on link "Sofa MANDAL beżowa, skandynawski design 6899,00 zł" at bounding box center [832, 318] width 178 height 278
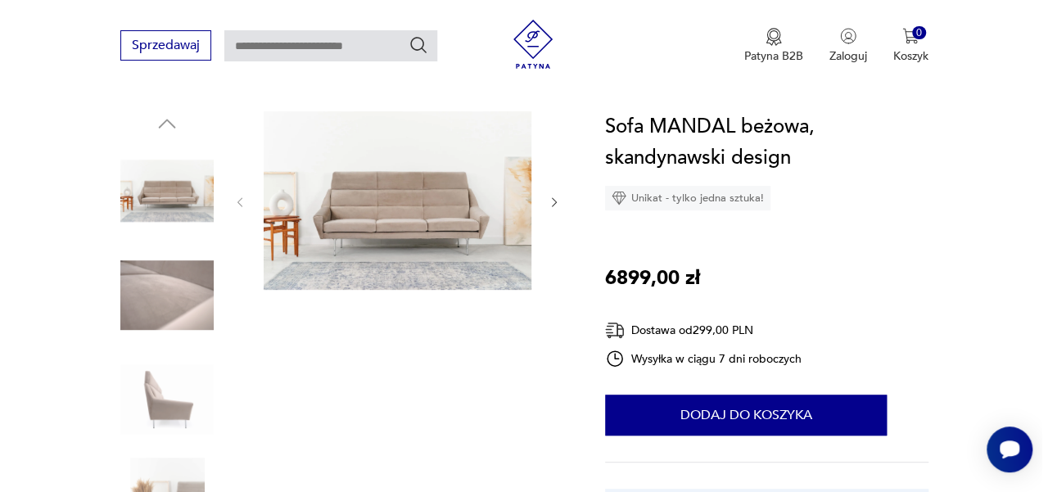
scroll to position [170, 0]
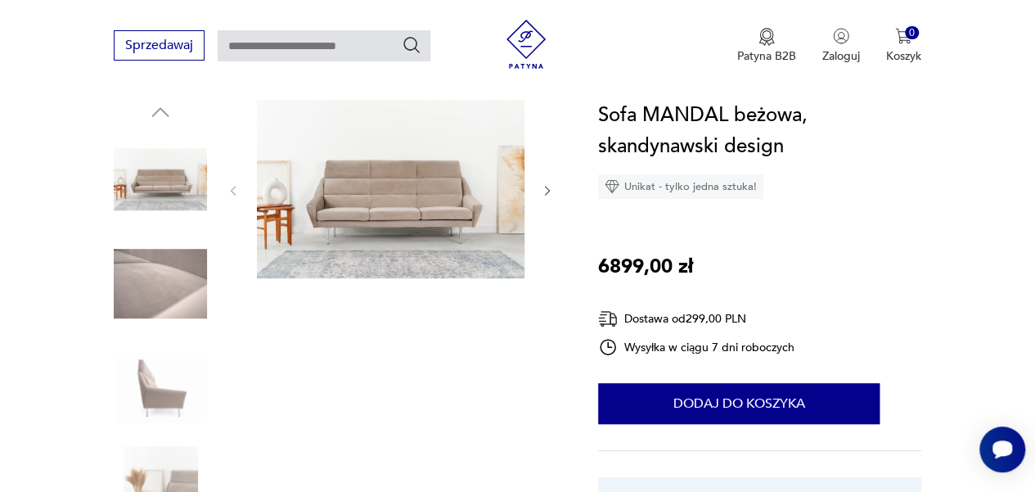
click at [417, 233] on img at bounding box center [391, 189] width 268 height 178
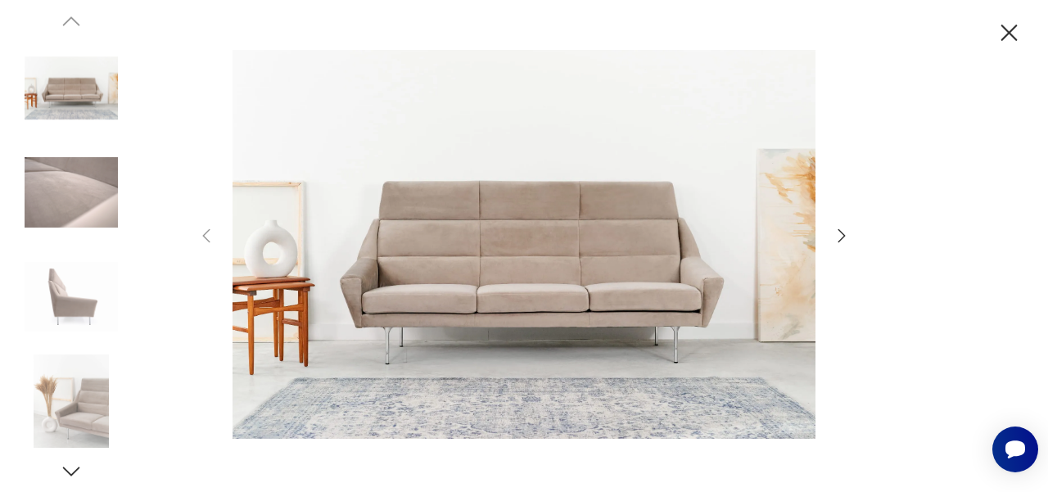
click at [843, 233] on icon "button" at bounding box center [841, 236] width 20 height 20
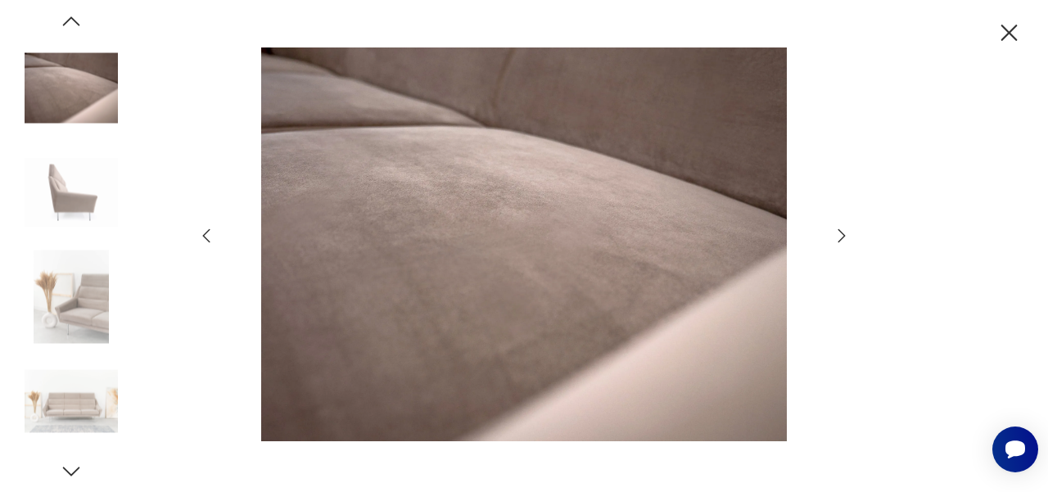
click at [843, 233] on icon "button" at bounding box center [841, 236] width 20 height 20
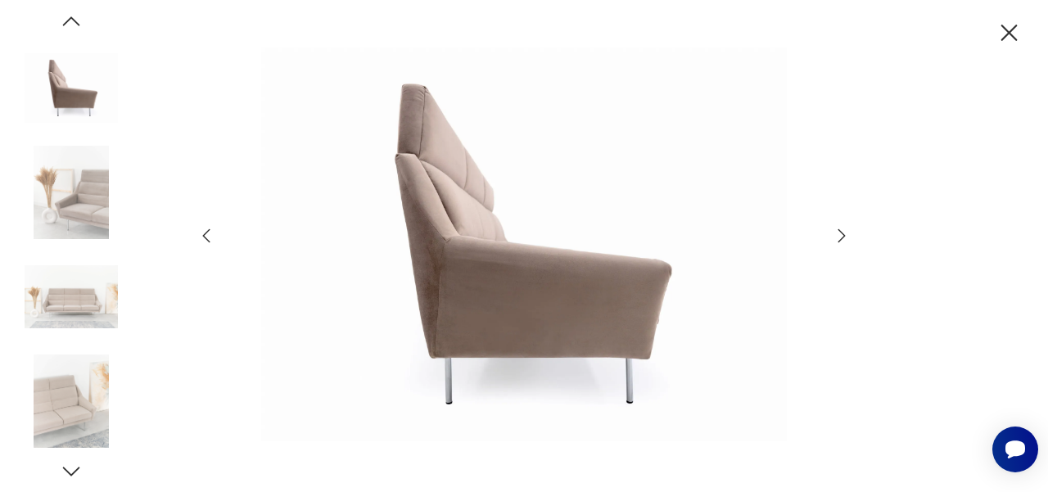
click at [843, 233] on icon "button" at bounding box center [841, 236] width 20 height 20
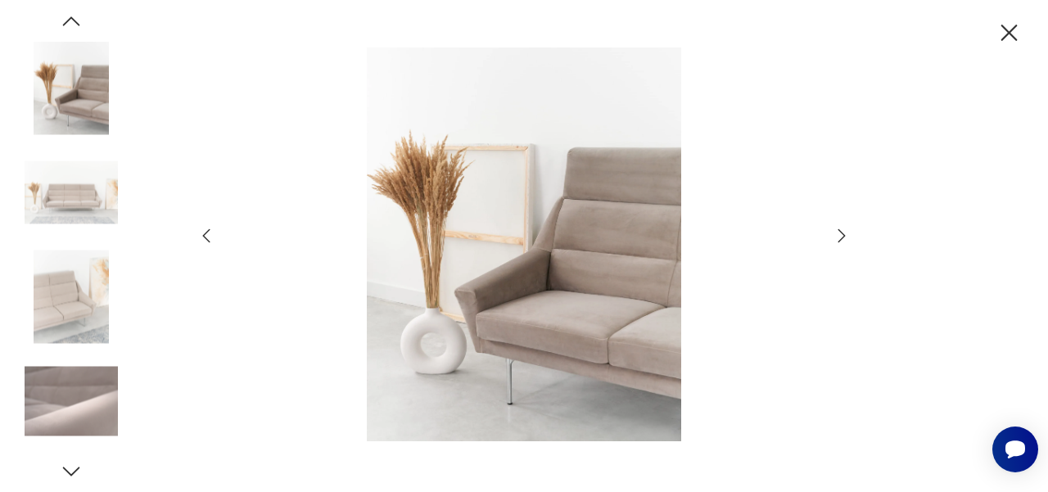
click at [843, 233] on icon "button" at bounding box center [841, 236] width 20 height 20
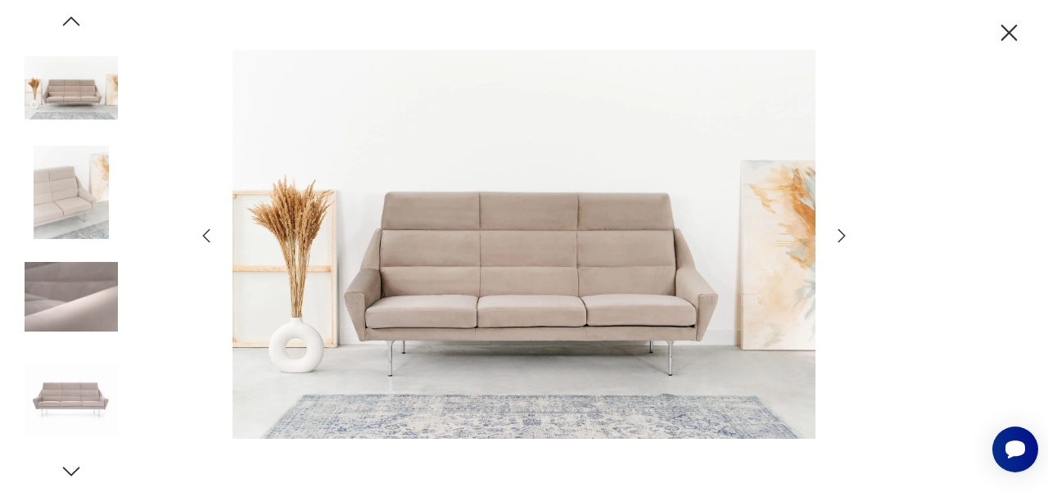
click at [843, 233] on icon "button" at bounding box center [841, 236] width 20 height 20
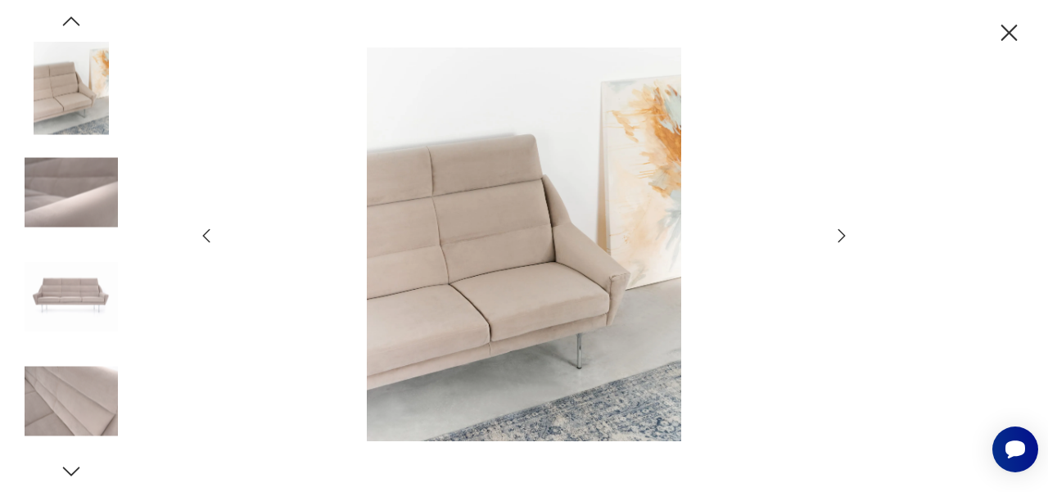
click at [843, 233] on icon "button" at bounding box center [841, 236] width 20 height 20
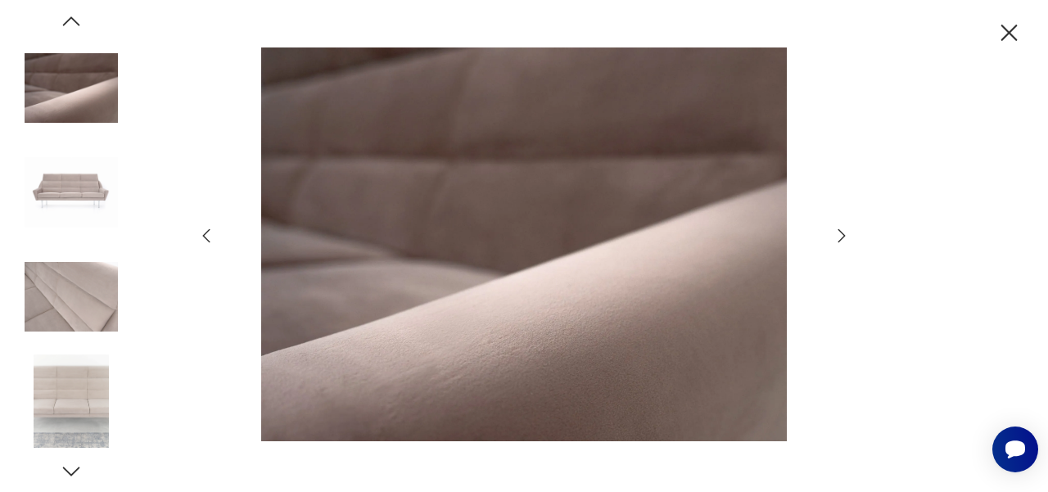
click at [843, 233] on icon "button" at bounding box center [841, 236] width 20 height 20
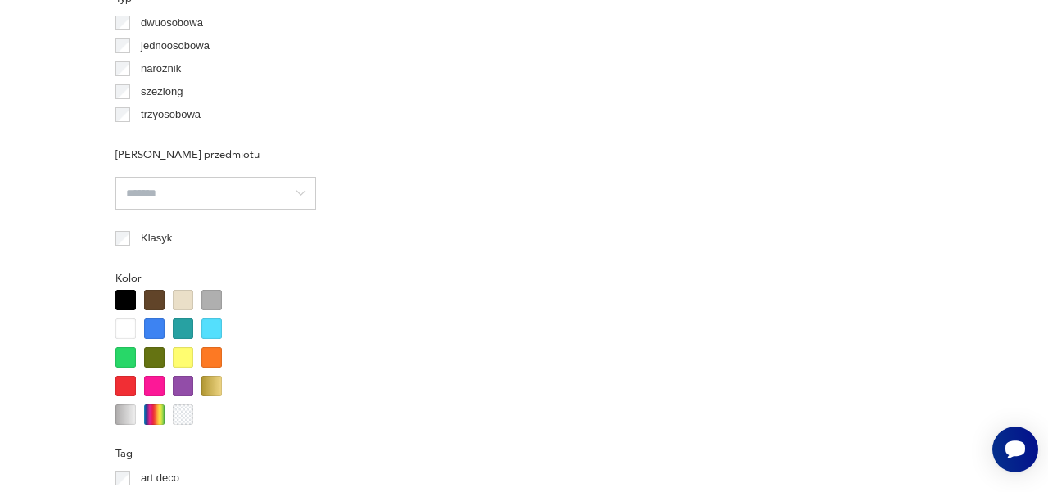
scroll to position [1363, 0]
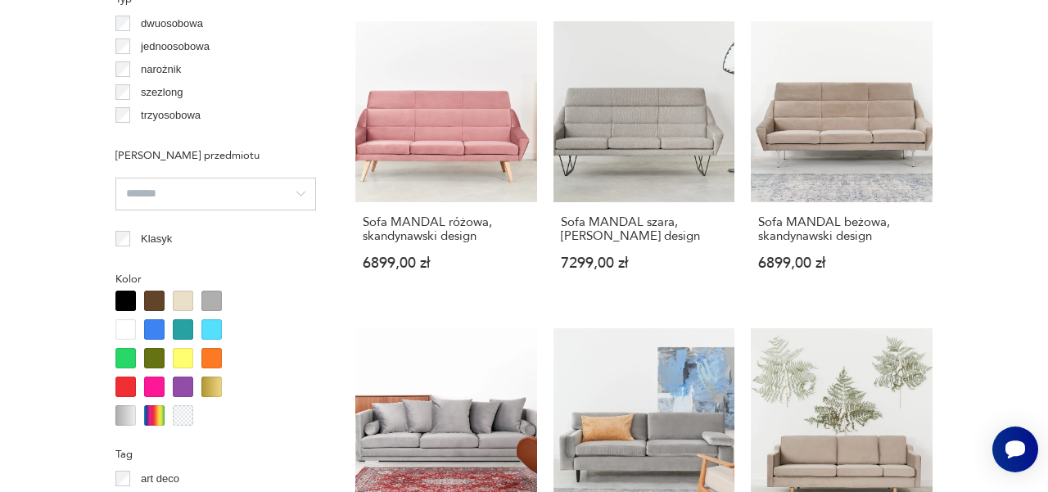
click at [1034, 374] on section "Filtruj produkty Cena MIN MAX OK Promocja Datowanie OK Kraj pochodzenia Dania (…" at bounding box center [524, 388] width 1048 height 2143
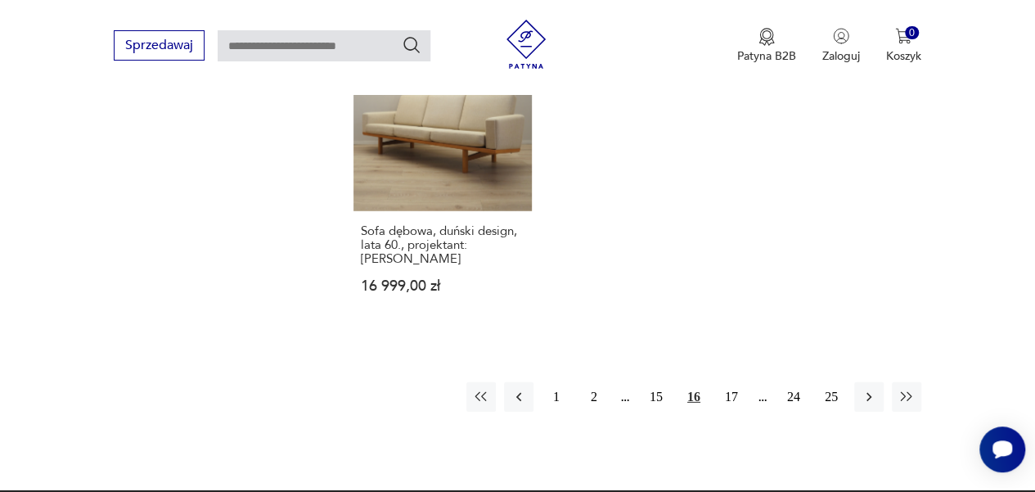
scroll to position [2335, 0]
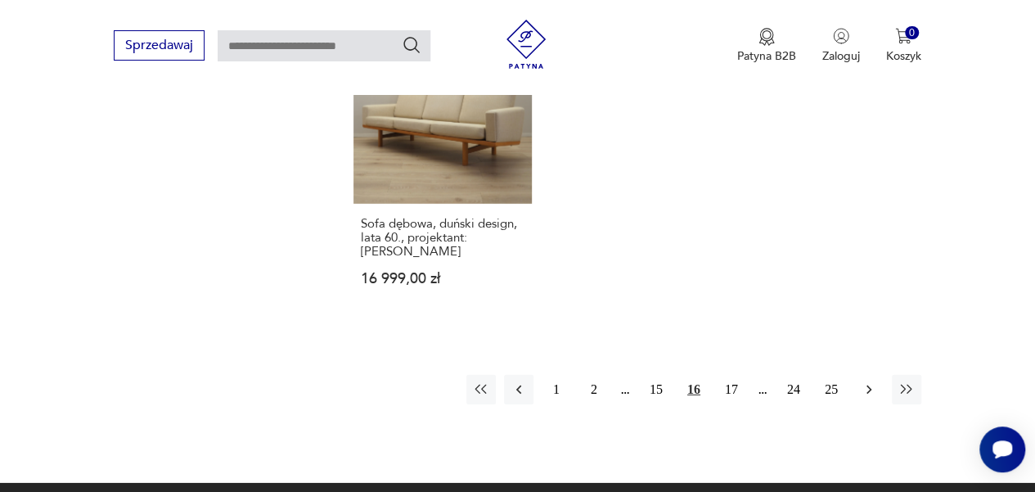
click at [859, 375] on button "button" at bounding box center [868, 389] width 29 height 29
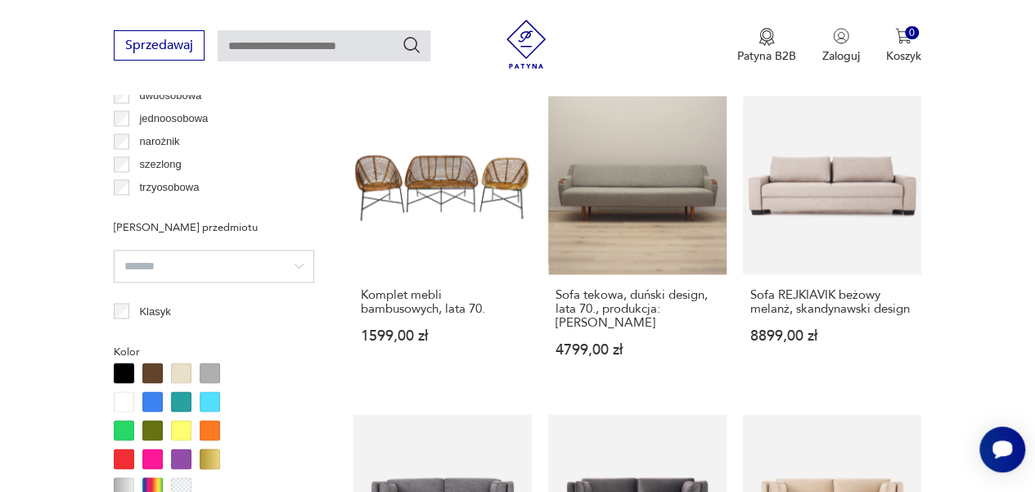
scroll to position [1288, 0]
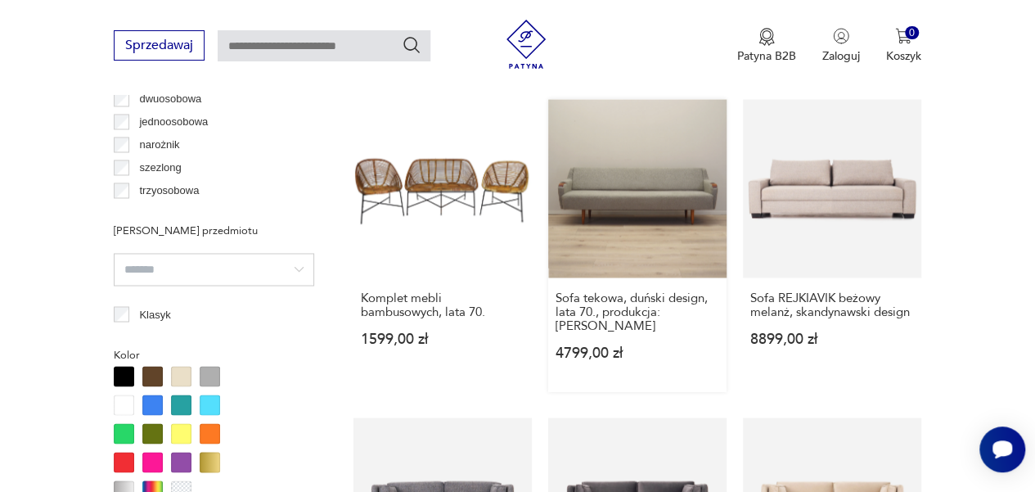
click at [676, 205] on link "Sofa tekowa, duński design, lata 70., produkcja: Dania 4799,00 zł" at bounding box center [637, 245] width 178 height 292
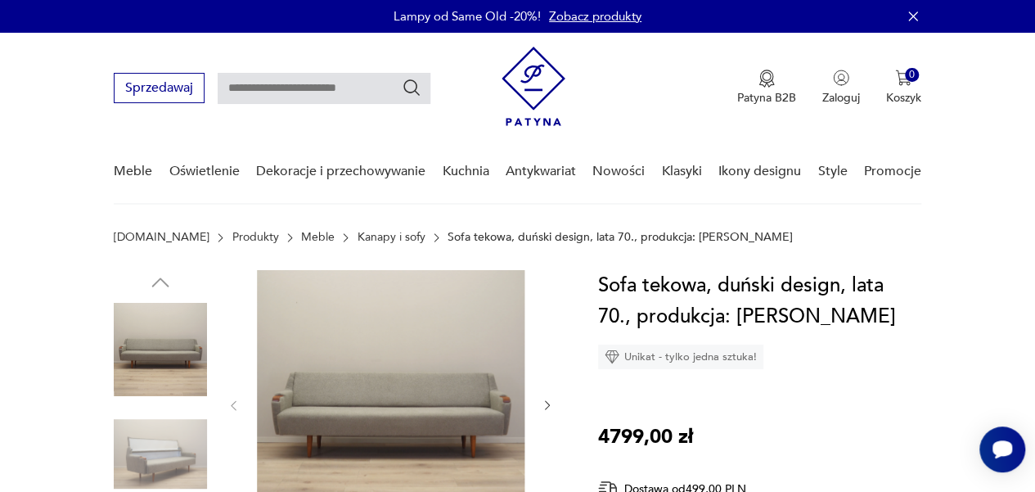
click at [484, 330] on img at bounding box center [391, 404] width 268 height 268
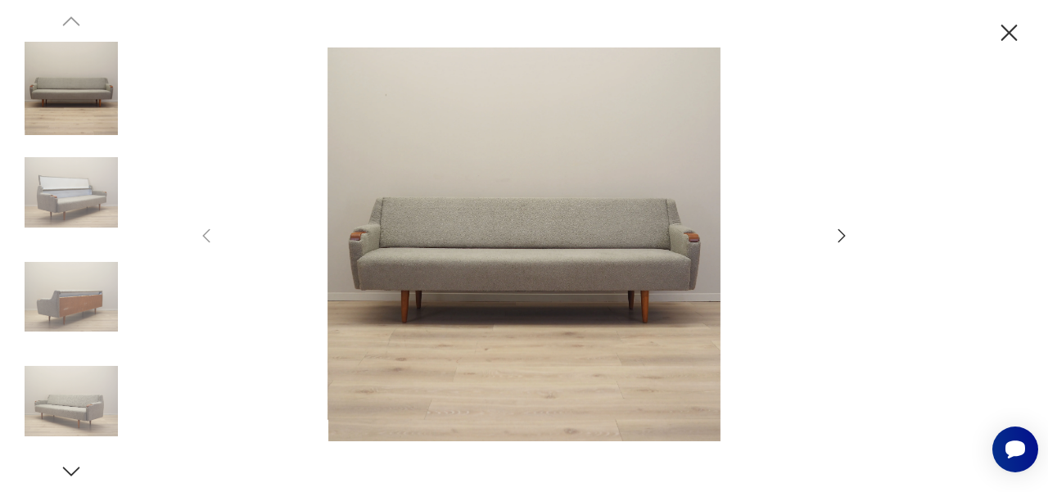
click at [836, 241] on icon "button" at bounding box center [841, 236] width 20 height 20
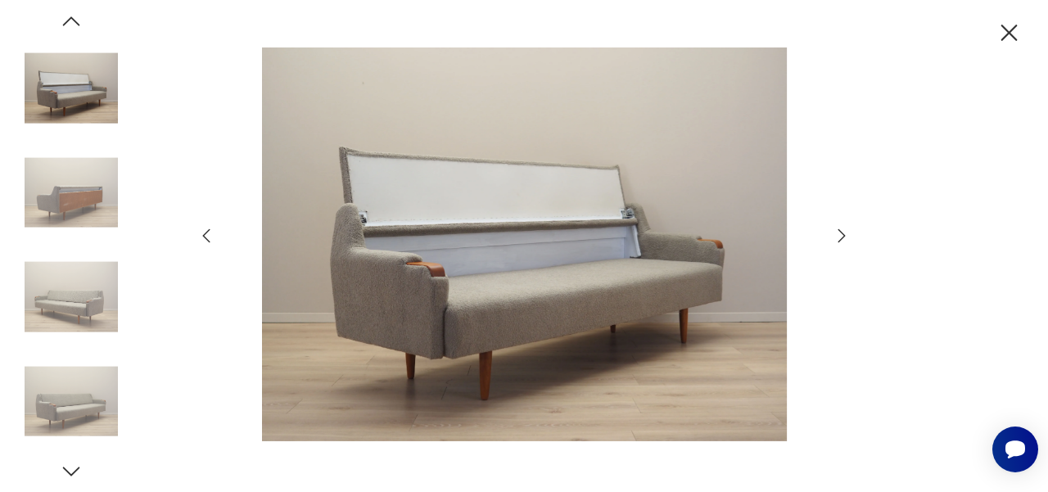
click at [836, 241] on icon "button" at bounding box center [841, 236] width 20 height 20
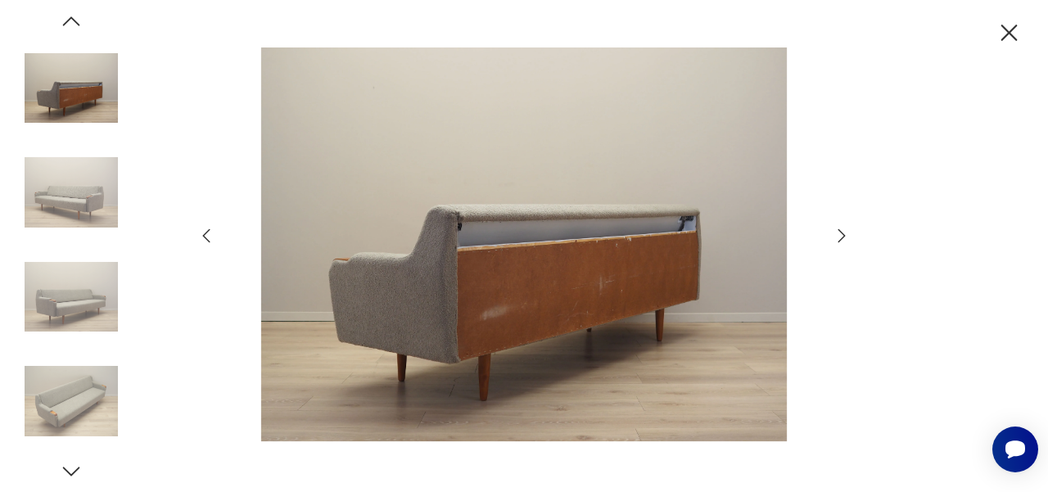
click at [836, 241] on icon "button" at bounding box center [841, 236] width 20 height 20
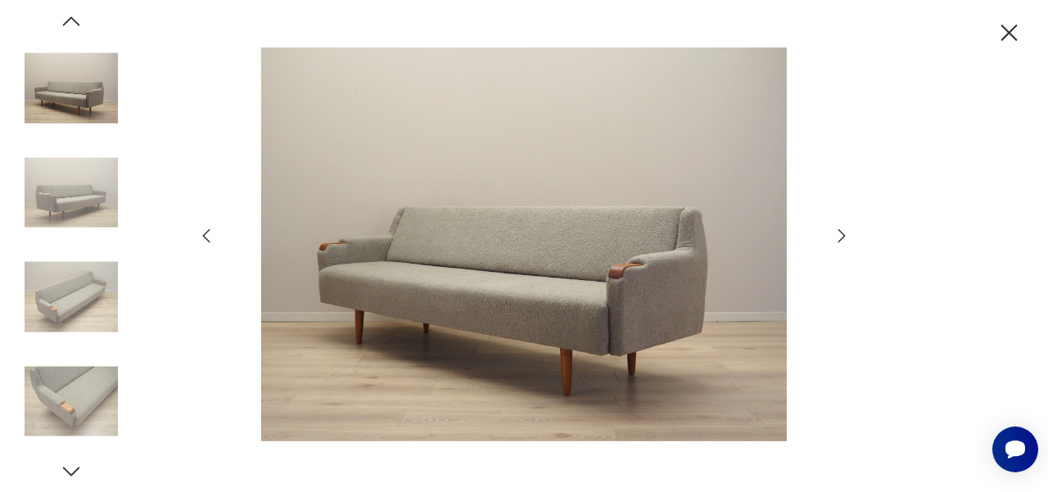
click at [836, 241] on icon "button" at bounding box center [841, 236] width 20 height 20
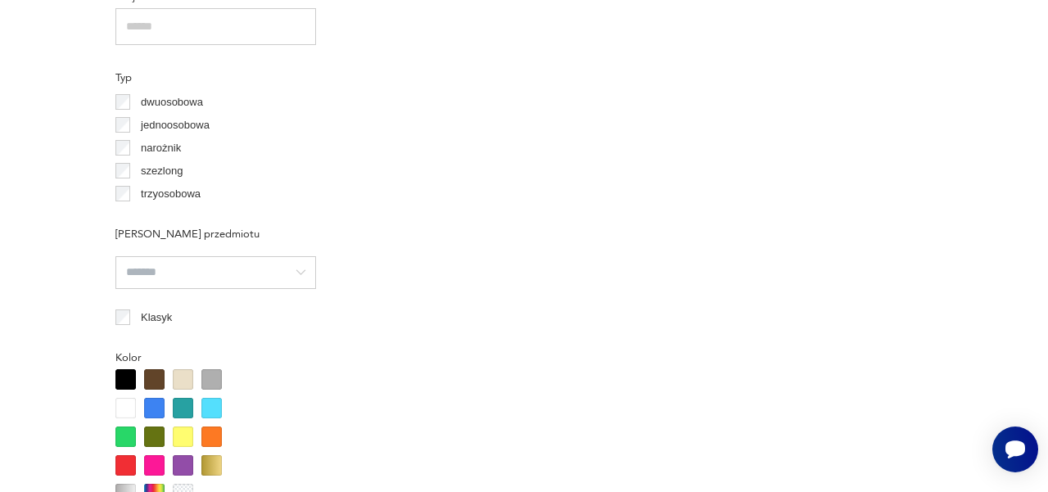
scroll to position [1435, 0]
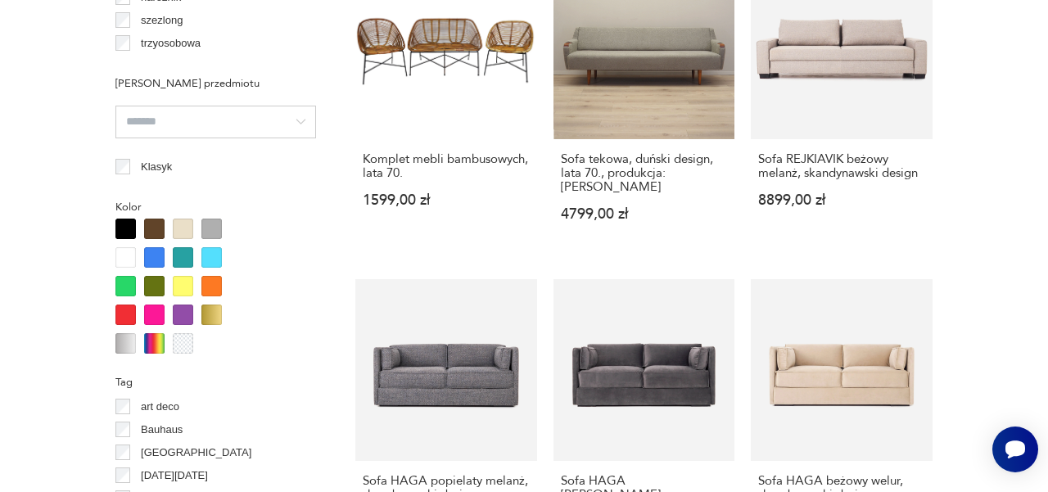
click at [1034, 370] on section "Filtruj produkty Cena MIN MAX OK Promocja Datowanie OK Kraj pochodzenia Dania (…" at bounding box center [524, 314] width 1048 height 2138
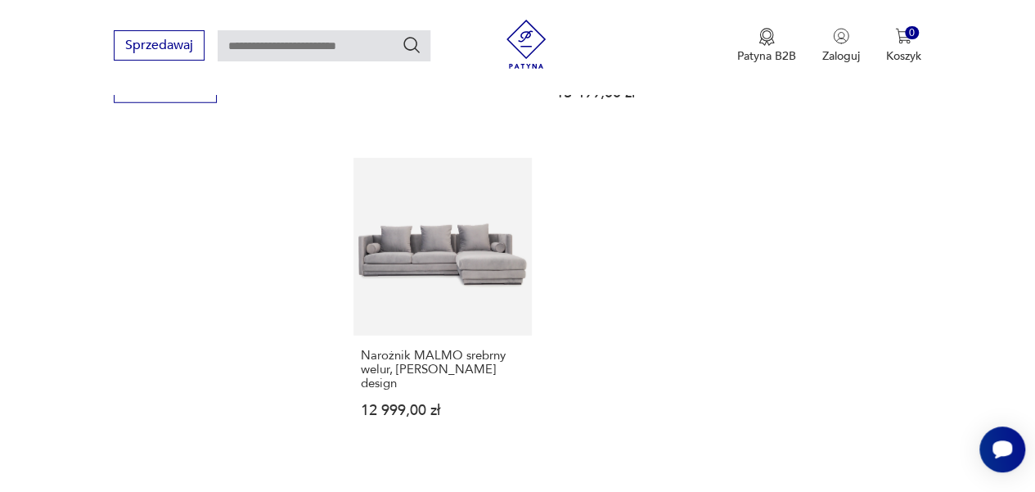
scroll to position [2207, 0]
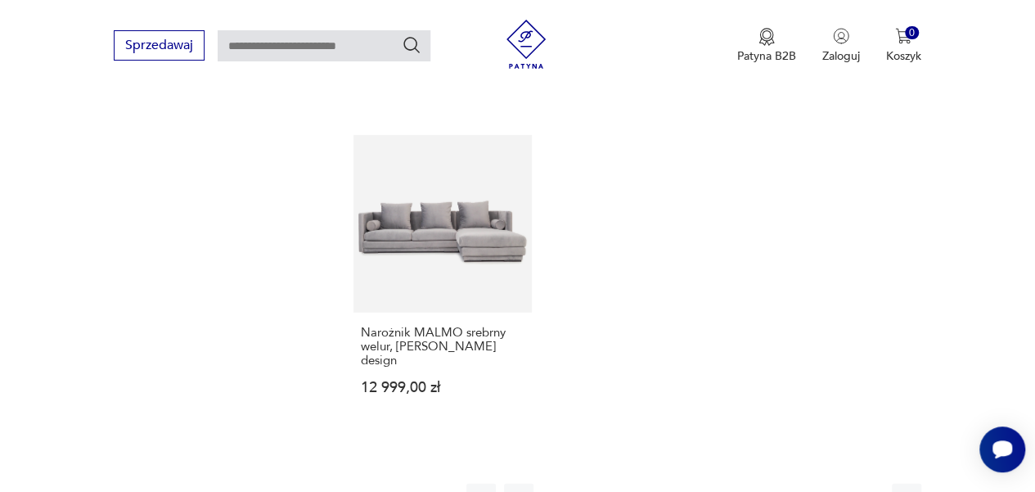
click at [874, 484] on button "button" at bounding box center [868, 498] width 29 height 29
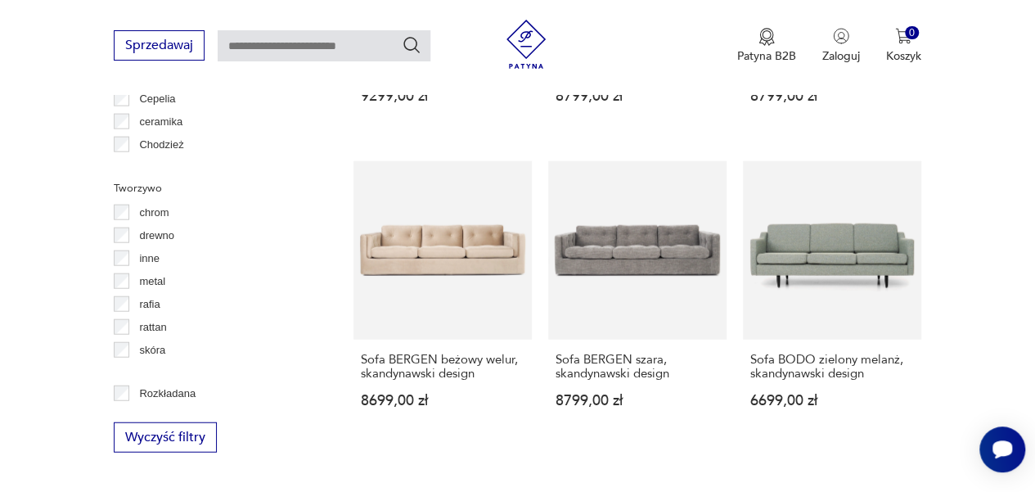
scroll to position [1872, 0]
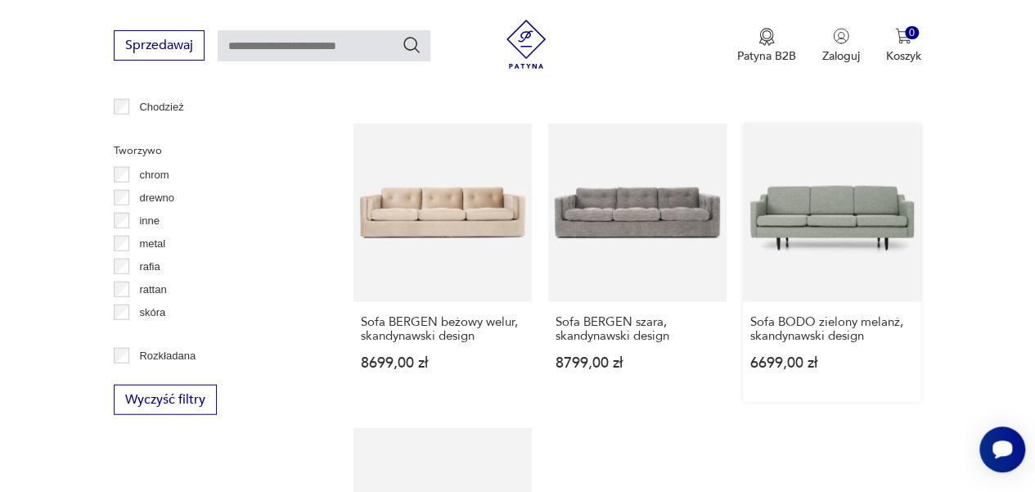
click at [823, 168] on link "Sofa BODO zielony melanż, skandynawski design 6699,00 zł" at bounding box center [832, 263] width 178 height 278
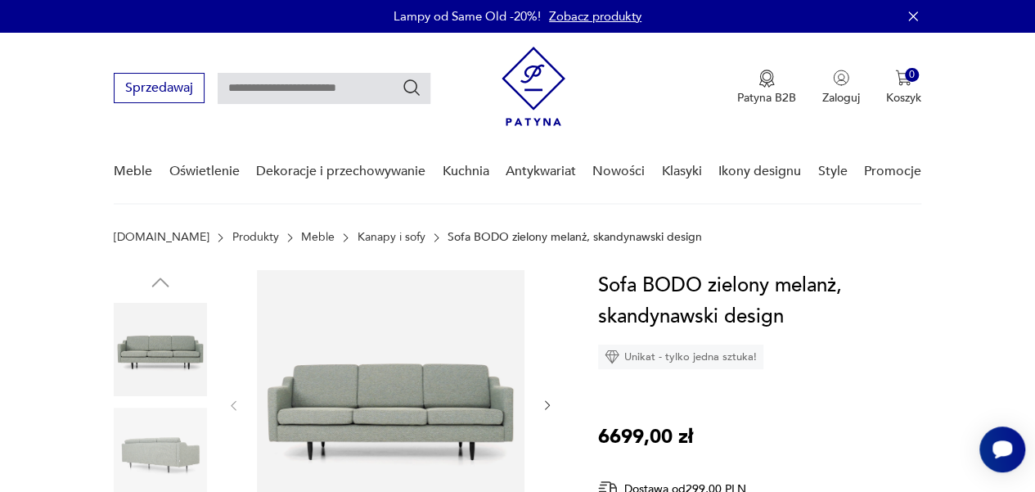
scroll to position [430, 0]
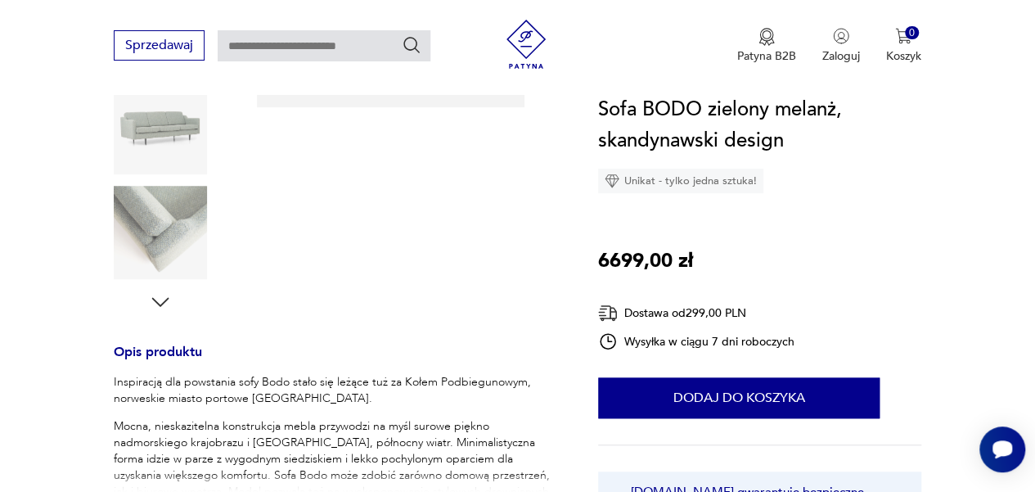
click at [155, 138] on img at bounding box center [160, 127] width 93 height 93
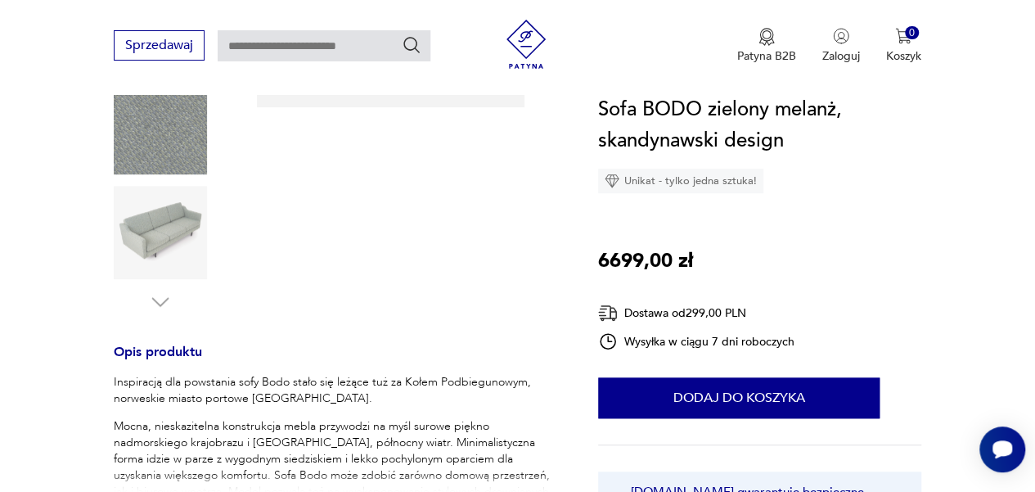
click at [155, 138] on img at bounding box center [160, 127] width 93 height 93
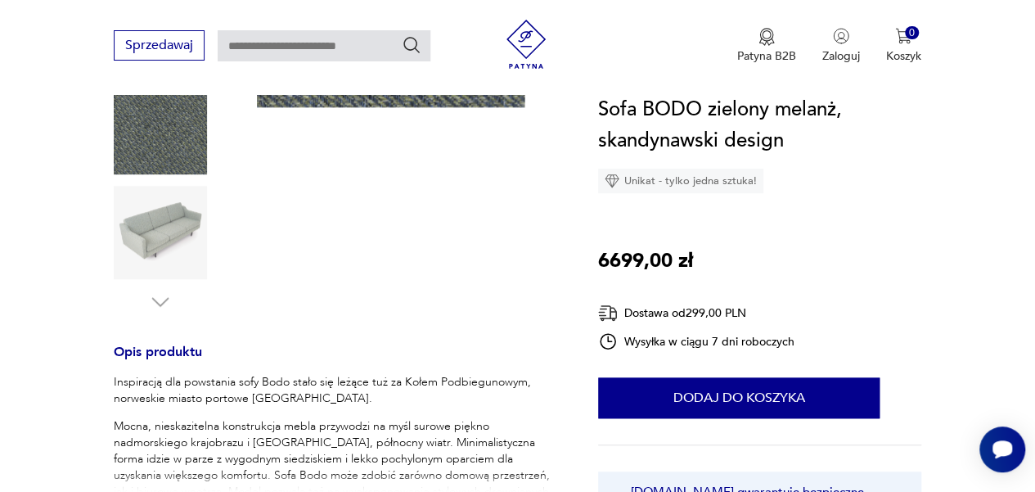
click at [151, 237] on img at bounding box center [160, 232] width 93 height 93
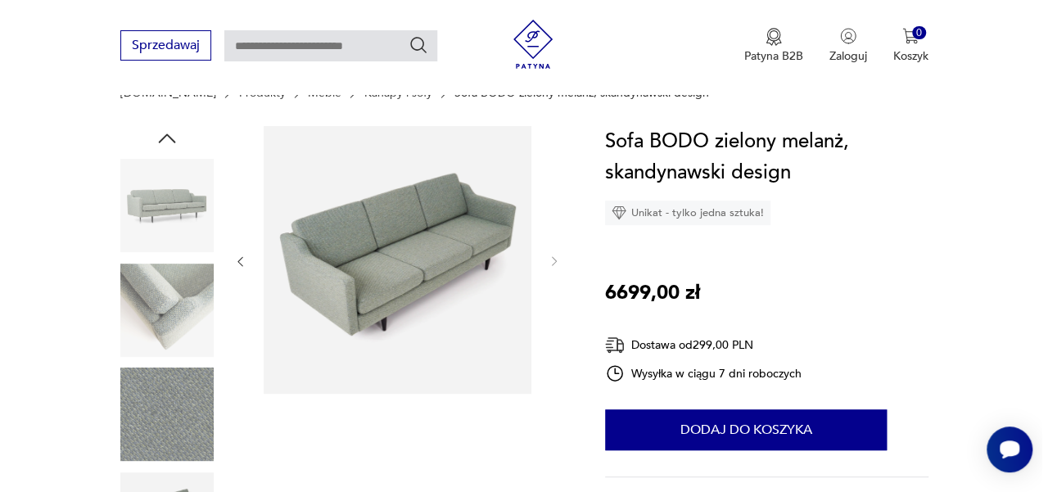
scroll to position [132, 0]
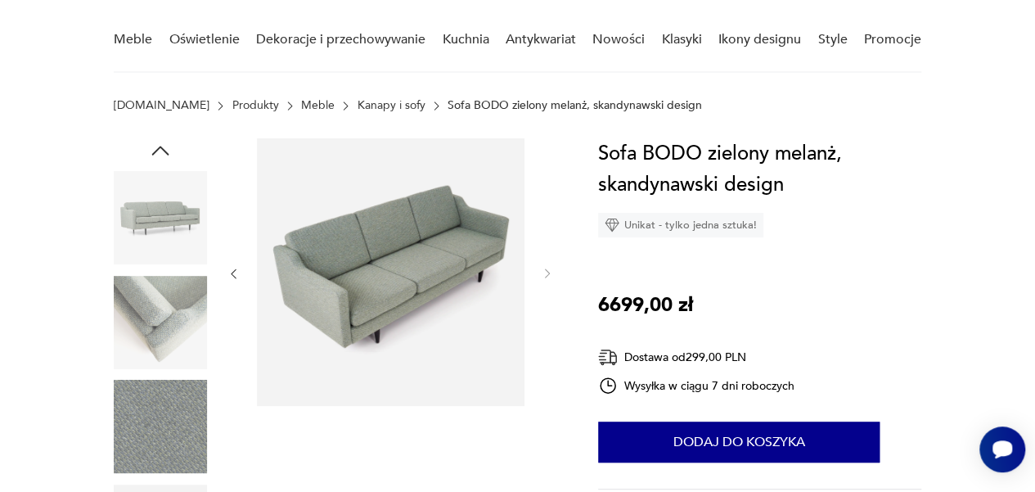
click at [170, 217] on img at bounding box center [160, 217] width 93 height 93
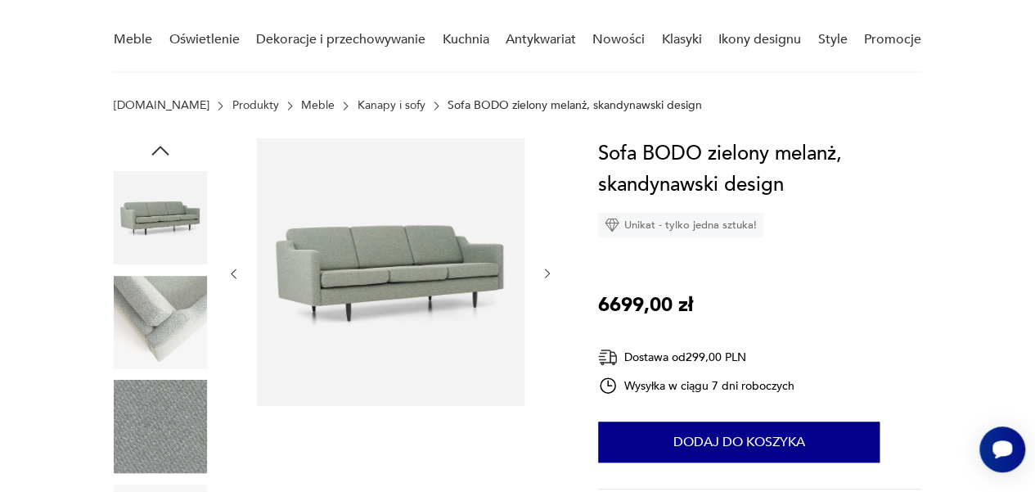
click at [426, 258] on img at bounding box center [391, 272] width 268 height 268
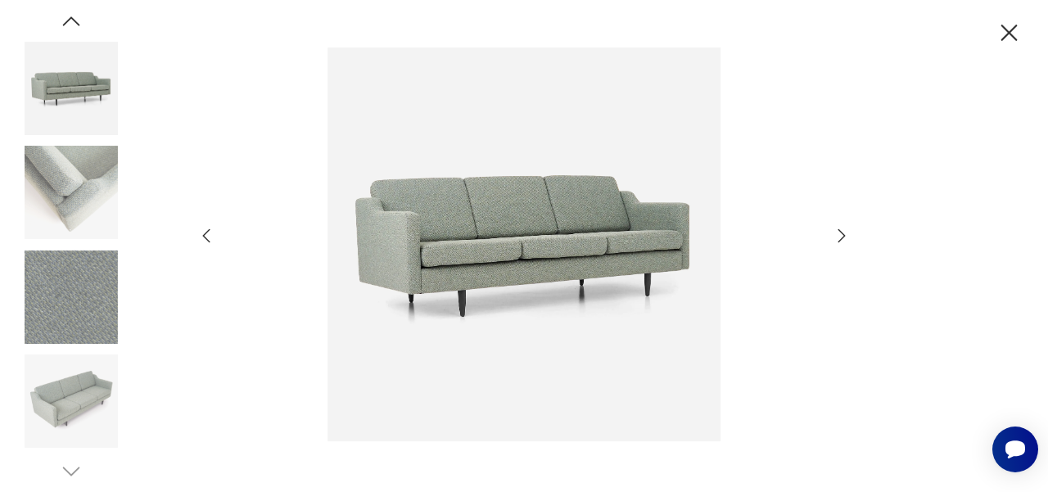
click at [207, 239] on icon "button" at bounding box center [206, 236] width 20 height 20
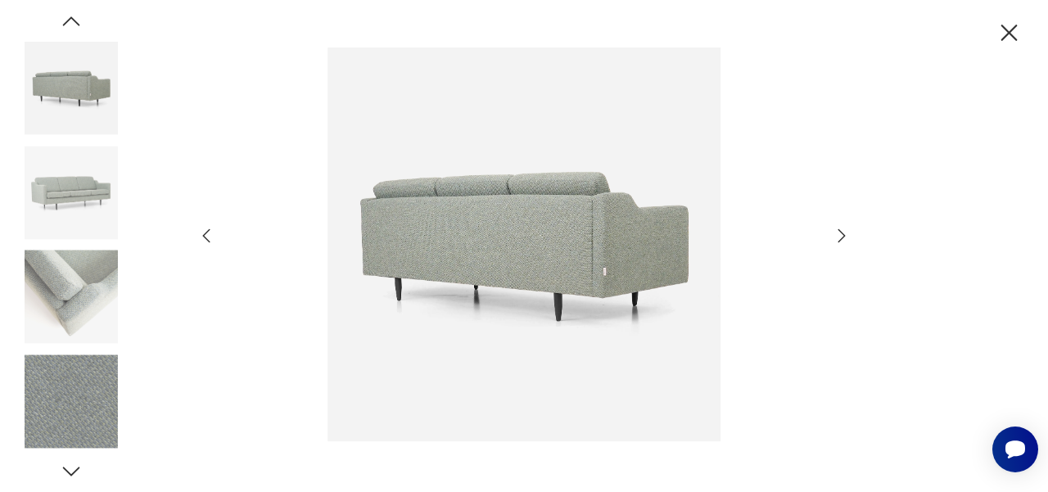
click at [207, 239] on icon "button" at bounding box center [206, 236] width 20 height 20
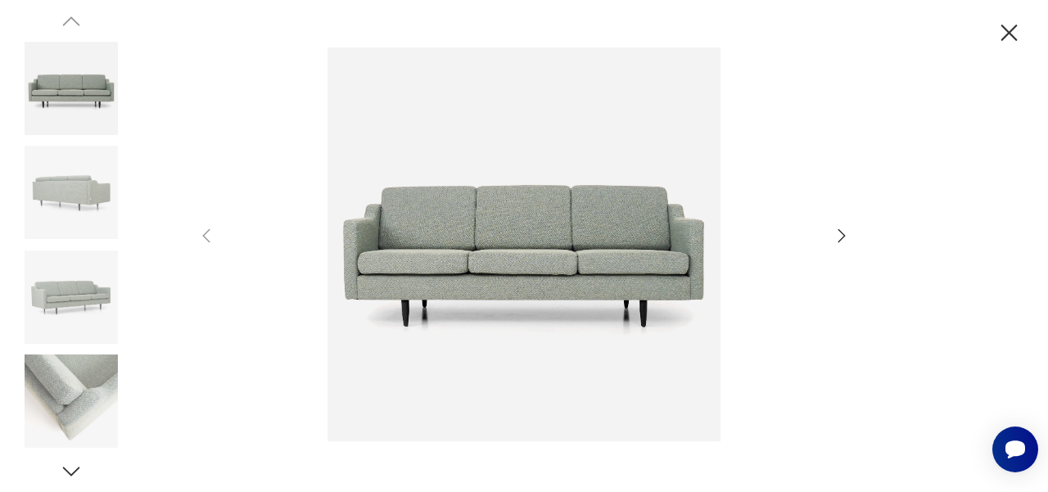
click at [840, 237] on icon "button" at bounding box center [841, 236] width 20 height 20
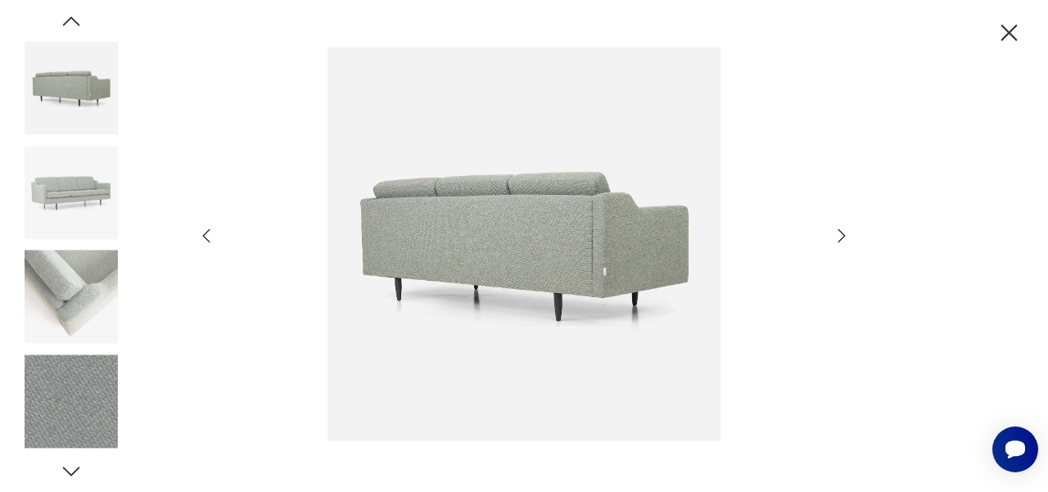
click at [840, 237] on icon "button" at bounding box center [841, 236] width 20 height 20
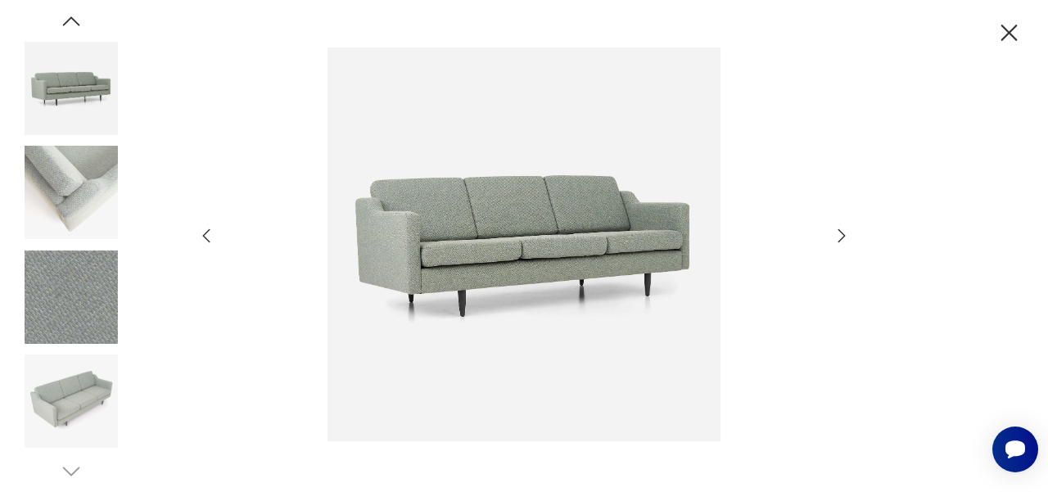
click at [840, 237] on icon "button" at bounding box center [841, 236] width 20 height 20
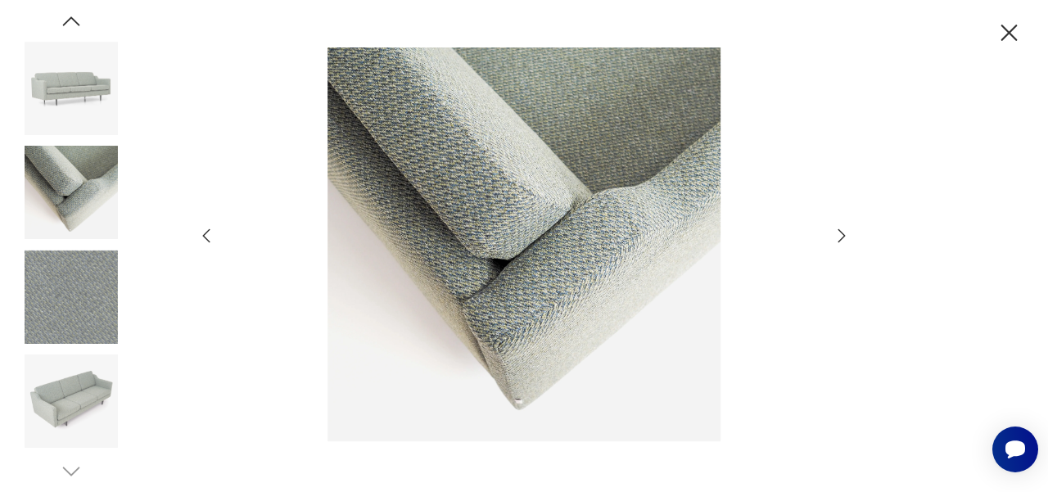
click at [840, 237] on icon "button" at bounding box center [841, 236] width 20 height 20
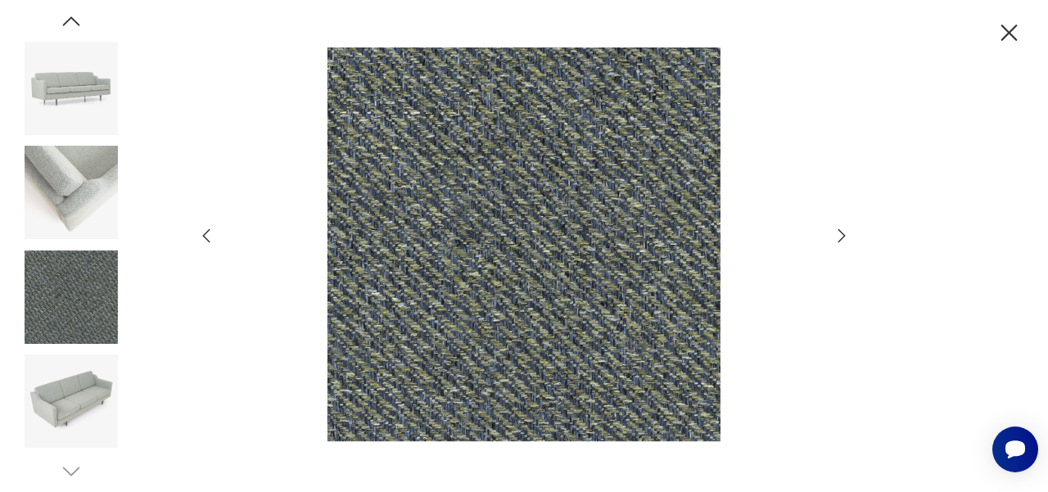
click at [204, 233] on icon "button" at bounding box center [206, 236] width 20 height 20
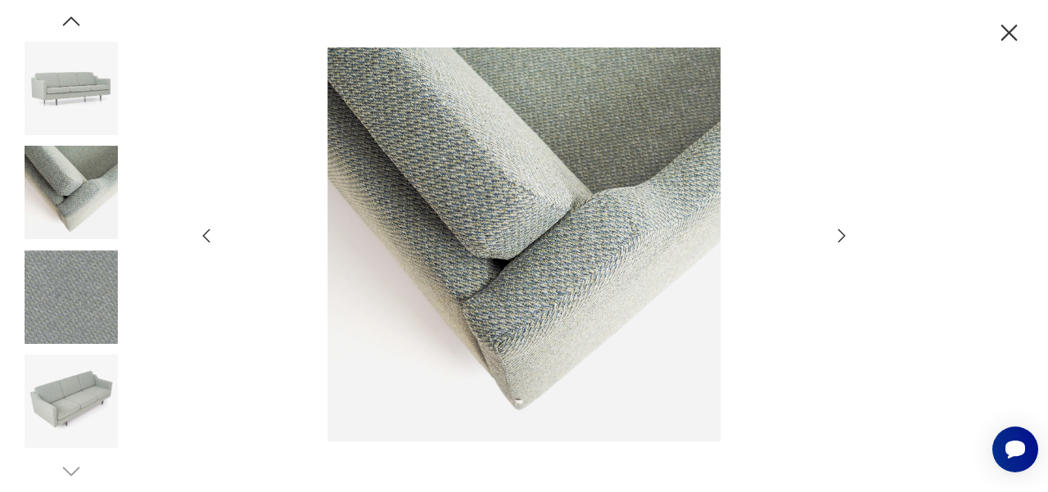
click at [836, 237] on icon "button" at bounding box center [841, 236] width 20 height 20
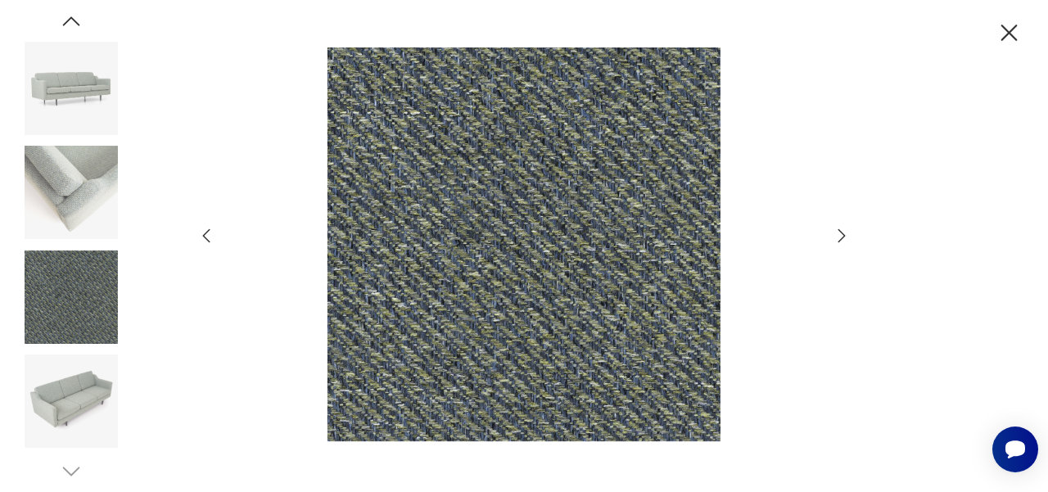
click at [836, 237] on icon "button" at bounding box center [841, 236] width 20 height 20
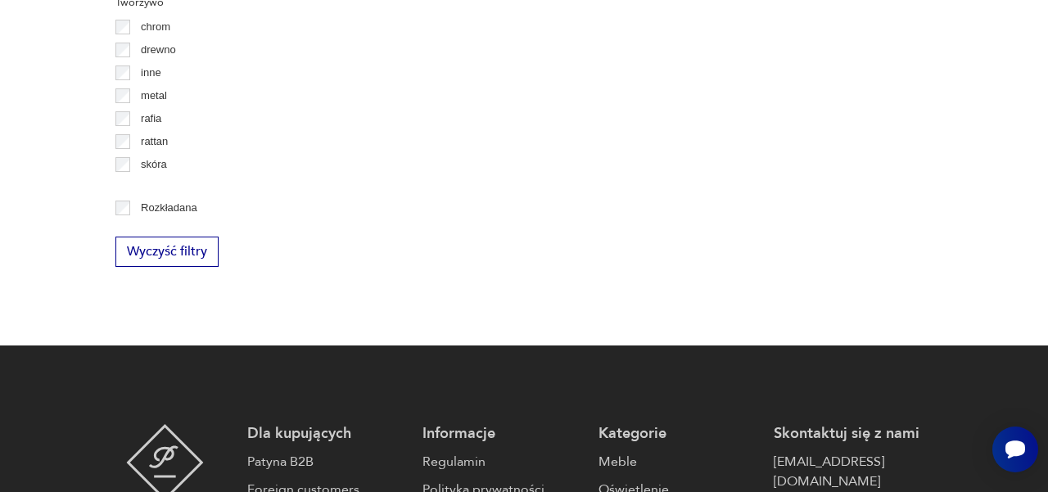
scroll to position [2021, 0]
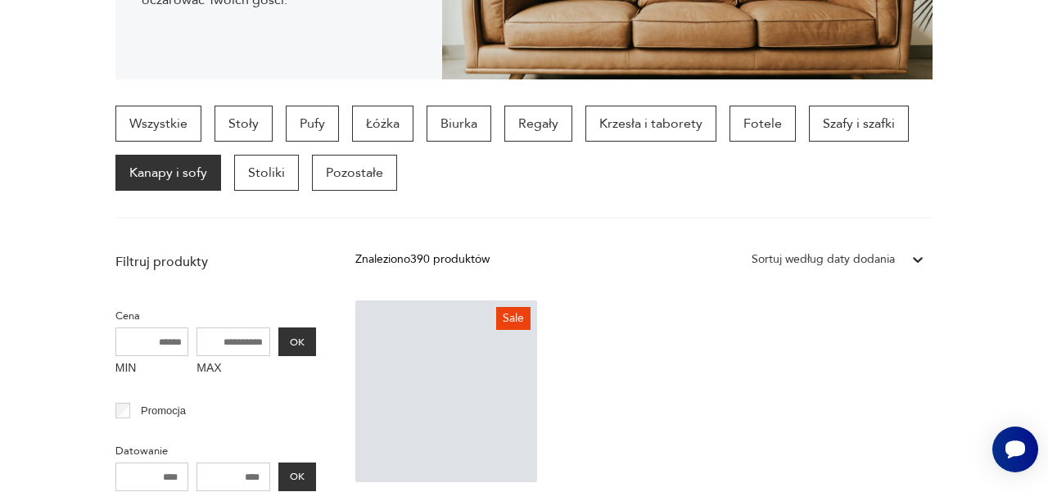
scroll to position [434, 0]
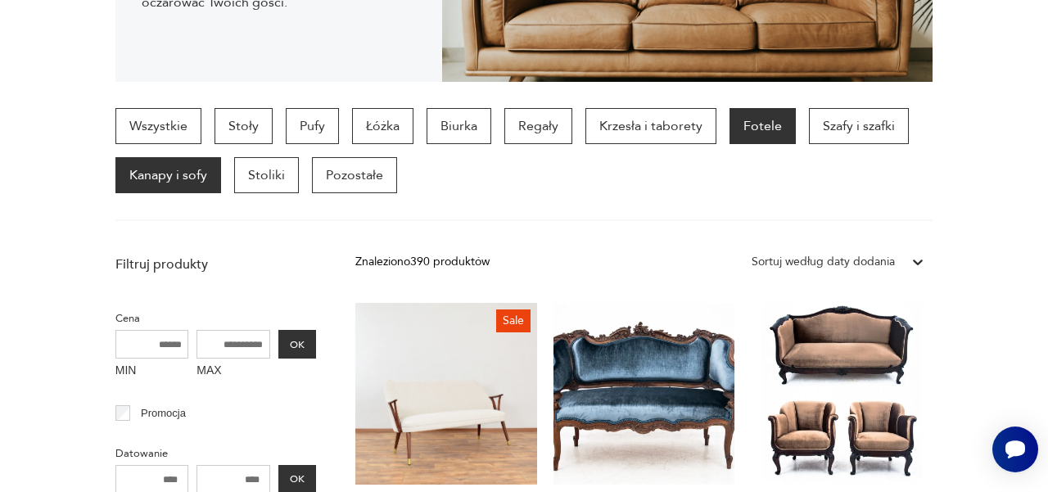
click at [755, 130] on p "Fotele" at bounding box center [762, 126] width 66 height 36
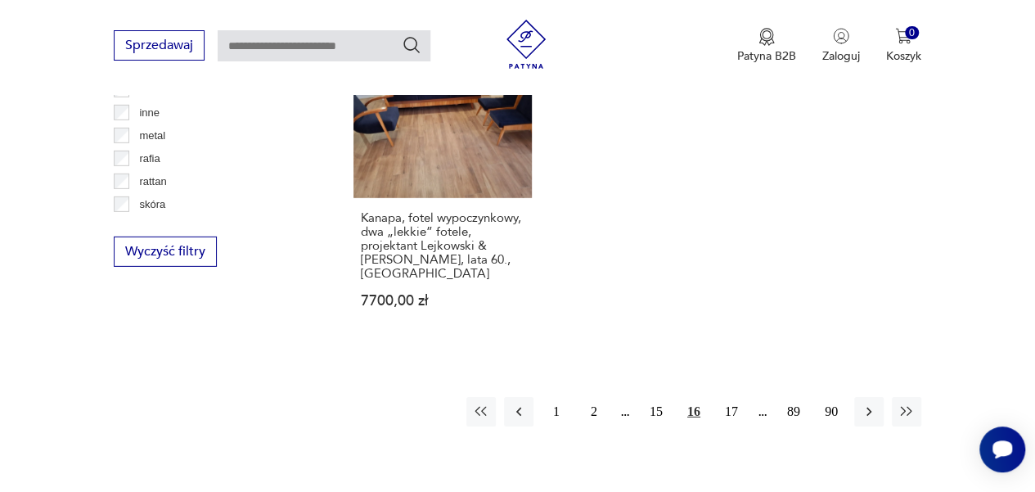
scroll to position [2466, 0]
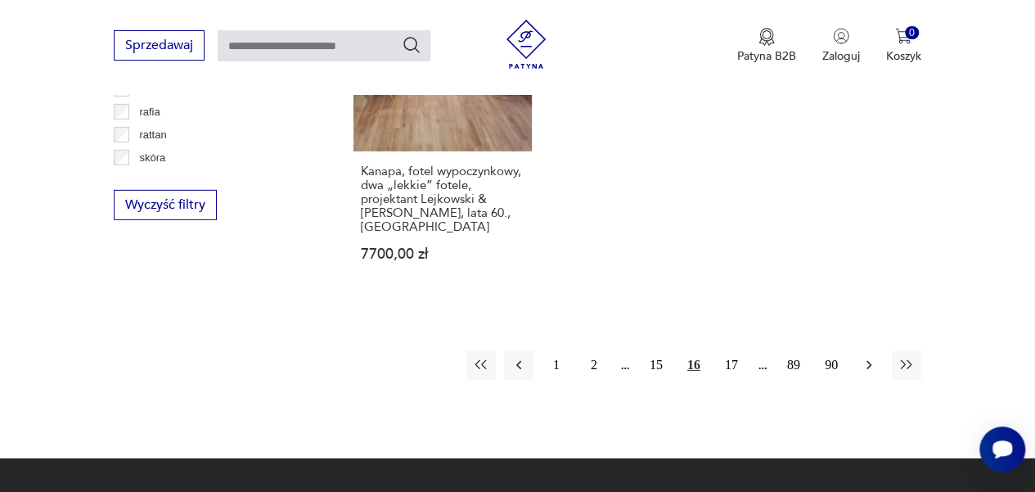
click at [870, 357] on icon "button" at bounding box center [869, 365] width 16 height 16
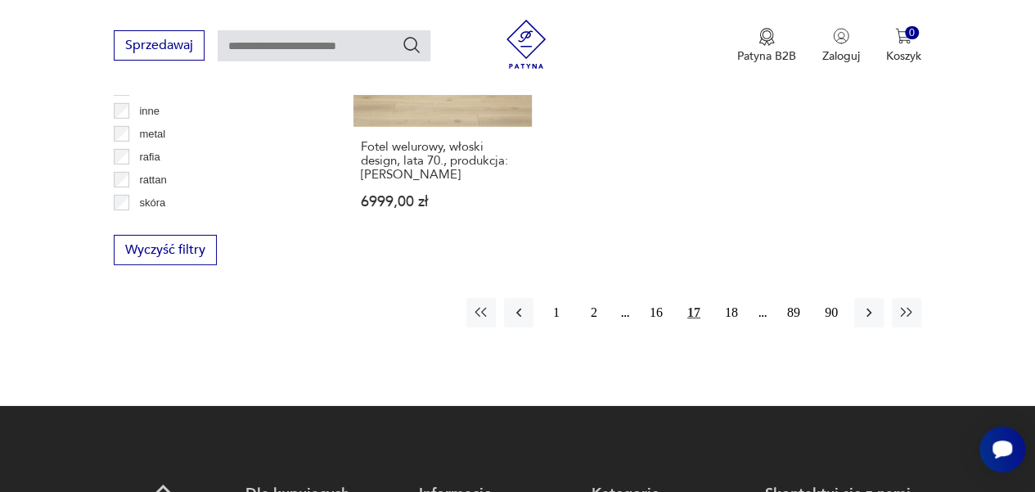
scroll to position [2432, 0]
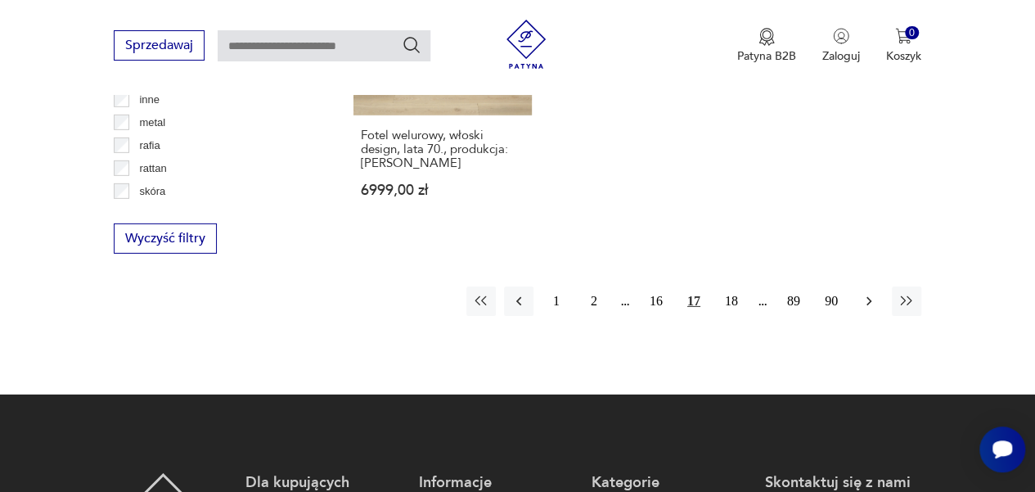
click at [869, 297] on icon "button" at bounding box center [869, 301] width 5 height 9
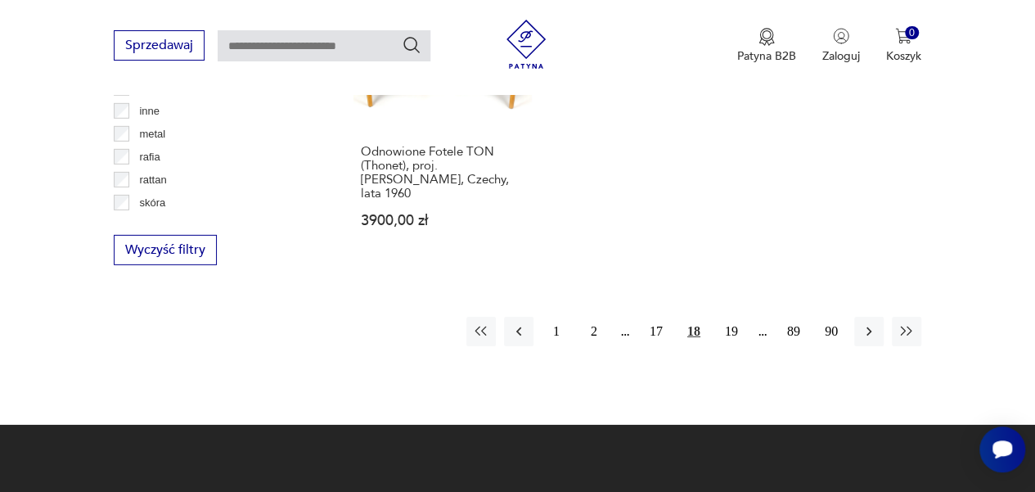
scroll to position [2417, 0]
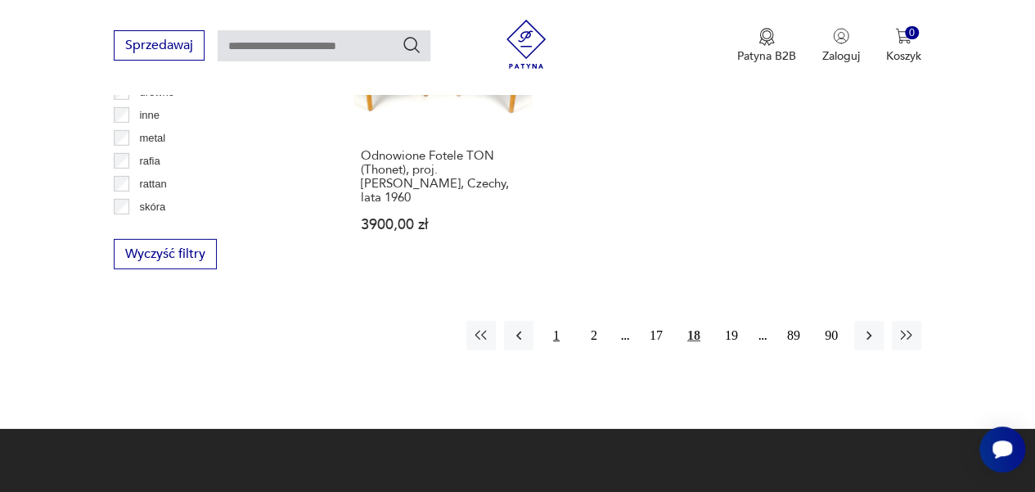
click at [557, 321] on button "1" at bounding box center [556, 335] width 29 height 29
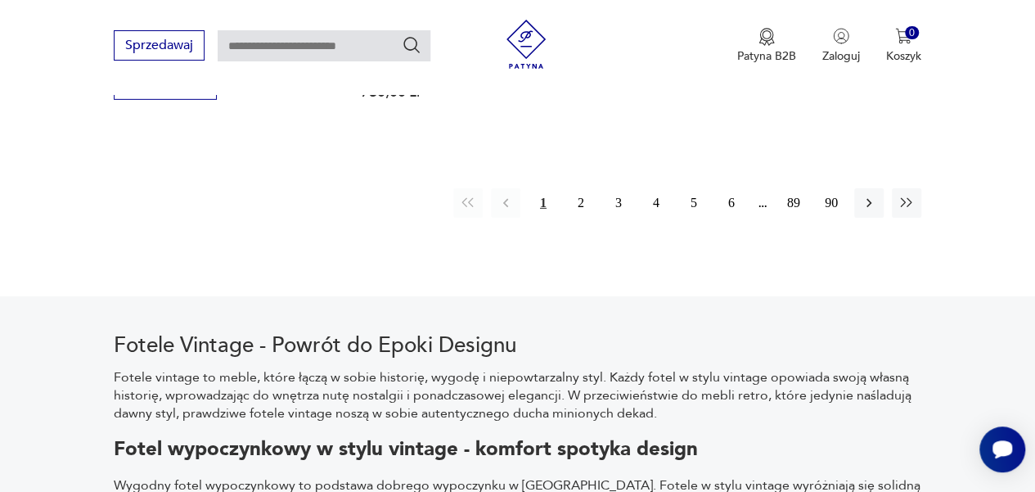
scroll to position [2607, 0]
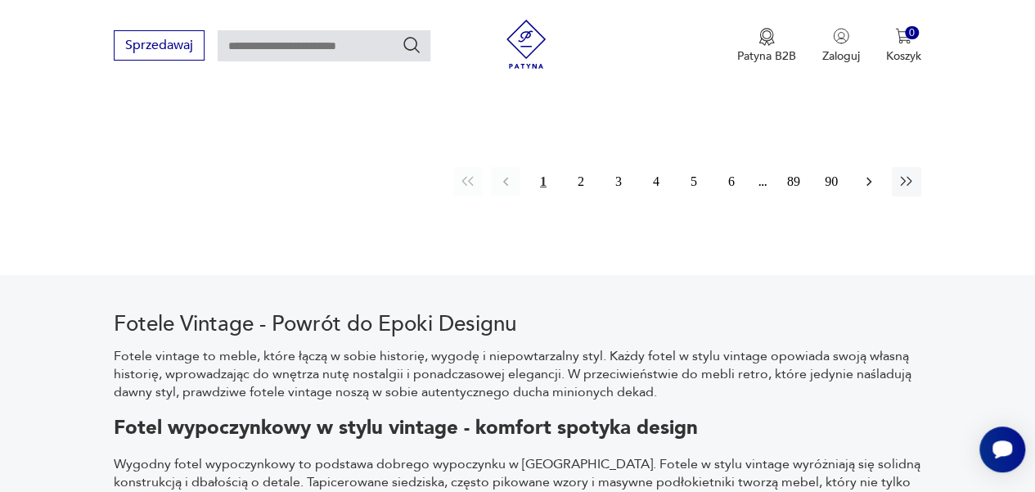
click at [878, 167] on button "button" at bounding box center [868, 181] width 29 height 29
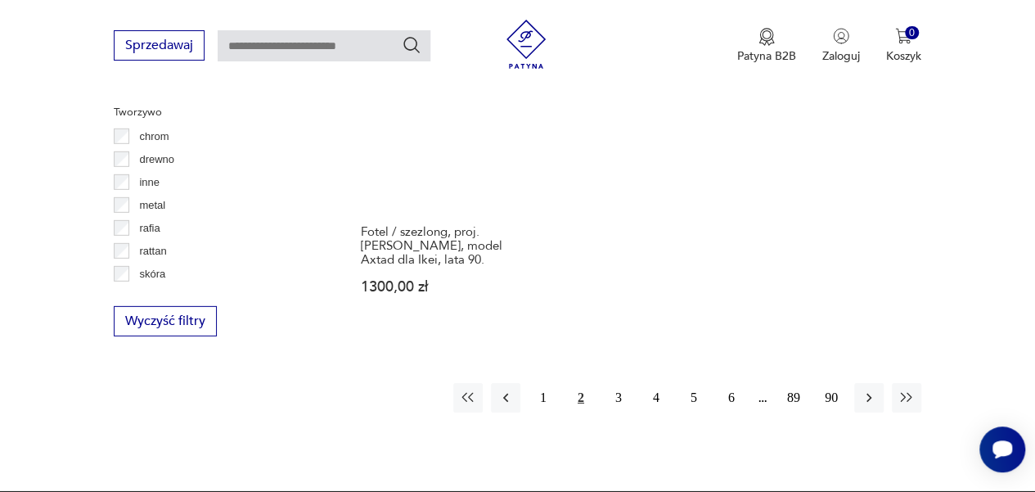
scroll to position [2357, 0]
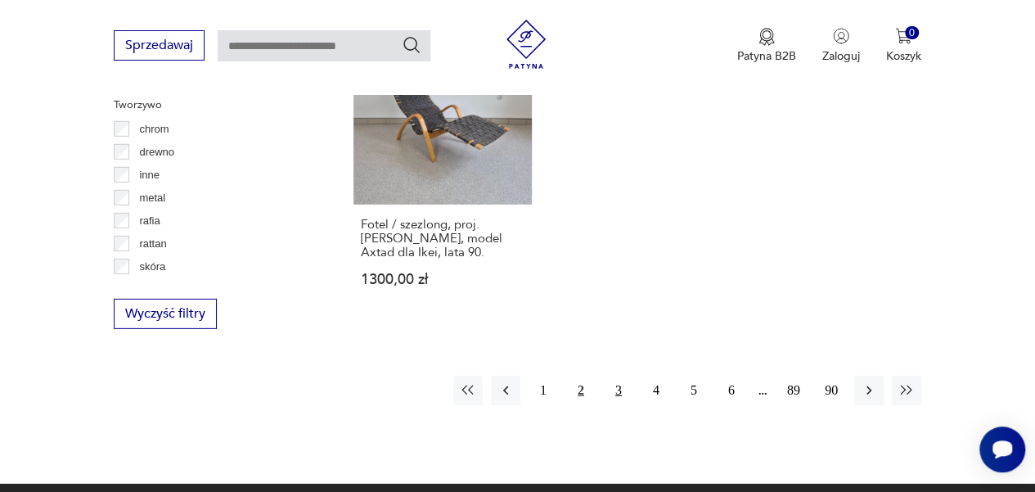
click at [620, 376] on button "3" at bounding box center [618, 390] width 29 height 29
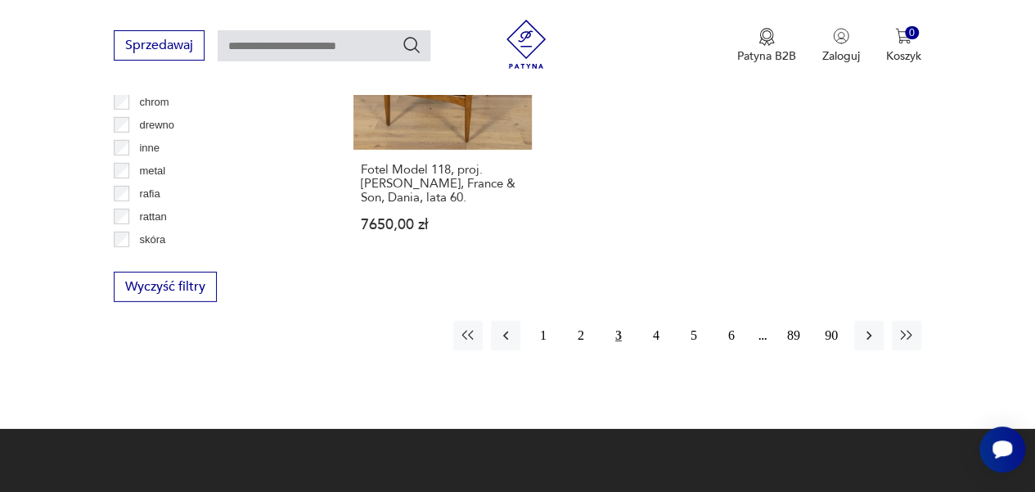
scroll to position [2380, 0]
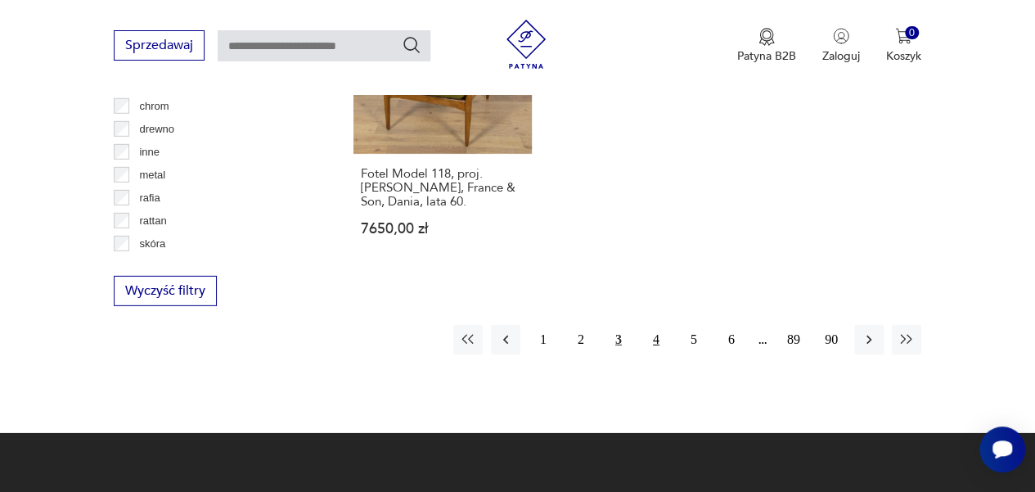
click at [651, 325] on button "4" at bounding box center [656, 339] width 29 height 29
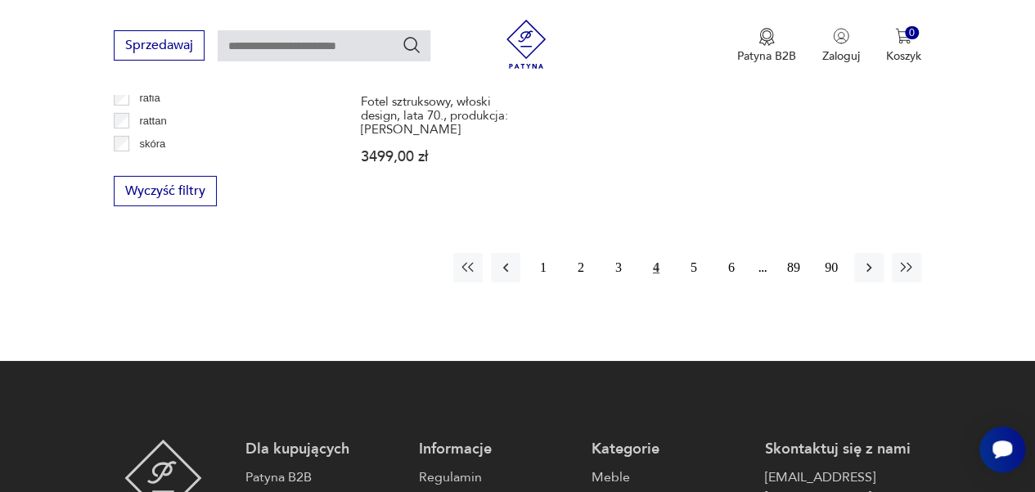
scroll to position [2503, 0]
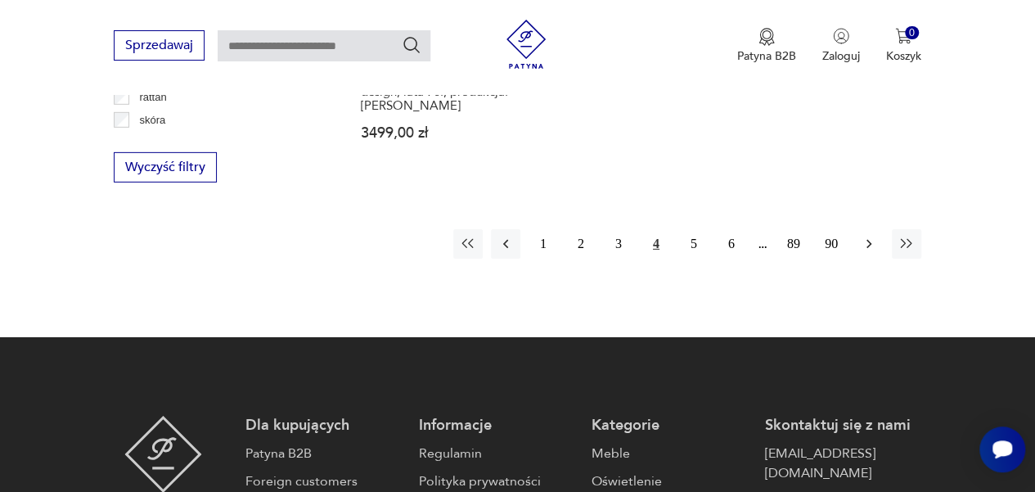
click at [871, 236] on icon "button" at bounding box center [869, 244] width 16 height 16
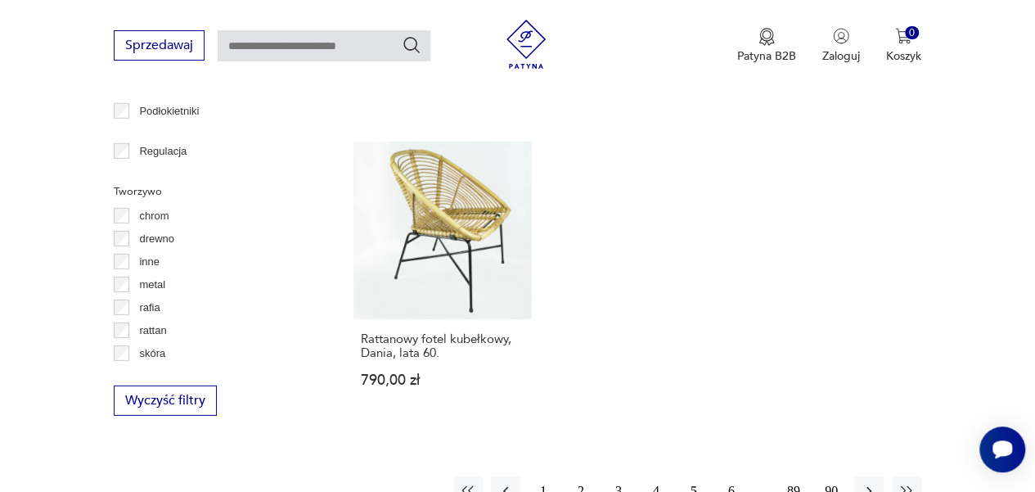
scroll to position [2267, 0]
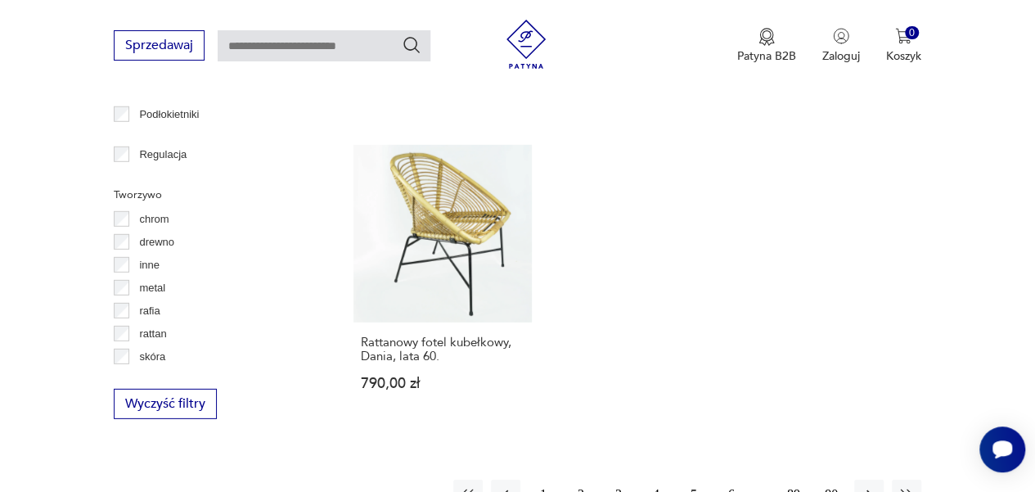
click at [731, 480] on button "6" at bounding box center [731, 494] width 29 height 29
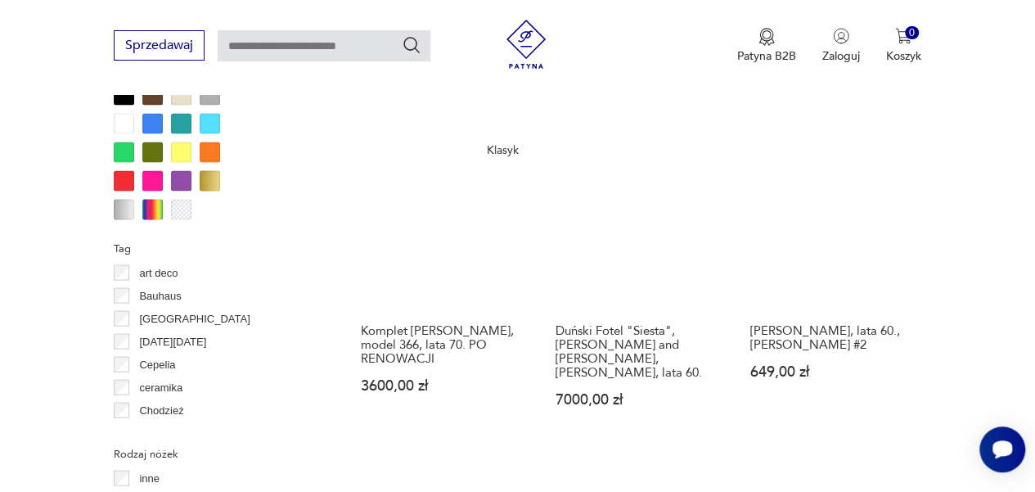
scroll to position [1645, 0]
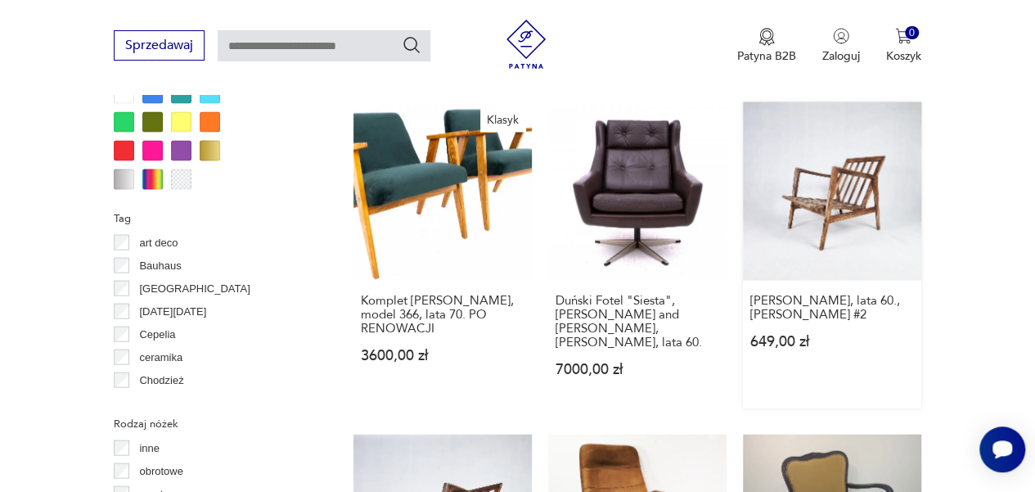
click at [828, 187] on link "Fotel Stefan, lata 60., Zenon Bączyk #2 649,00 zł" at bounding box center [832, 255] width 178 height 306
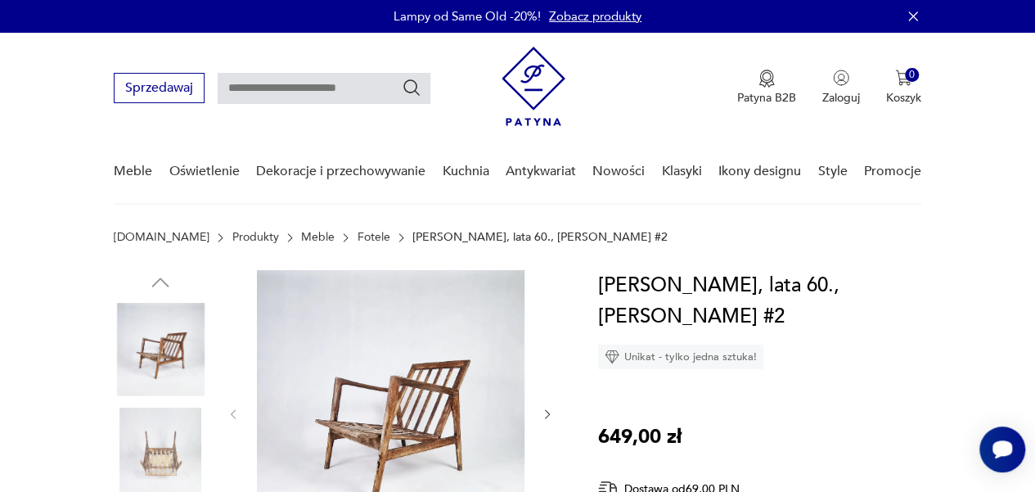
click at [406, 377] on img at bounding box center [391, 412] width 268 height 285
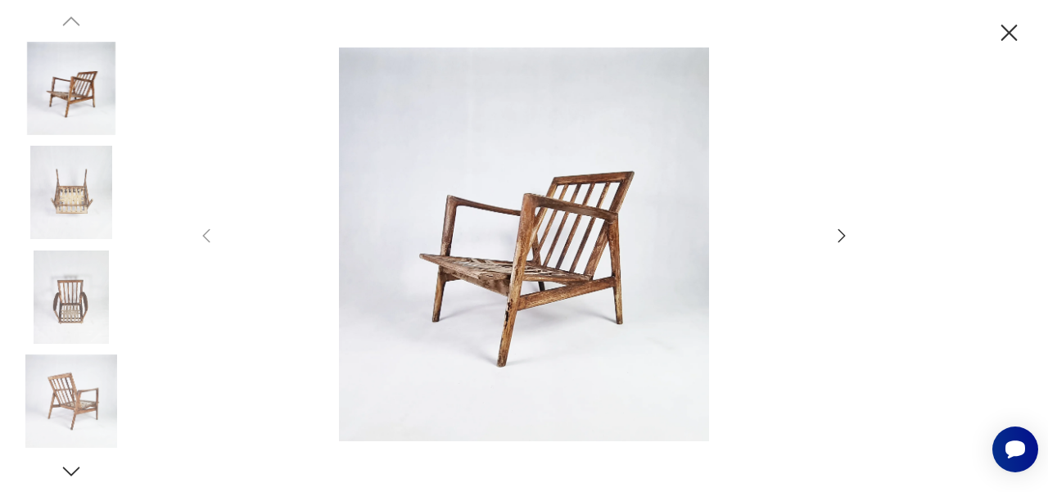
click at [842, 238] on icon "button" at bounding box center [841, 235] width 7 height 13
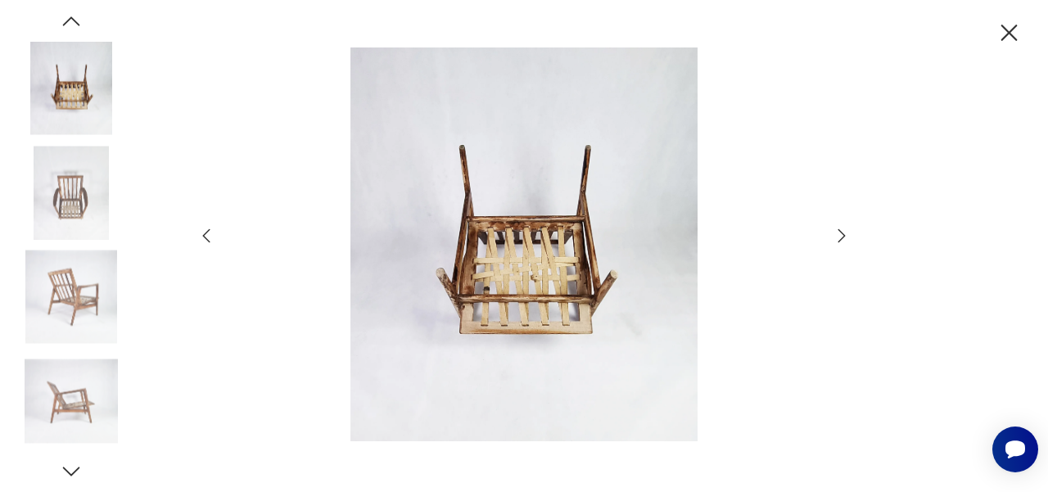
click at [842, 238] on icon "button" at bounding box center [841, 235] width 7 height 13
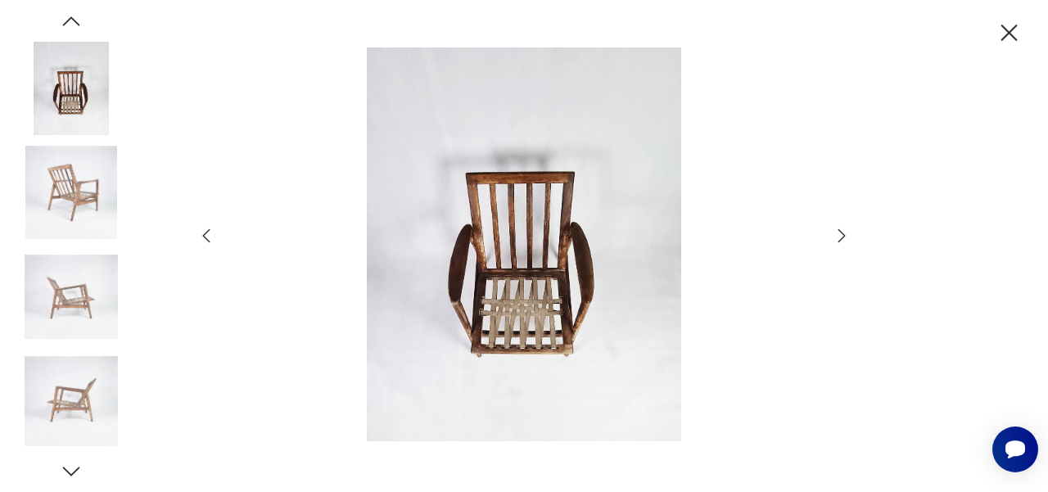
click at [842, 238] on icon "button" at bounding box center [841, 235] width 7 height 13
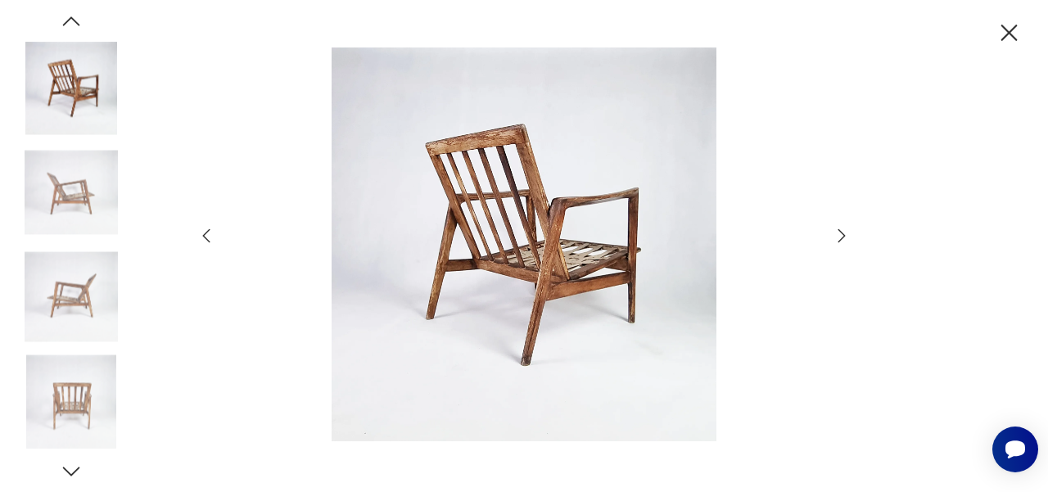
click at [842, 238] on icon "button" at bounding box center [841, 235] width 7 height 13
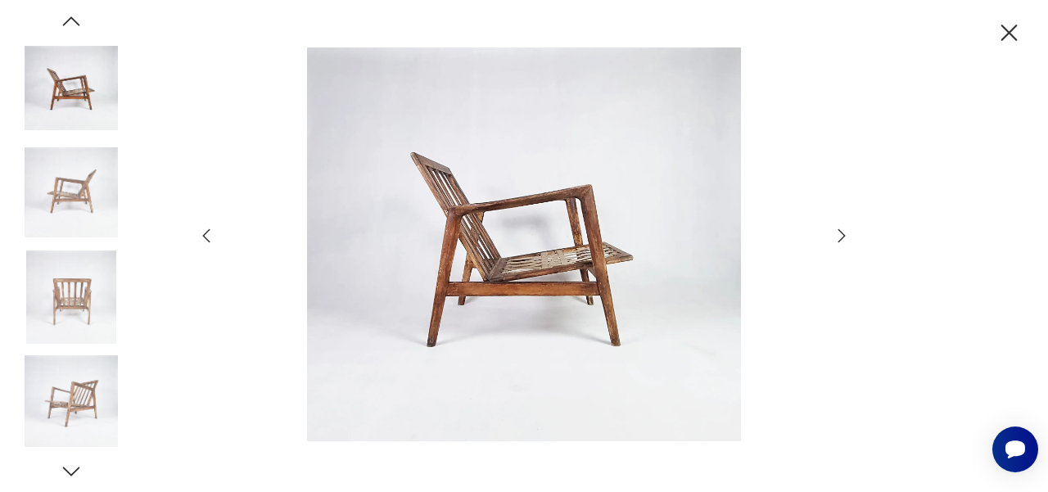
click at [842, 238] on icon "button" at bounding box center [841, 235] width 7 height 13
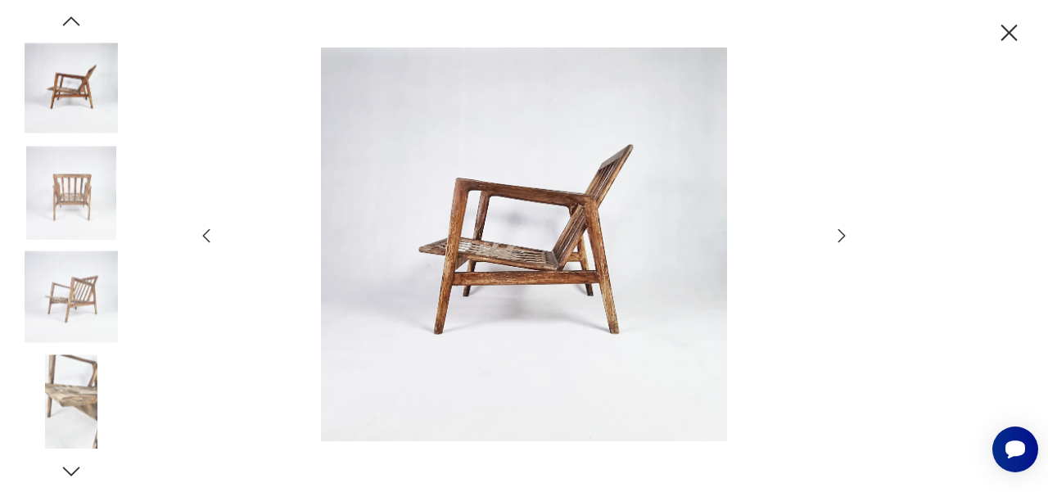
click at [842, 238] on icon "button" at bounding box center [841, 235] width 7 height 13
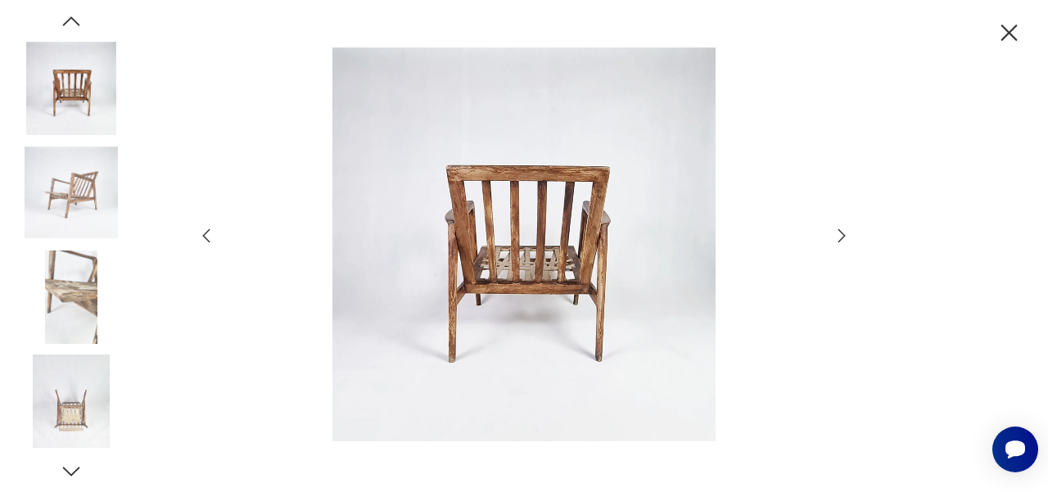
click at [842, 238] on icon "button" at bounding box center [841, 235] width 7 height 13
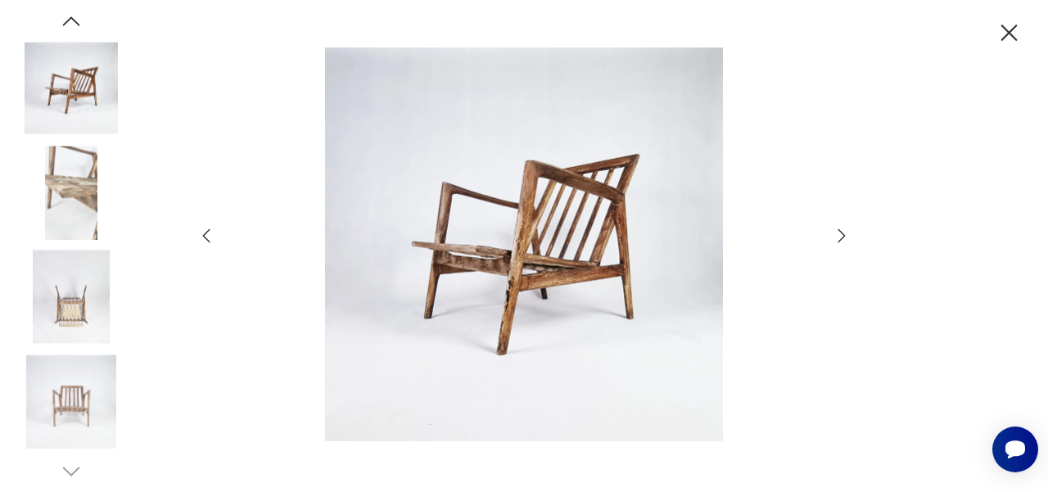
click at [842, 238] on icon "button" at bounding box center [841, 235] width 7 height 13
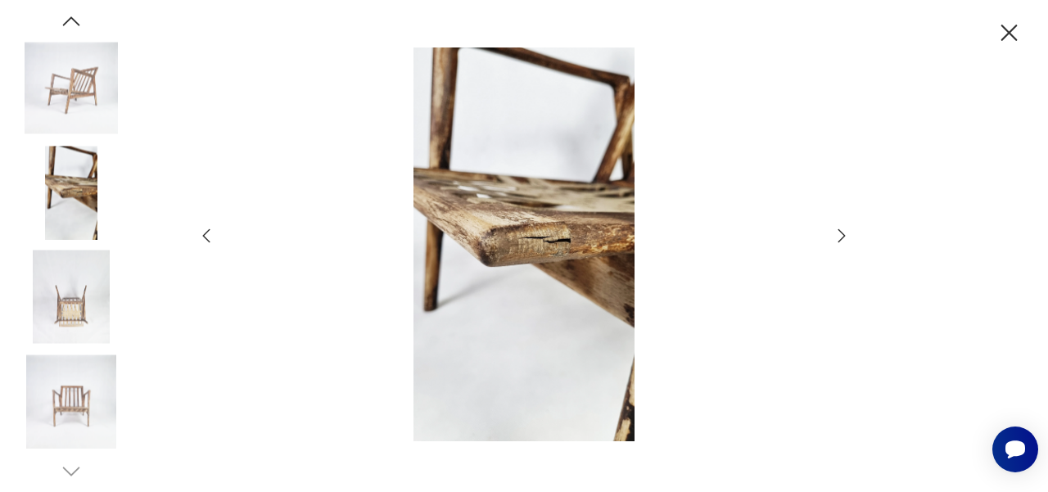
click at [842, 238] on icon "button" at bounding box center [841, 235] width 7 height 13
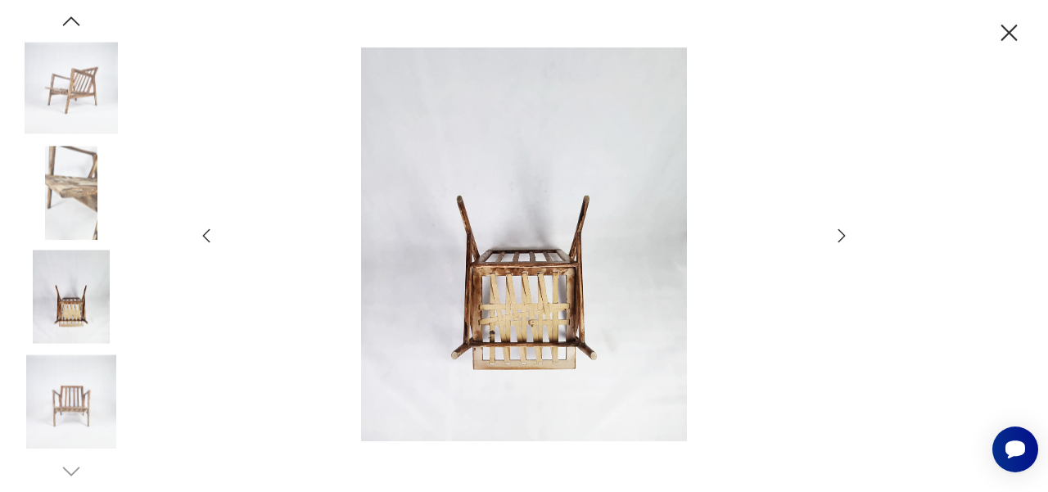
click at [1010, 38] on icon "button" at bounding box center [1008, 33] width 29 height 29
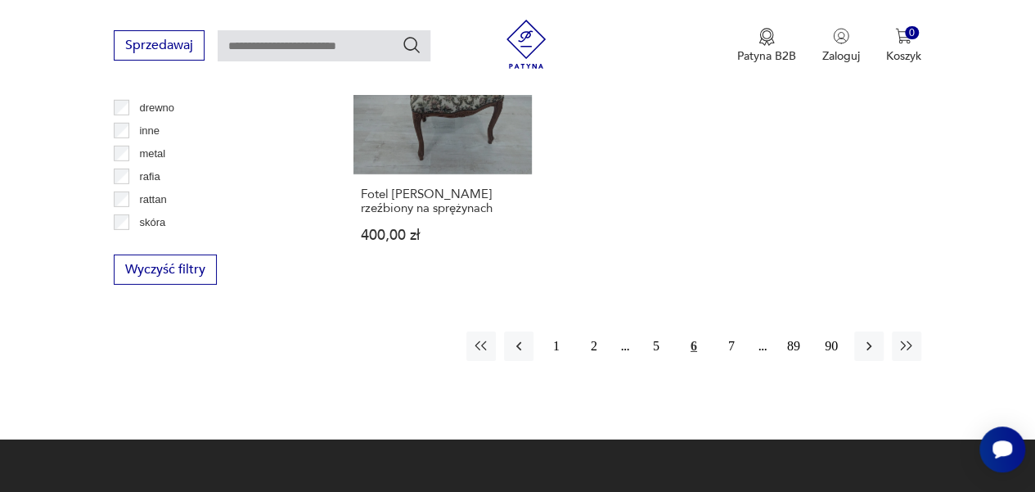
scroll to position [2427, 0]
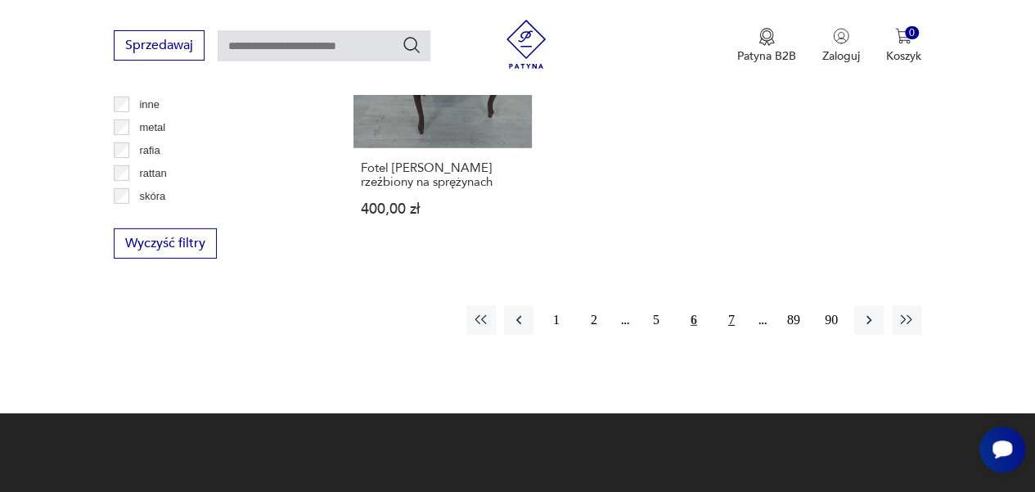
click at [730, 305] on button "7" at bounding box center [731, 319] width 29 height 29
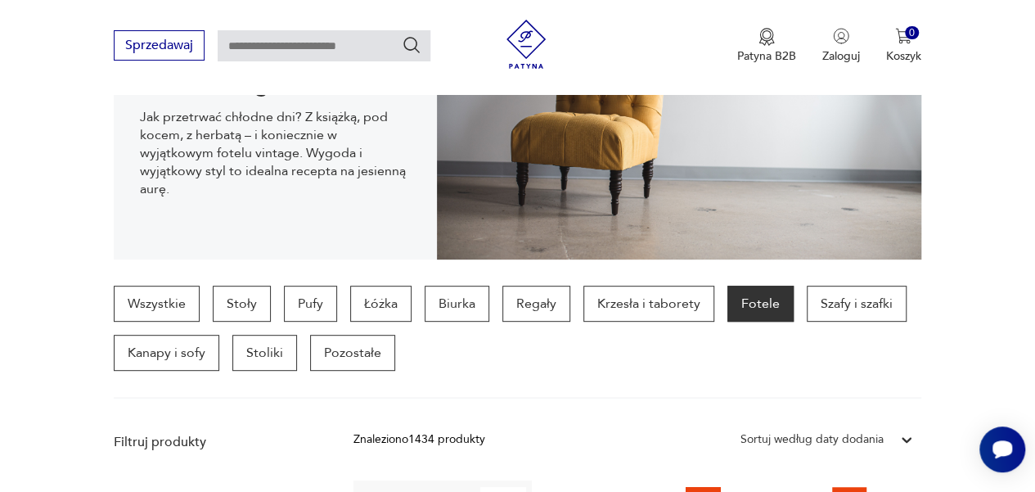
scroll to position [256, 0]
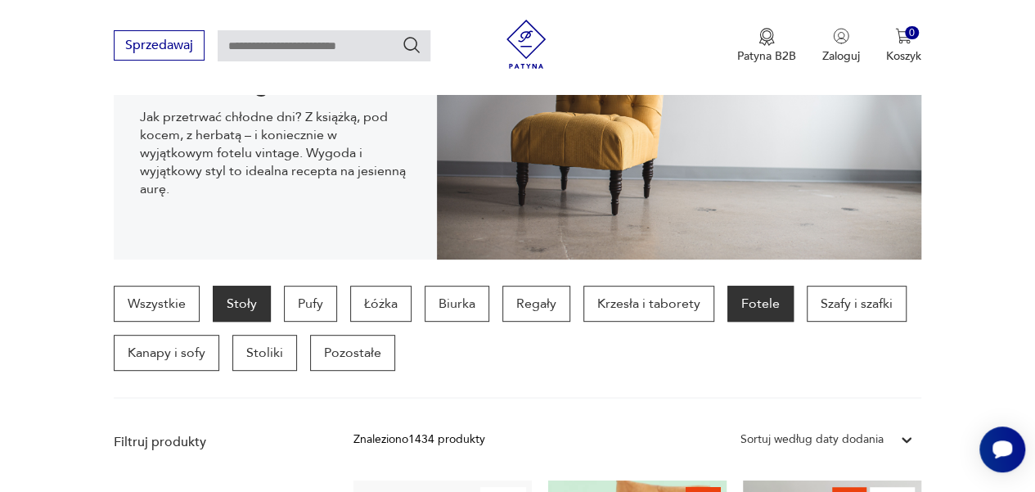
click at [246, 304] on p "Stoły" at bounding box center [242, 304] width 58 height 36
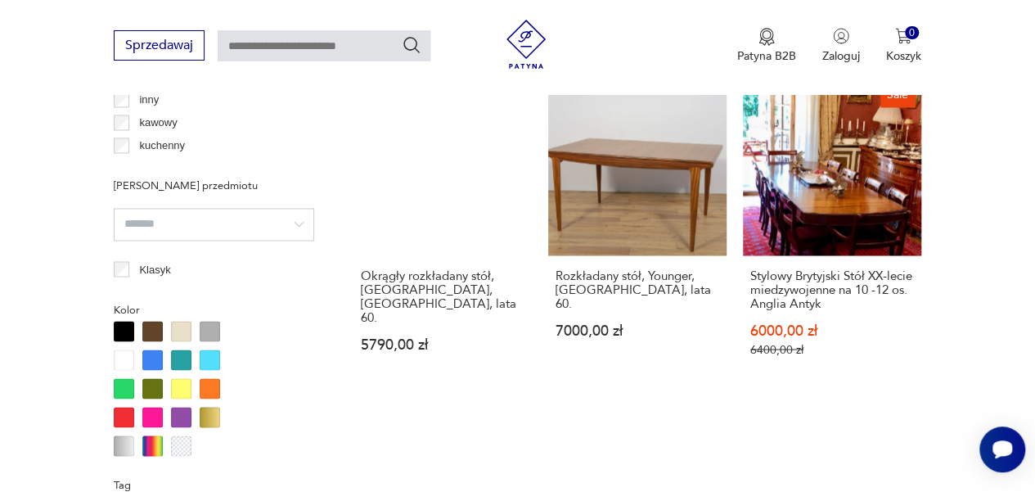
scroll to position [1306, 0]
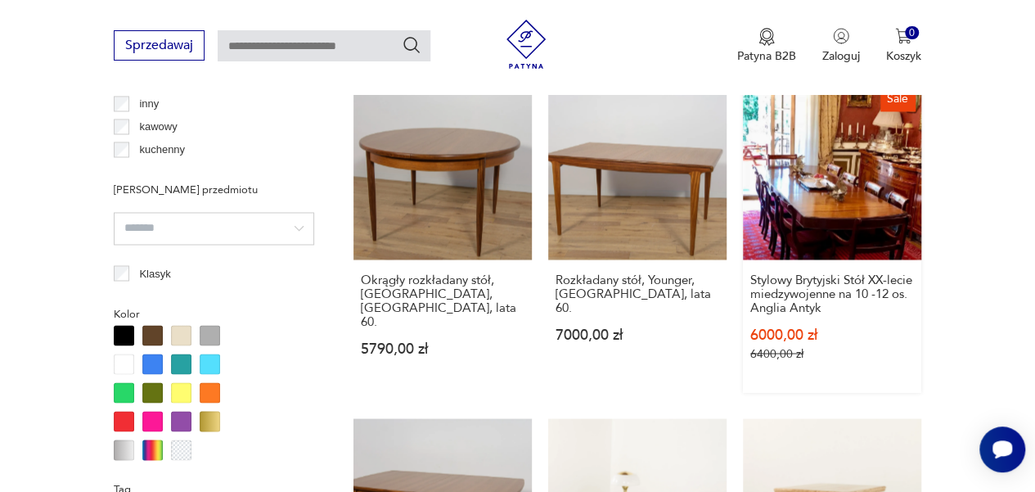
click at [827, 189] on link "Sale Stylowy Brytyjski Stół XX-lecie miedzywojenne na 10 -12 os. Anglia Antyk 6…" at bounding box center [832, 236] width 178 height 311
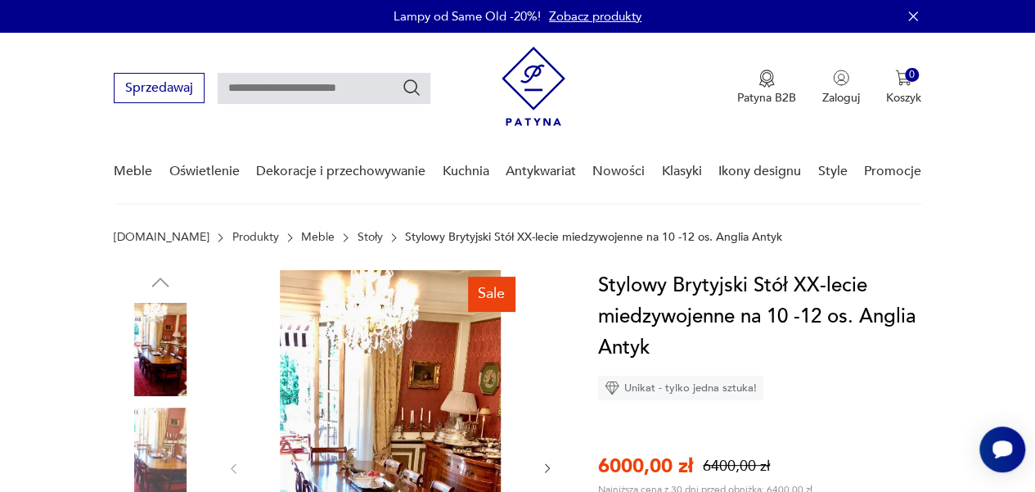
click at [454, 436] on img at bounding box center [391, 467] width 268 height 394
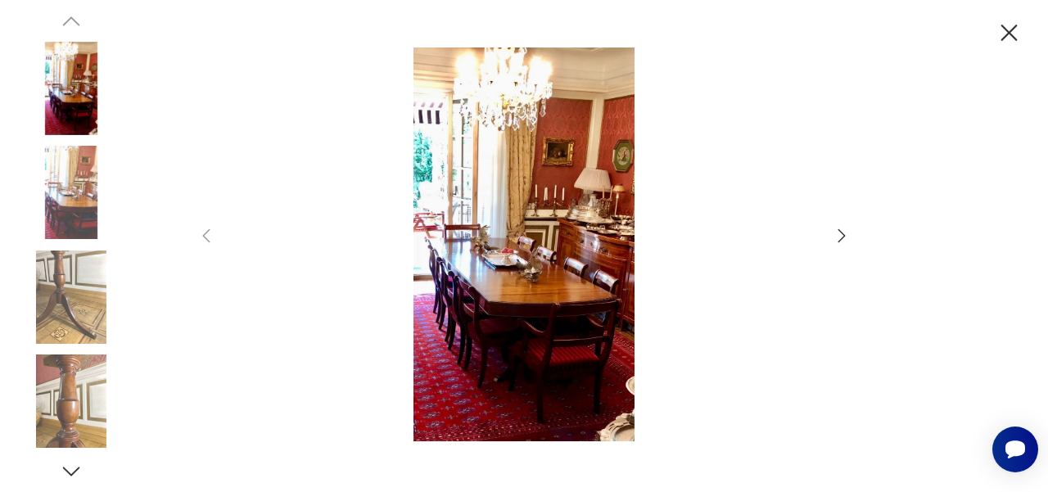
click at [840, 236] on icon "button" at bounding box center [841, 236] width 20 height 20
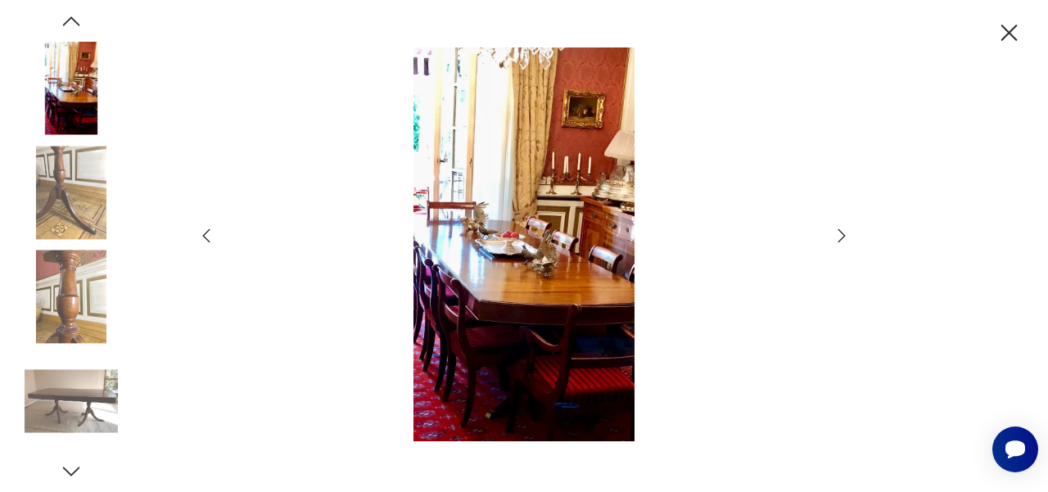
click at [840, 236] on icon "button" at bounding box center [841, 236] width 20 height 20
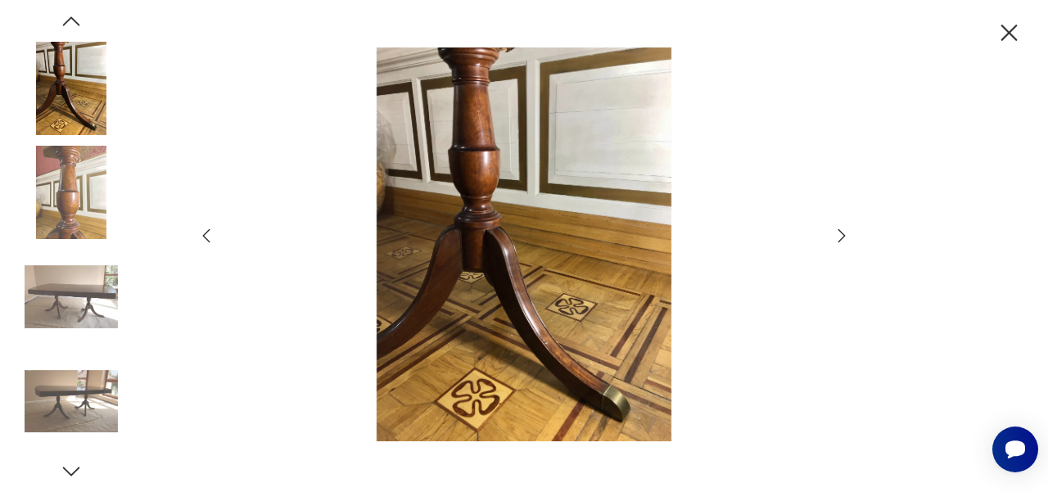
click at [840, 236] on icon "button" at bounding box center [841, 236] width 20 height 20
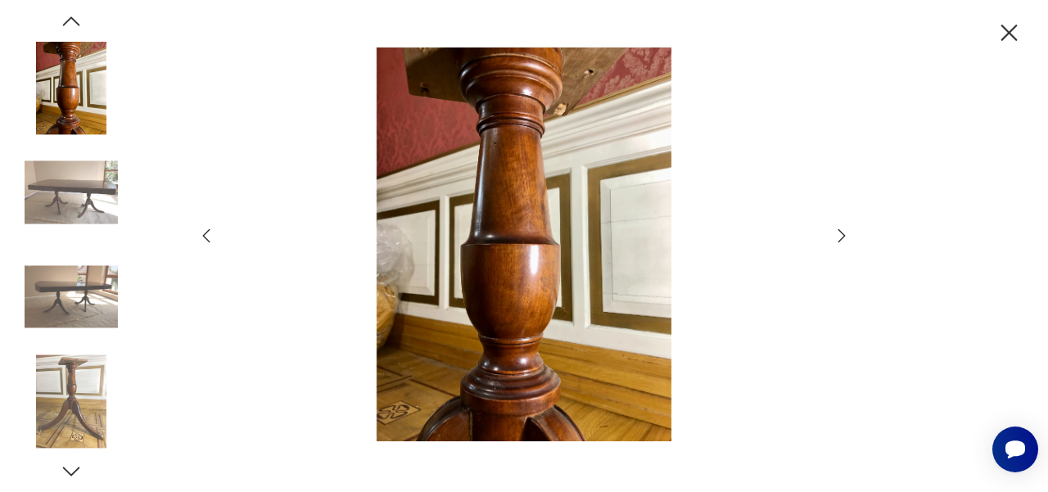
click at [840, 236] on icon "button" at bounding box center [841, 236] width 20 height 20
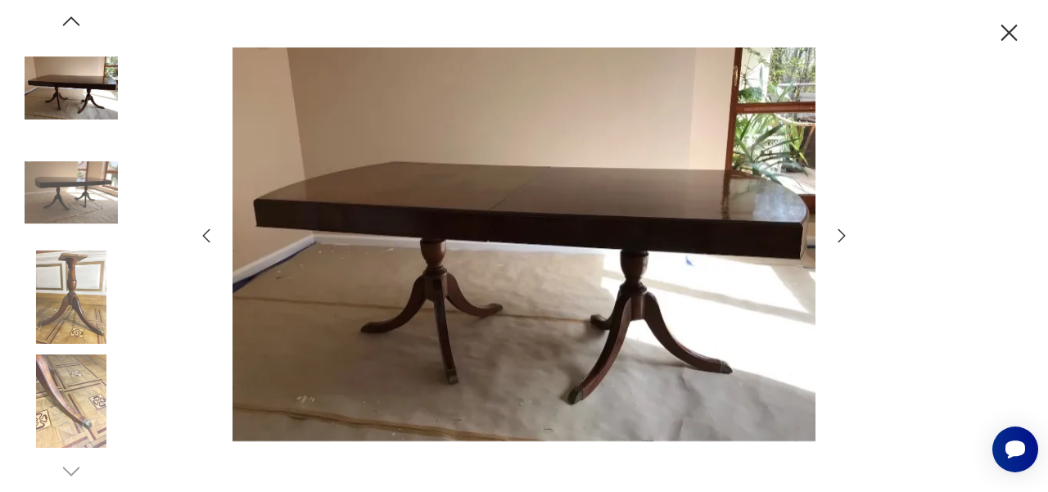
click at [836, 231] on icon "button" at bounding box center [841, 236] width 20 height 20
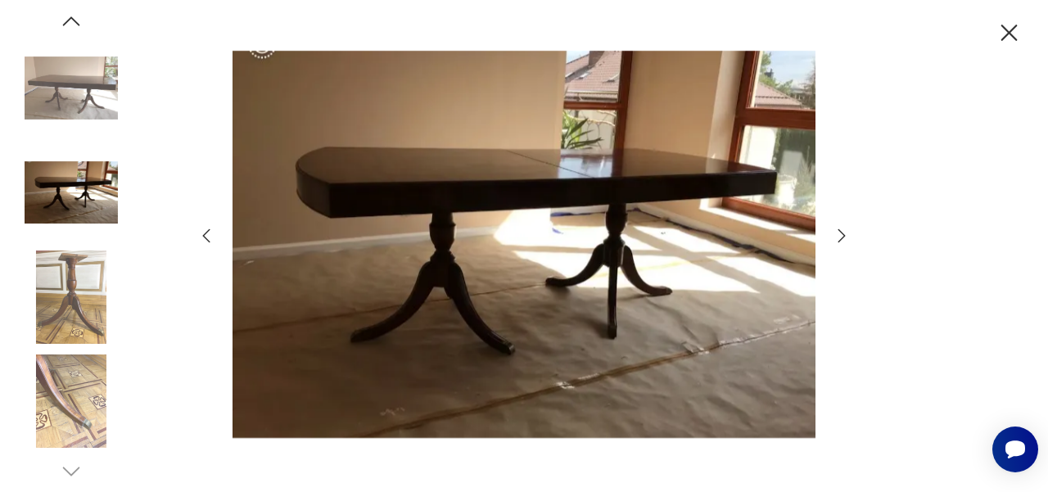
click at [836, 231] on icon "button" at bounding box center [841, 236] width 20 height 20
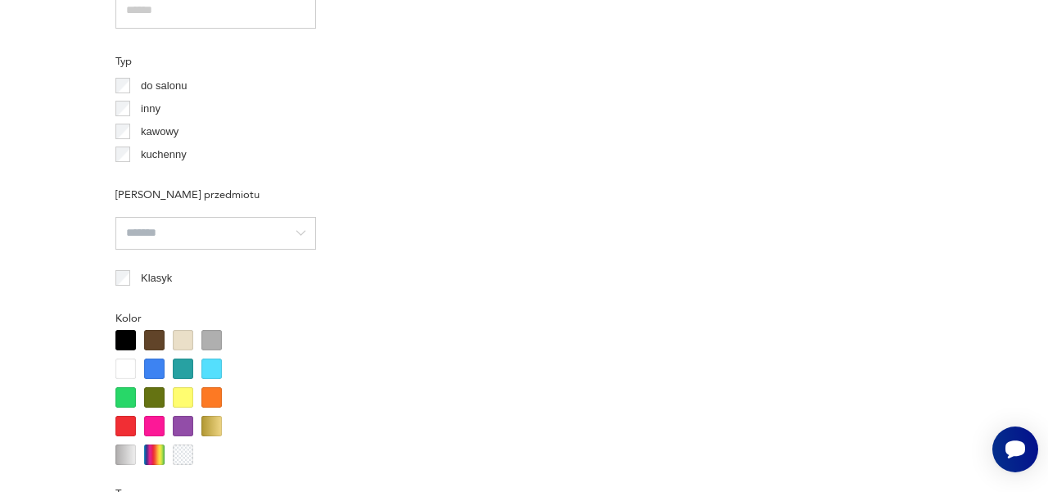
scroll to position [1452, 0]
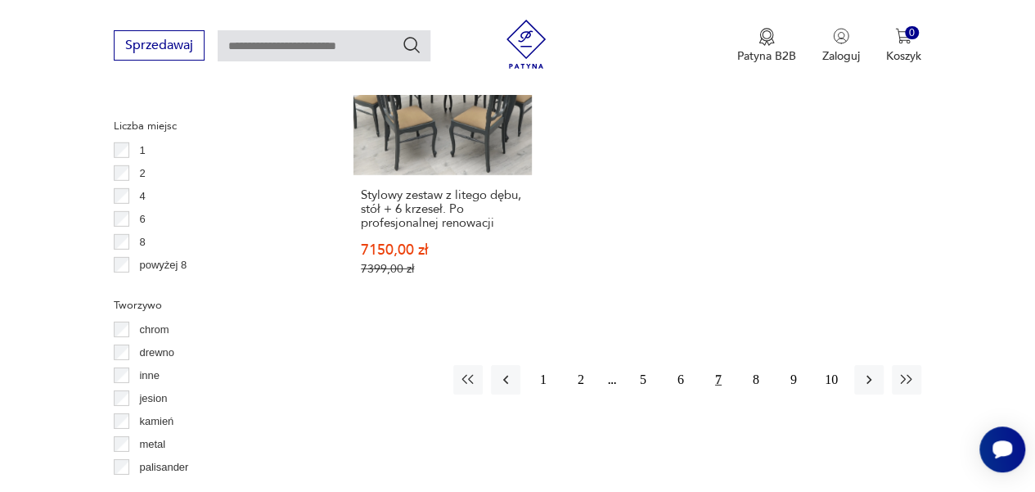
scroll to position [2386, 0]
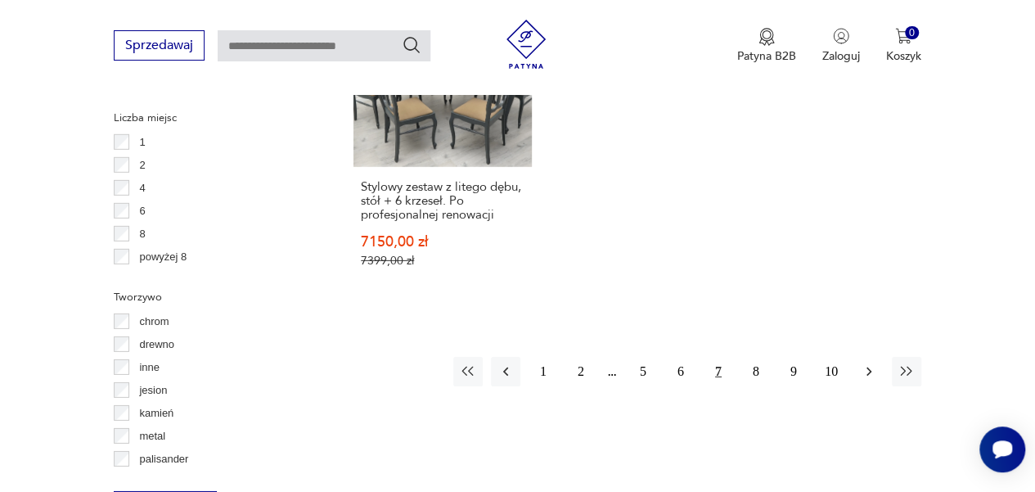
click at [867, 363] on icon "button" at bounding box center [869, 371] width 16 height 16
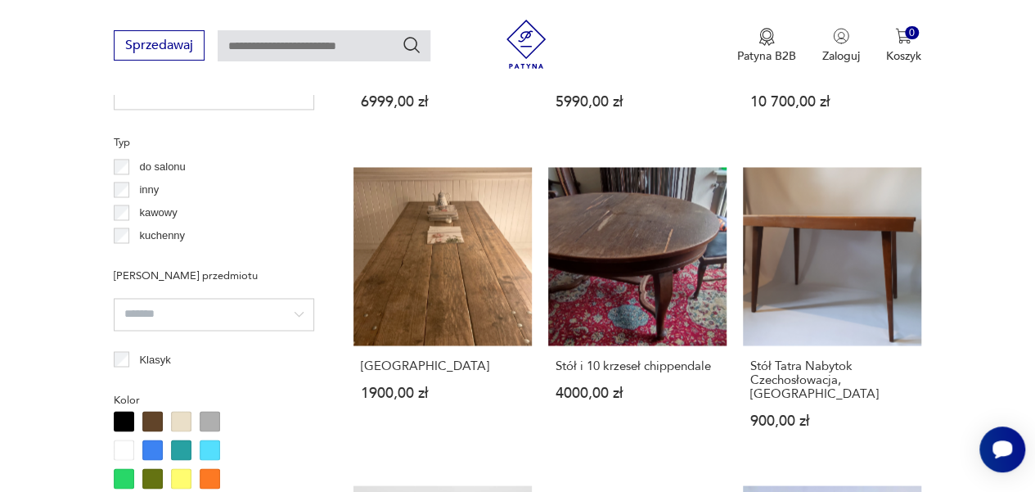
scroll to position [1224, 0]
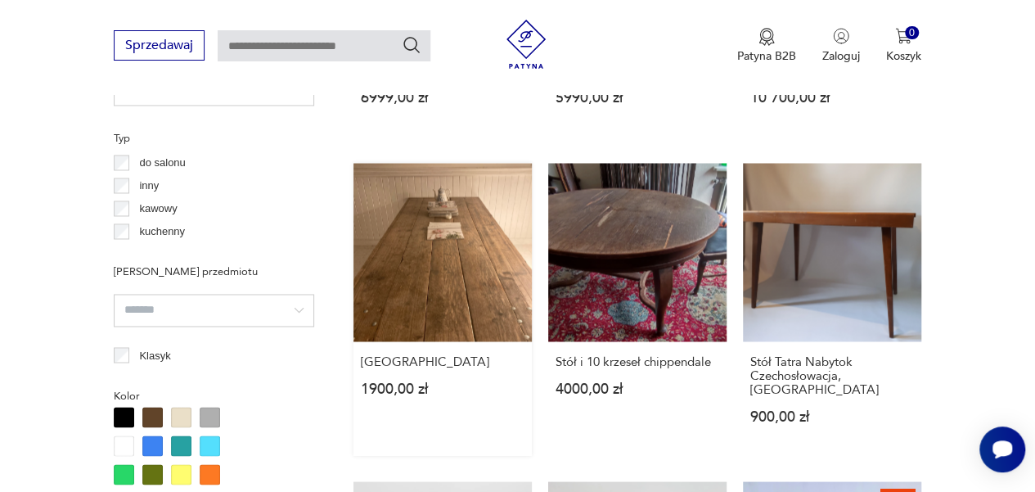
click at [512, 221] on link "Stary stół industrialny 1900,00 zł" at bounding box center [443, 309] width 178 height 292
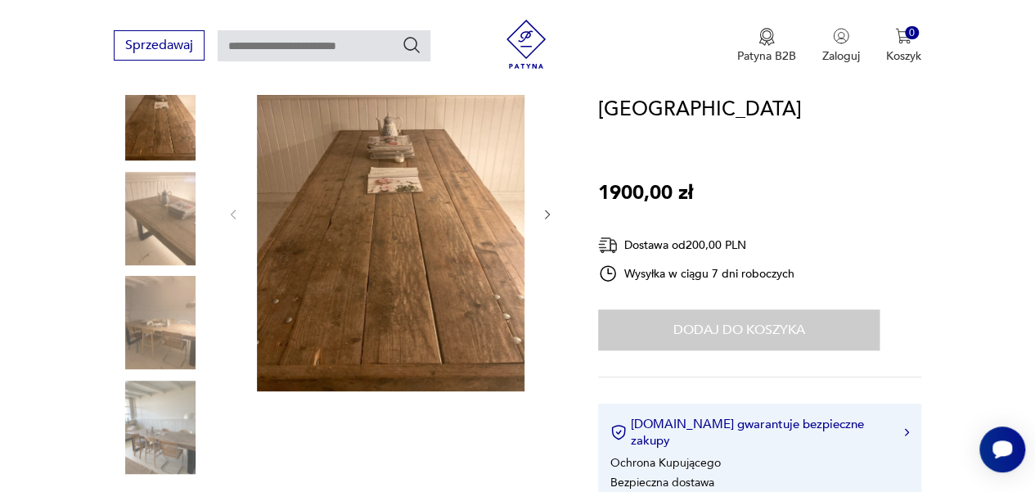
scroll to position [260, 0]
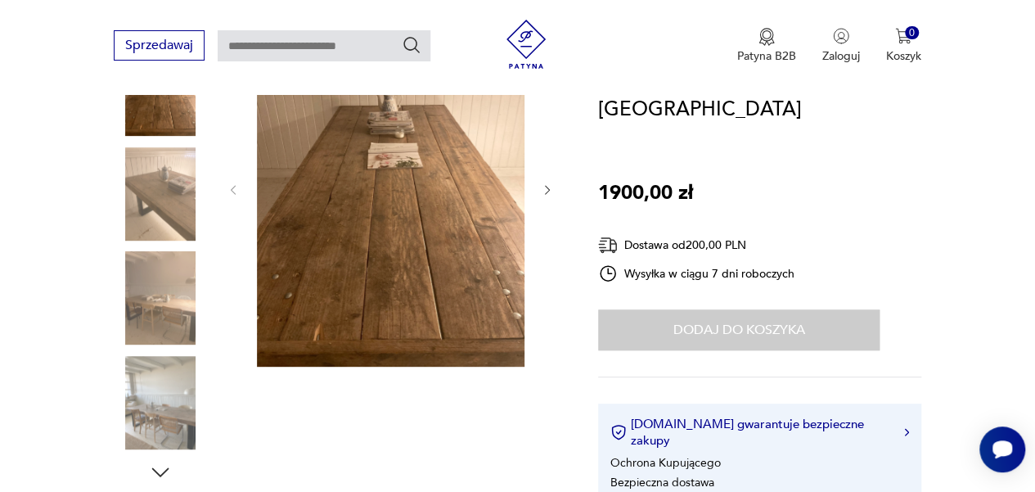
click at [158, 192] on img at bounding box center [160, 193] width 93 height 93
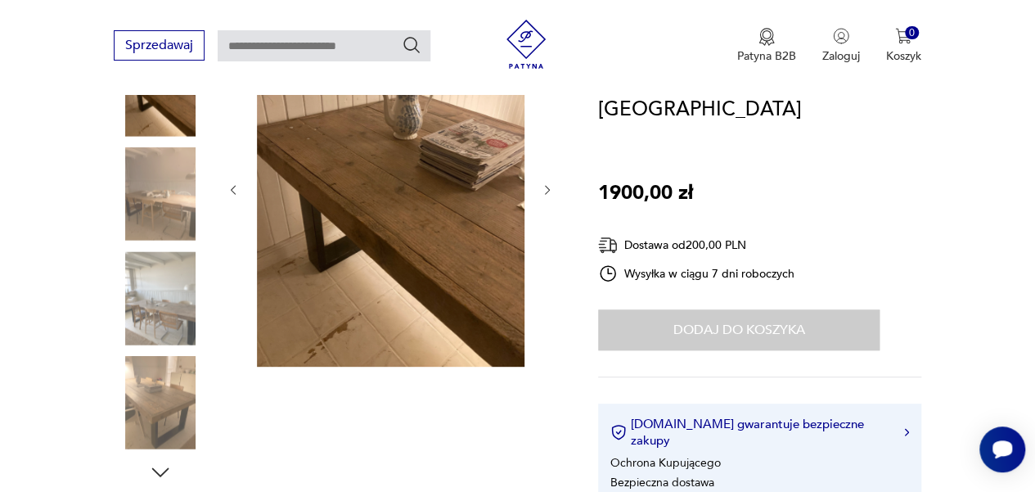
click at [542, 192] on icon "button" at bounding box center [547, 189] width 13 height 13
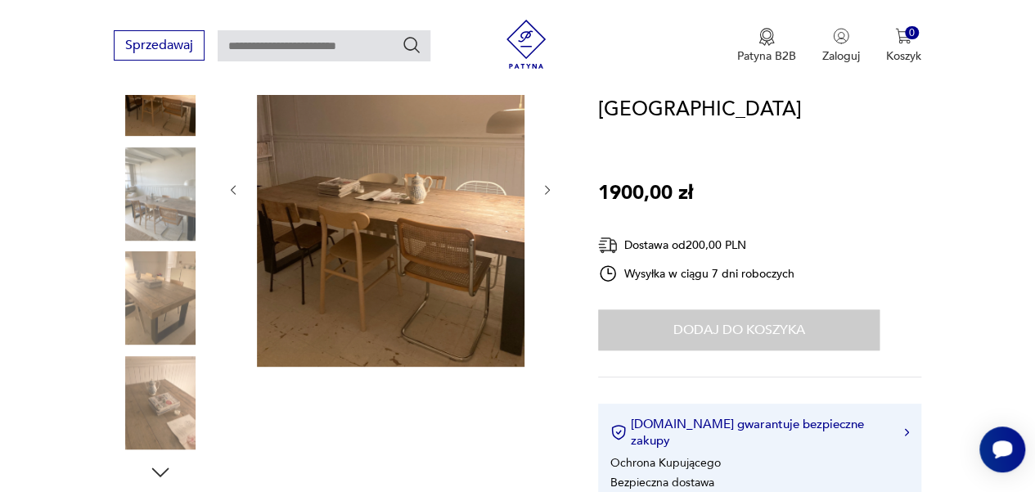
click at [545, 191] on icon "button" at bounding box center [547, 189] width 13 height 13
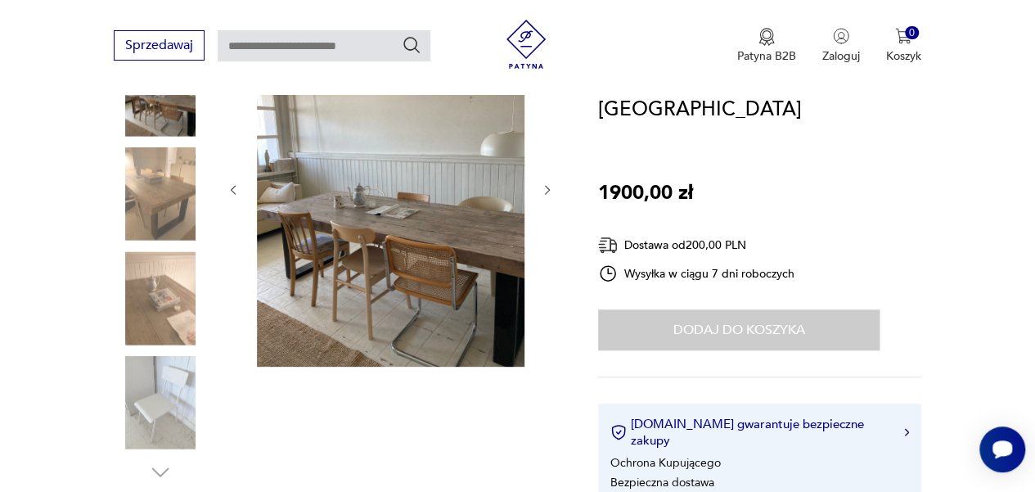
click at [545, 191] on icon "button" at bounding box center [547, 189] width 13 height 13
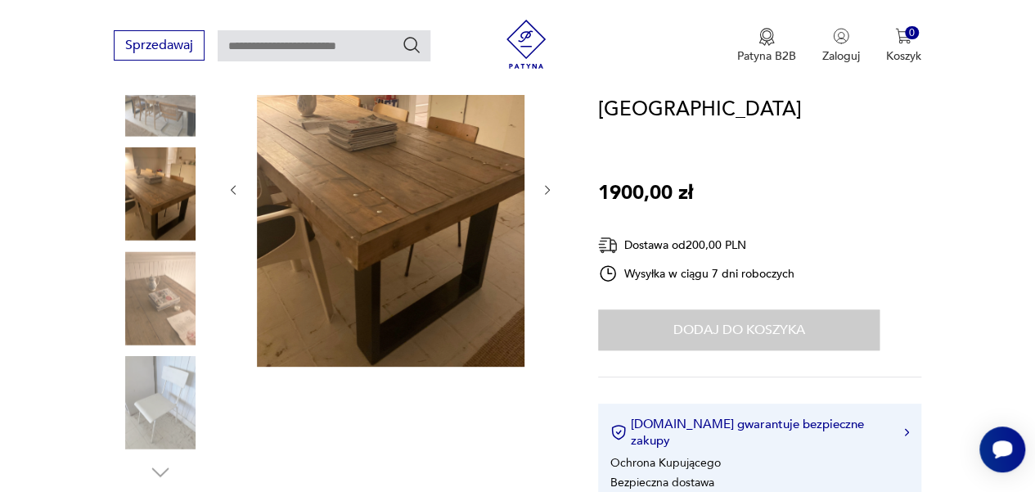
click at [545, 191] on icon "button" at bounding box center [547, 189] width 13 height 13
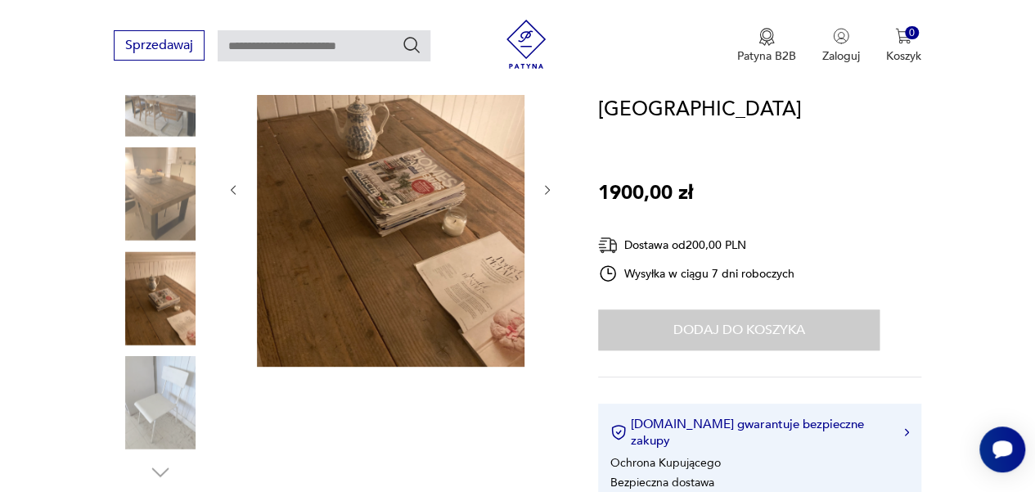
click at [545, 191] on icon "button" at bounding box center [547, 189] width 13 height 13
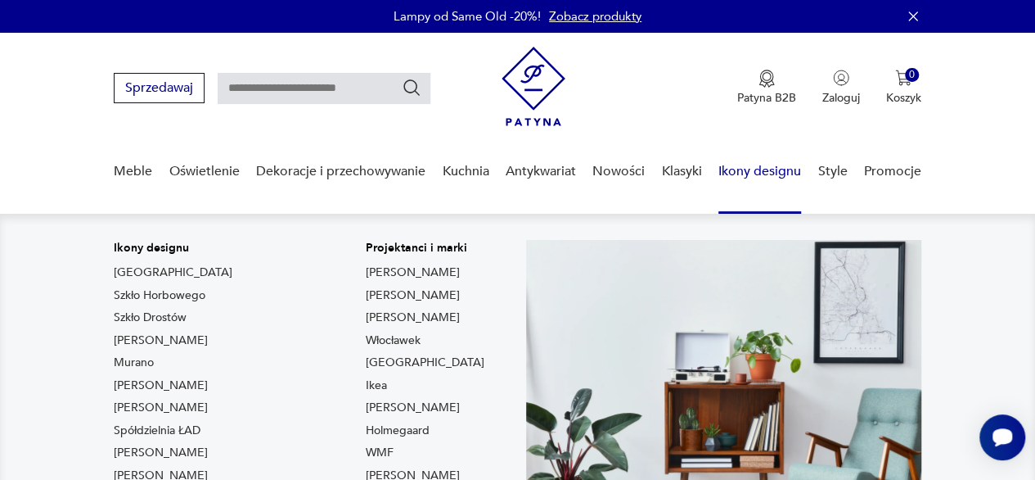
click at [758, 176] on link "Ikony designu" at bounding box center [760, 171] width 83 height 63
click at [734, 171] on link "Ikony designu" at bounding box center [760, 171] width 83 height 63
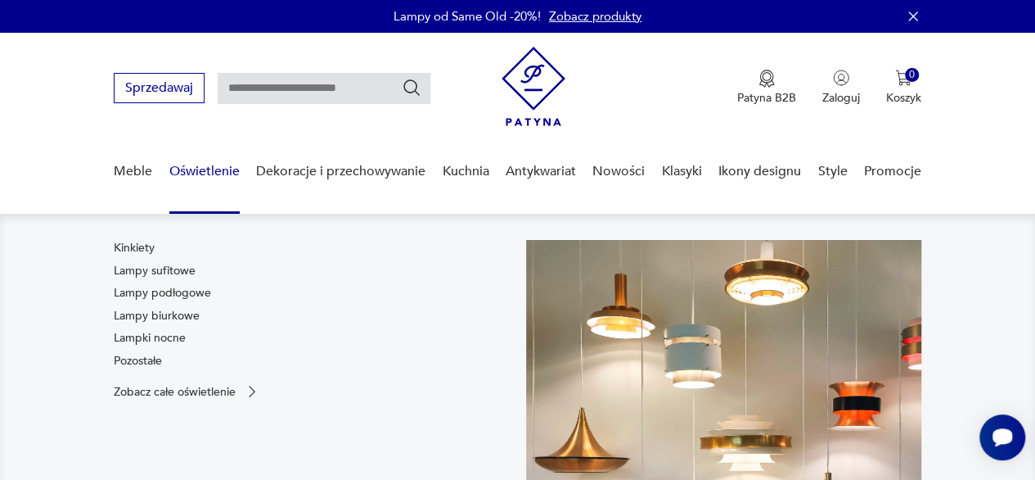
click at [205, 167] on link "Oświetlenie" at bounding box center [204, 171] width 70 height 63
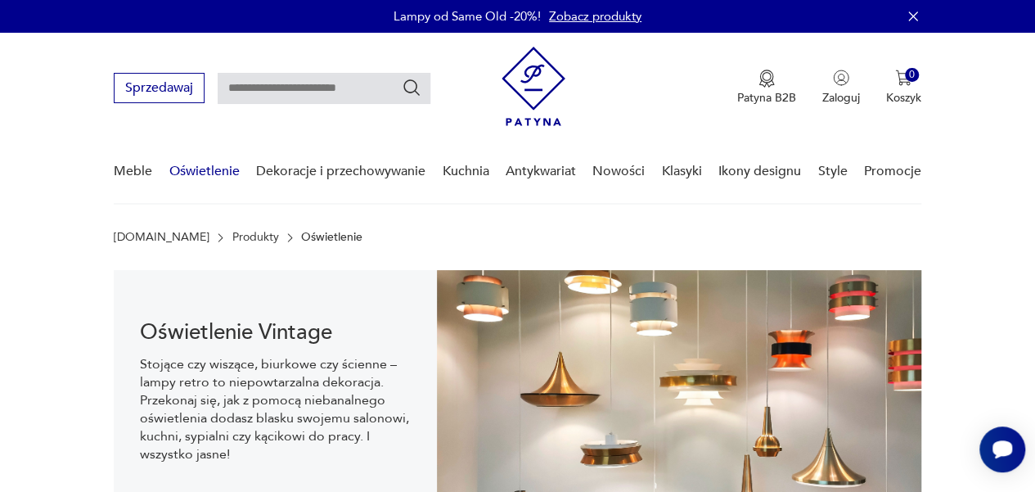
scroll to position [162, 0]
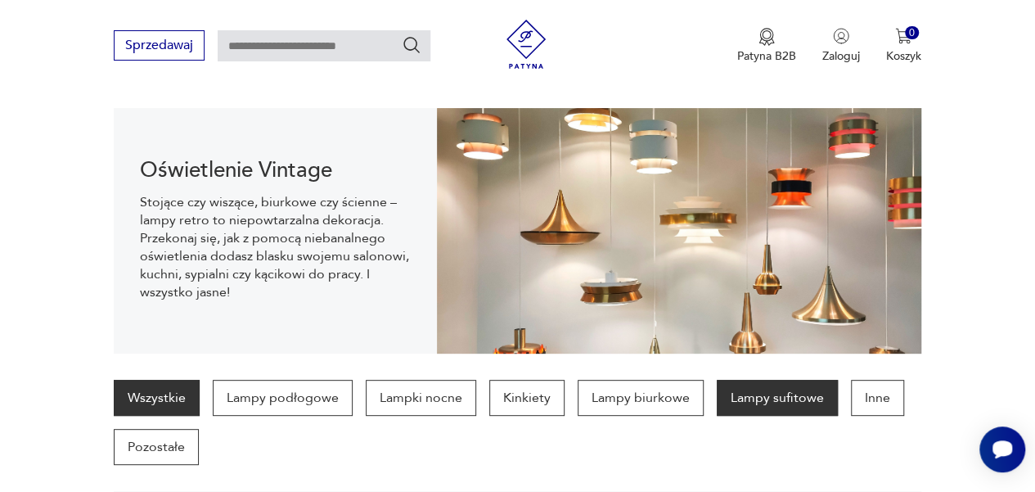
click at [763, 394] on p "Lampy sufitowe" at bounding box center [777, 398] width 121 height 36
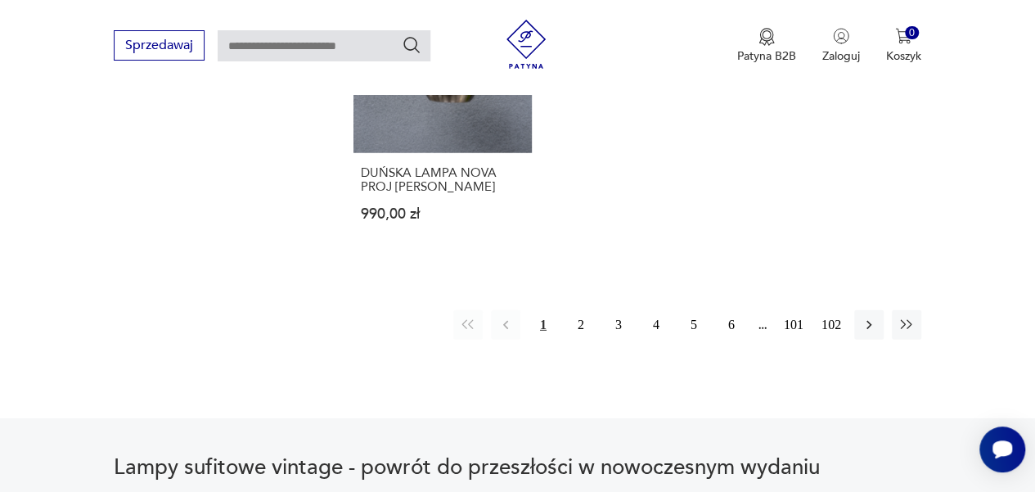
scroll to position [2336, 0]
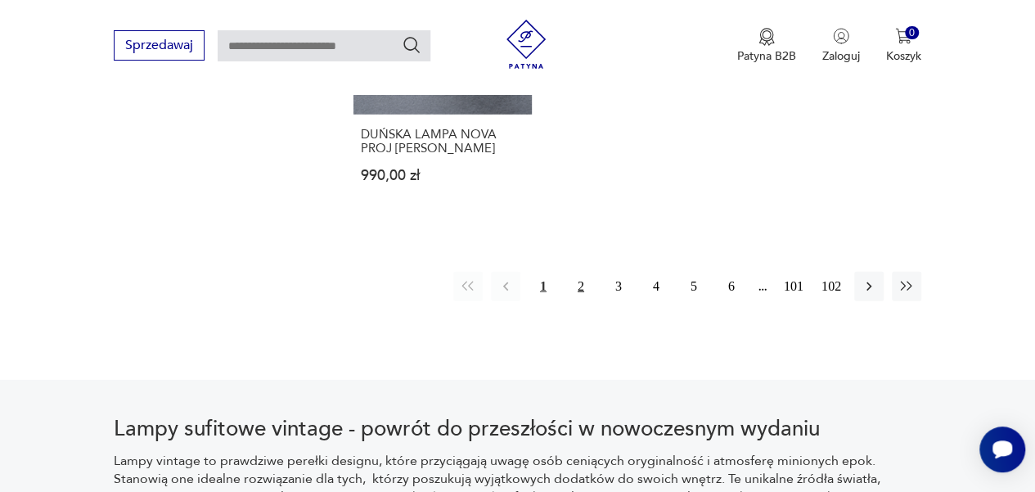
click at [582, 284] on button "2" at bounding box center [580, 286] width 29 height 29
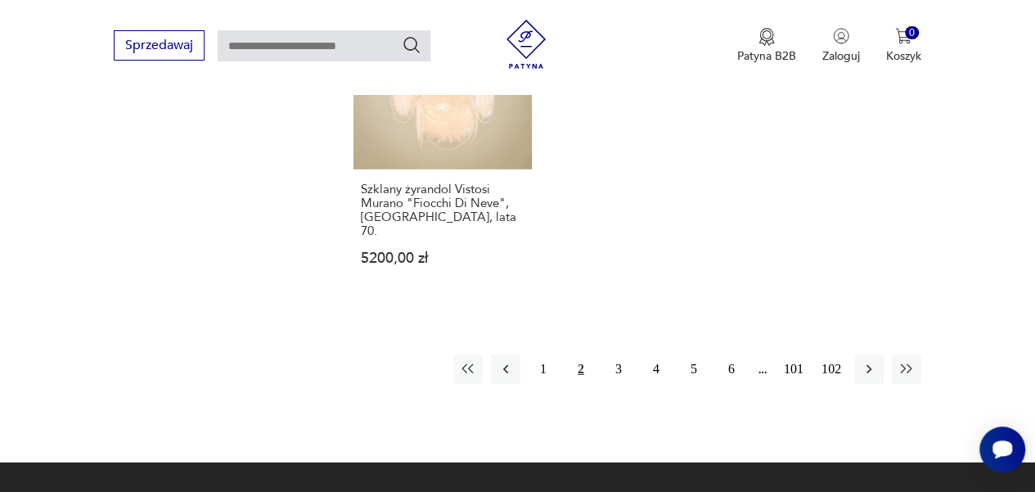
scroll to position [2368, 0]
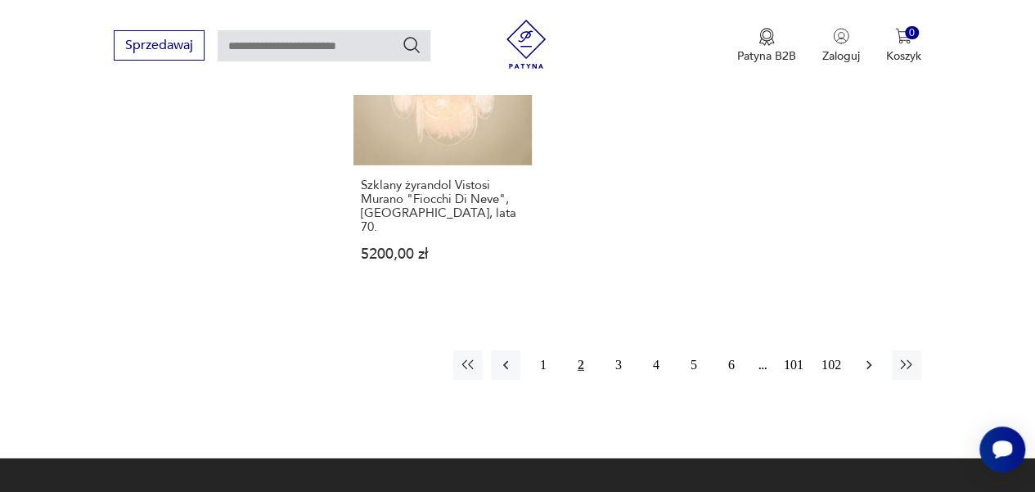
click at [872, 357] on icon "button" at bounding box center [869, 365] width 16 height 16
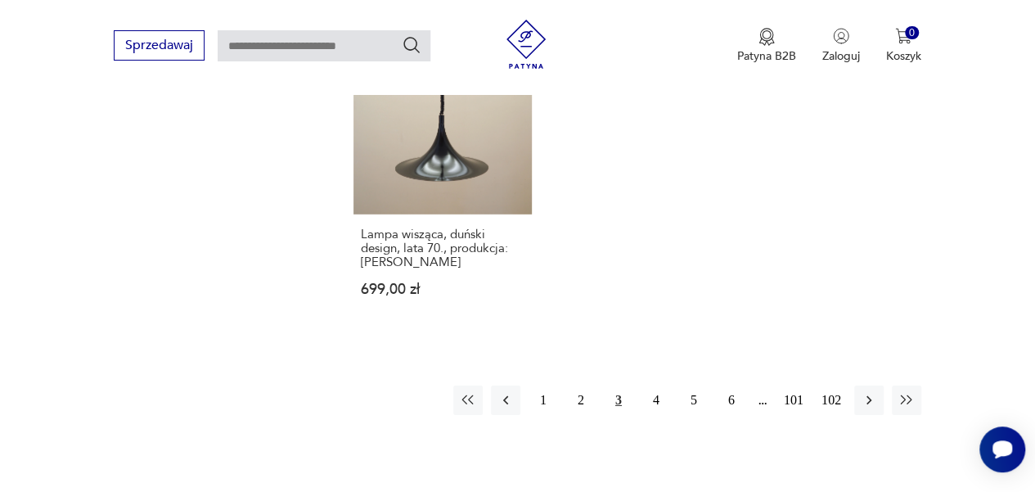
scroll to position [2445, 0]
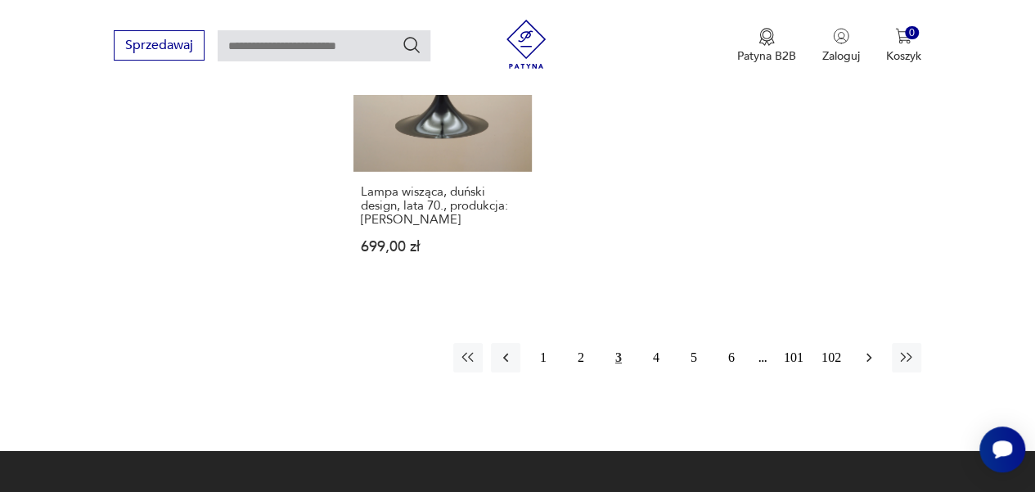
click at [871, 354] on icon "button" at bounding box center [869, 358] width 5 height 9
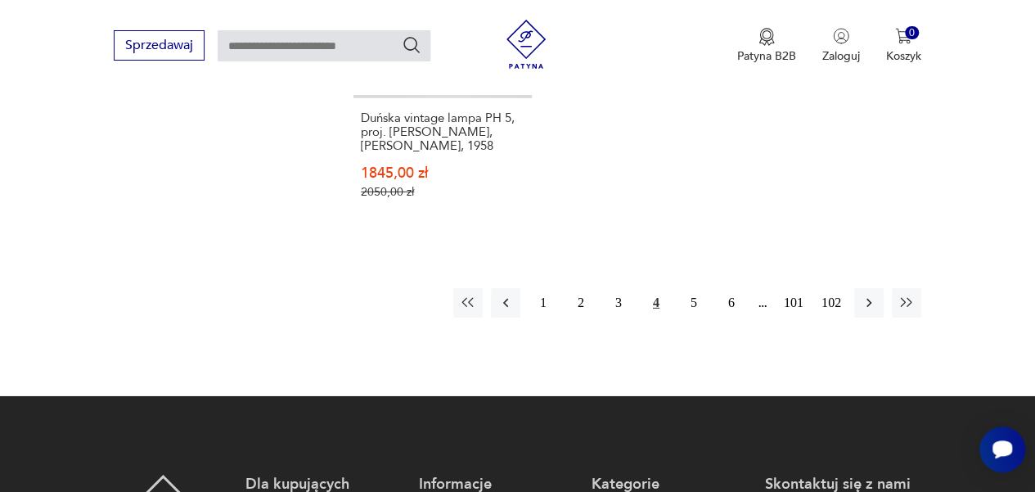
scroll to position [2522, 0]
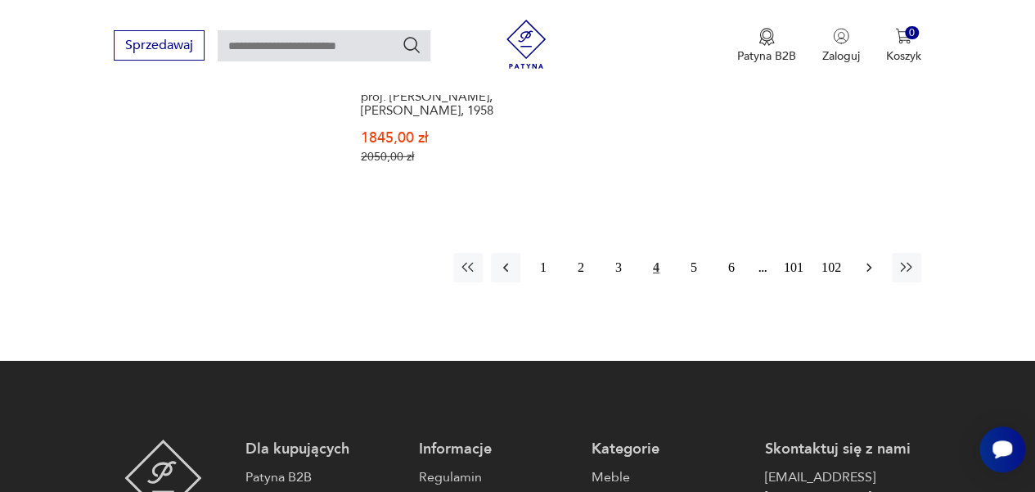
click at [864, 259] on icon "button" at bounding box center [869, 267] width 16 height 16
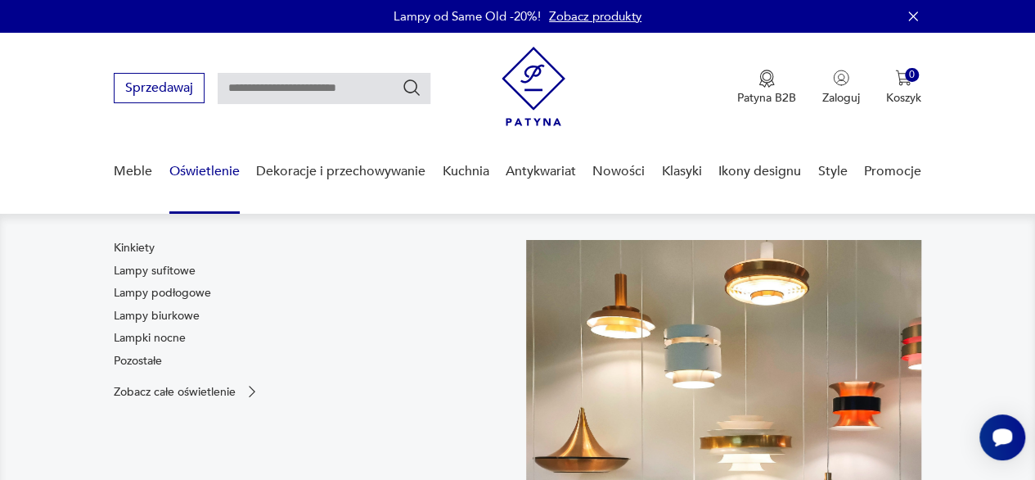
click at [206, 169] on link "Oświetlenie" at bounding box center [204, 171] width 70 height 63
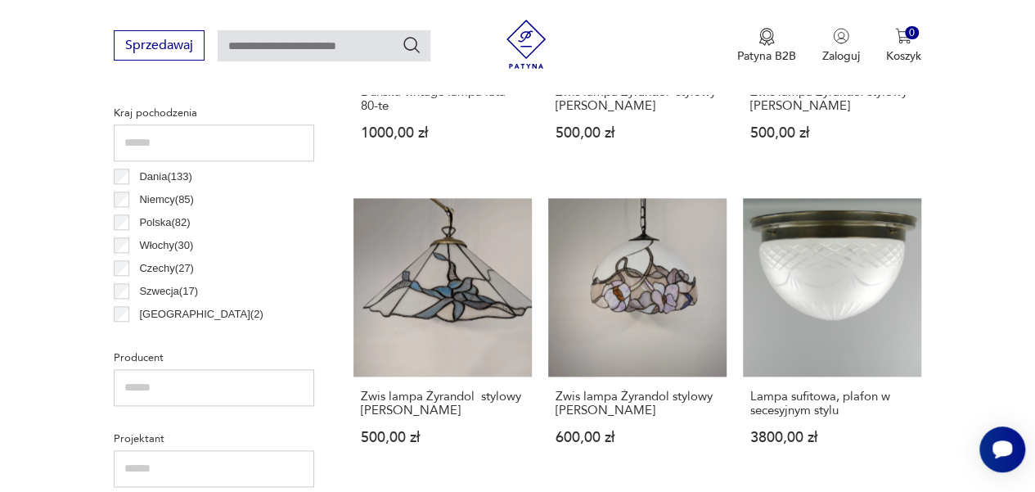
scroll to position [852, 0]
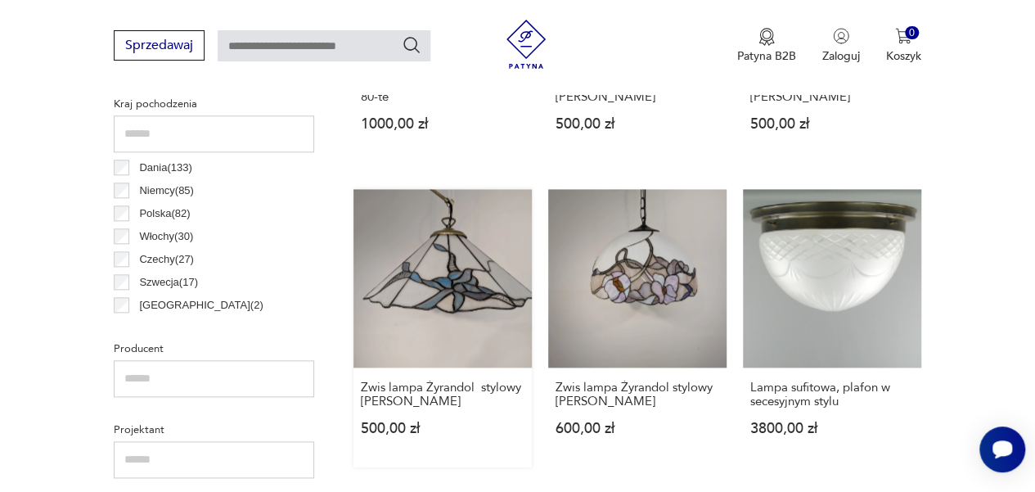
click at [481, 277] on link "Zwis lampa Żyrandol stylowy Tiffany 500,00 zł" at bounding box center [443, 328] width 178 height 278
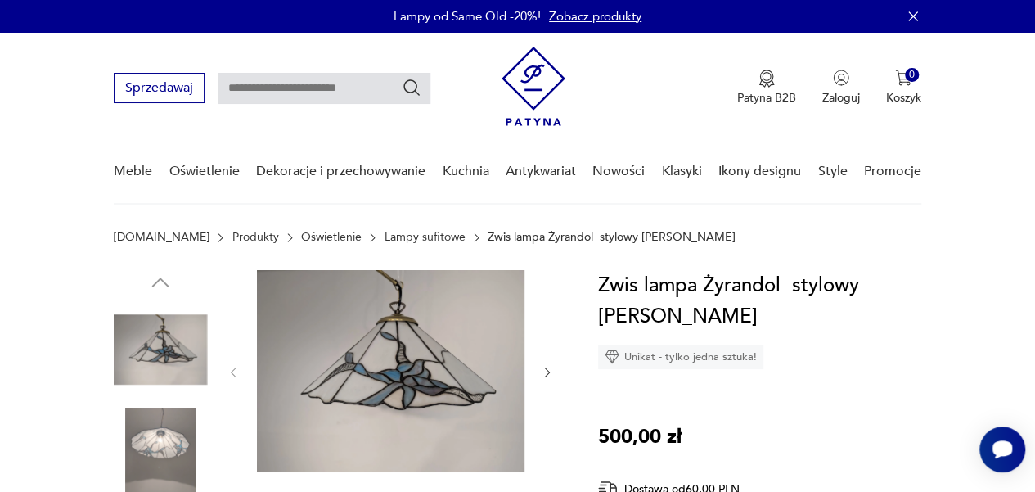
click at [301, 232] on link "Oświetlenie" at bounding box center [331, 237] width 61 height 13
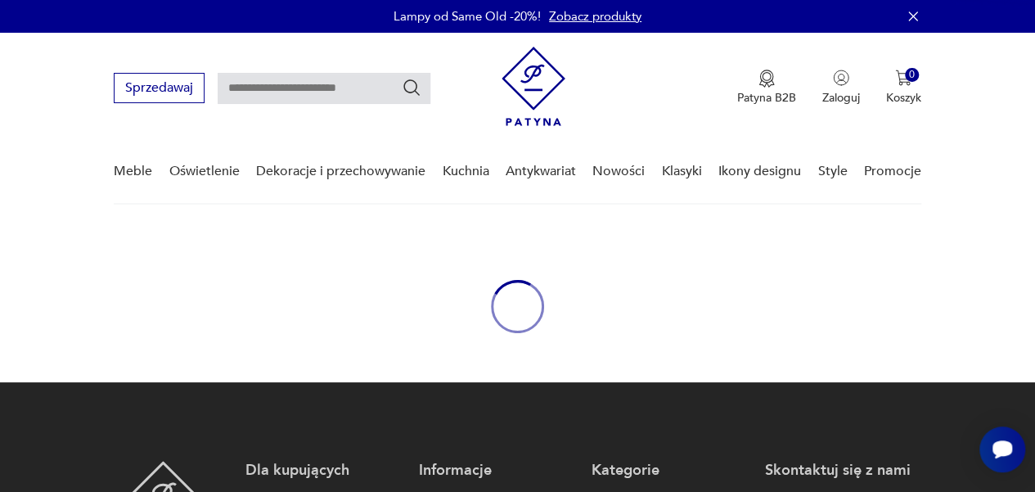
click at [294, 232] on div "oval-loading" at bounding box center [517, 306] width 1035 height 151
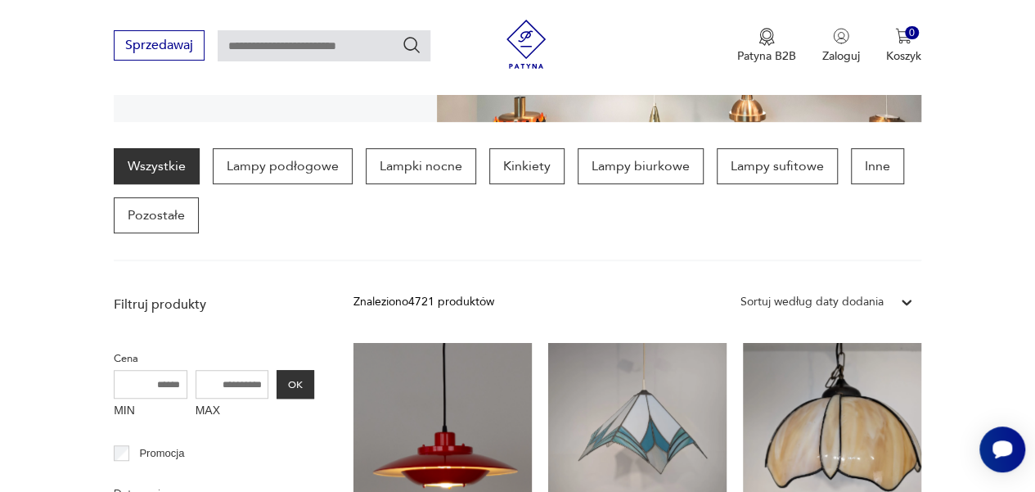
scroll to position [398, 0]
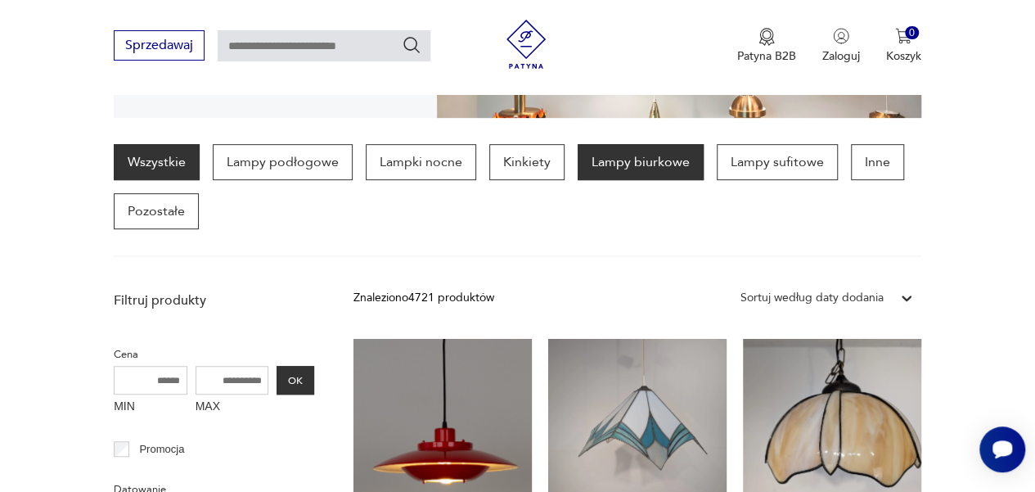
click at [663, 163] on p "Lampy biurkowe" at bounding box center [641, 162] width 126 height 36
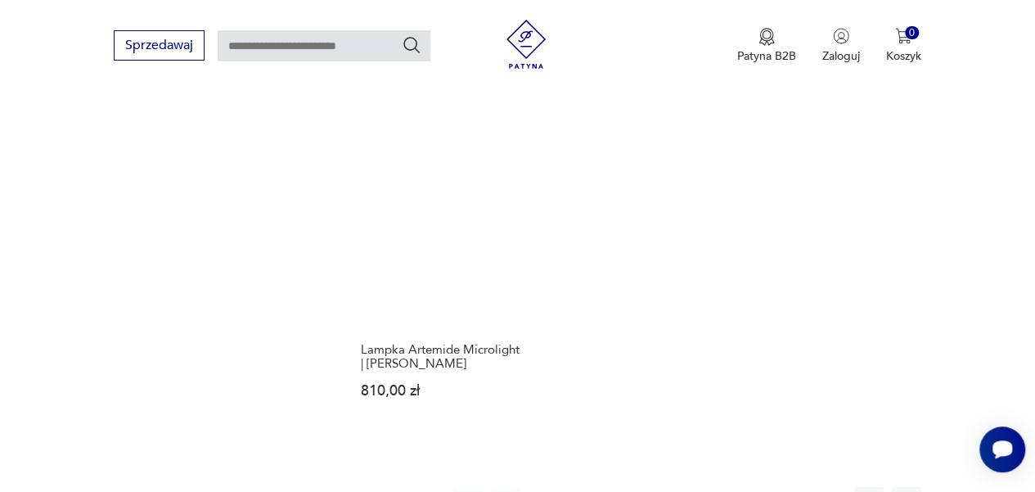
scroll to position [2253, 0]
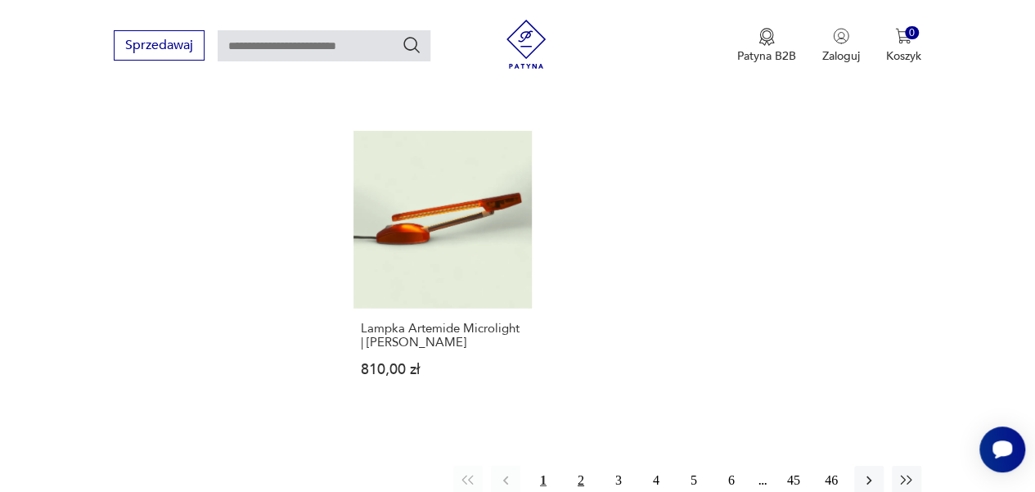
click at [579, 466] on button "2" at bounding box center [580, 480] width 29 height 29
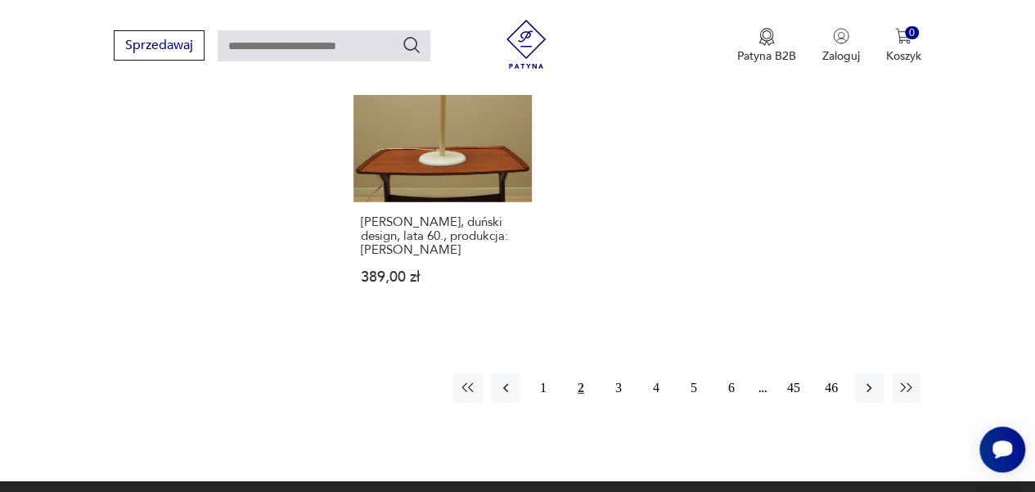
scroll to position [2353, 0]
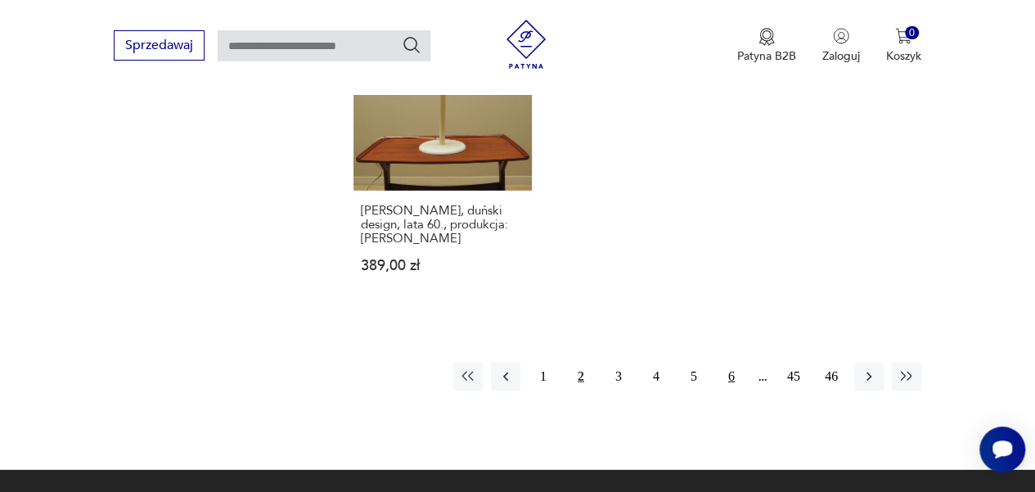
click at [735, 362] on button "6" at bounding box center [731, 376] width 29 height 29
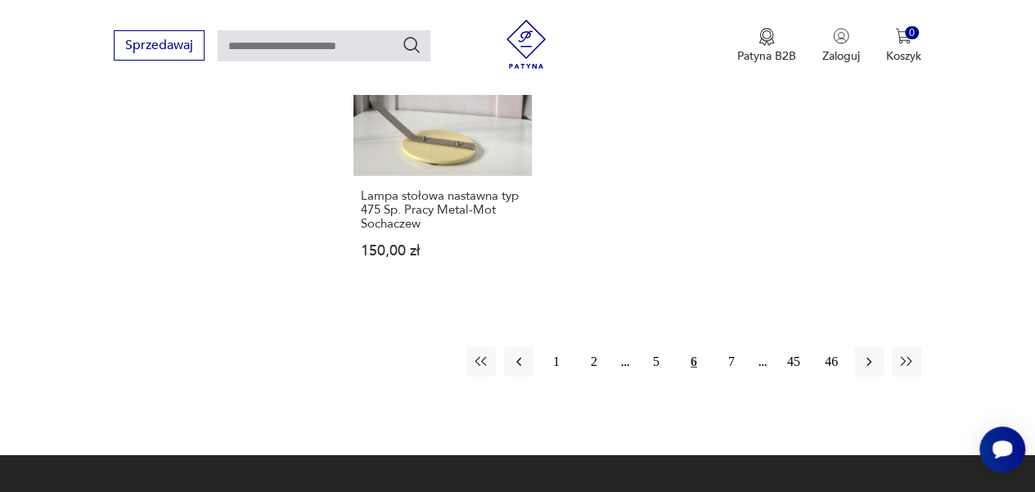
scroll to position [2479, 0]
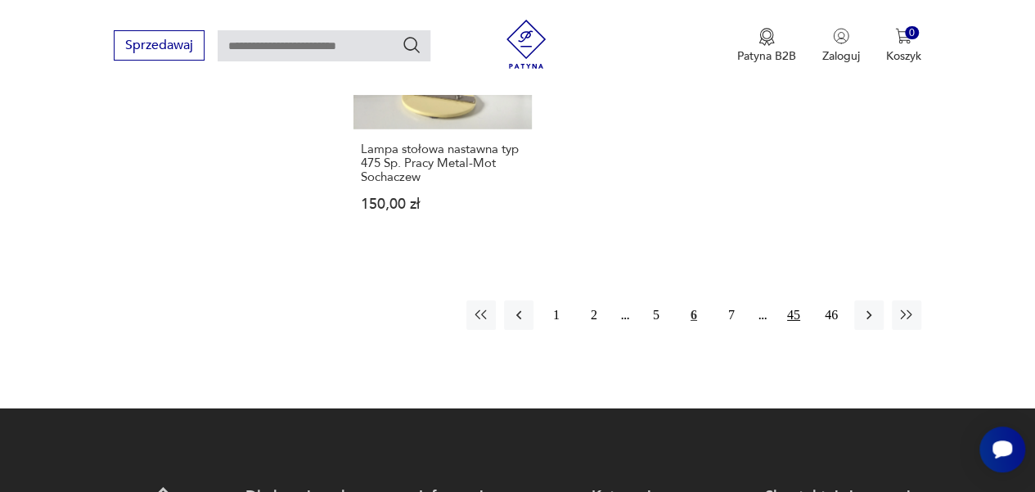
click at [792, 300] on button "45" at bounding box center [793, 314] width 29 height 29
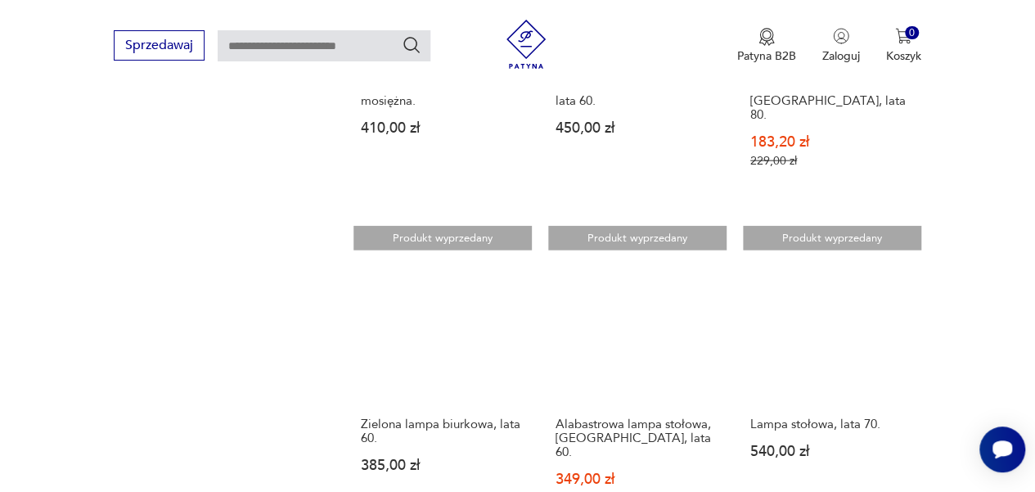
scroll to position [1862, 0]
